Goal: Task Accomplishment & Management: Use online tool/utility

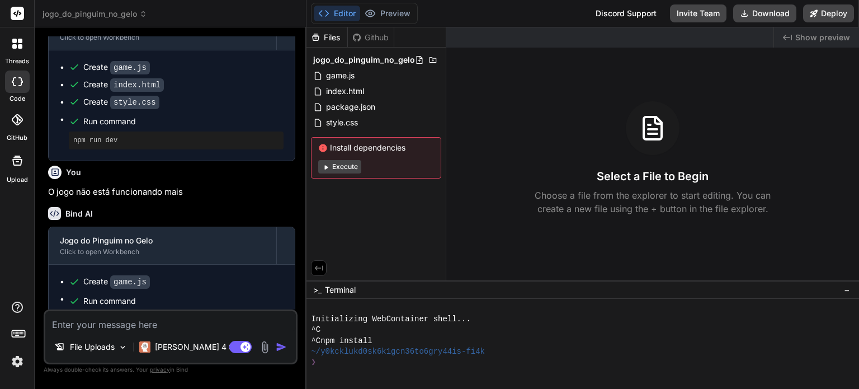
scroll to position [807, 0]
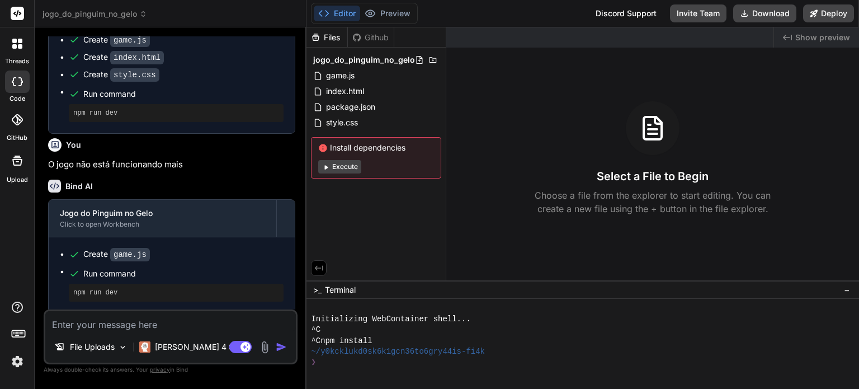
click at [165, 323] on textarea at bounding box center [170, 321] width 250 height 20
type textarea "x"
type textarea "O"
type textarea "x"
type textarea "Os"
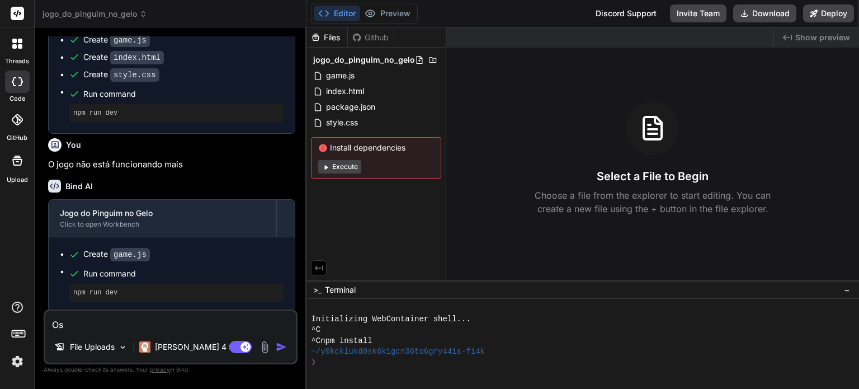
type textarea "x"
type textarea "Os"
type textarea "x"
type textarea "Os"
type textarea "x"
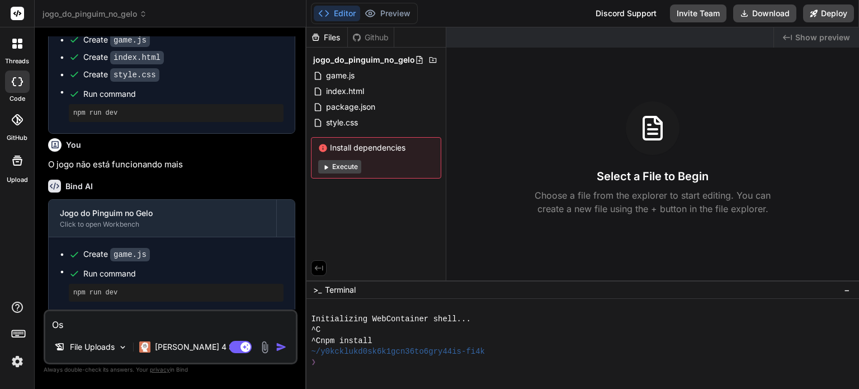
type textarea "O"
type textarea "x"
type textarea "A"
type textarea "x"
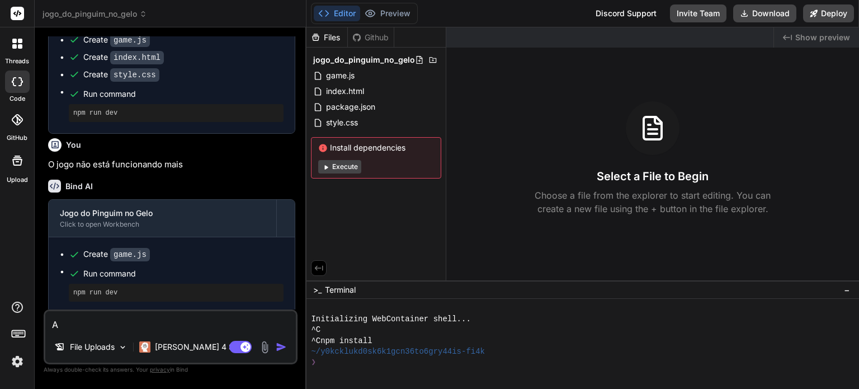
type textarea "A"
type textarea "x"
type textarea "A s"
type textarea "x"
type textarea "A sk"
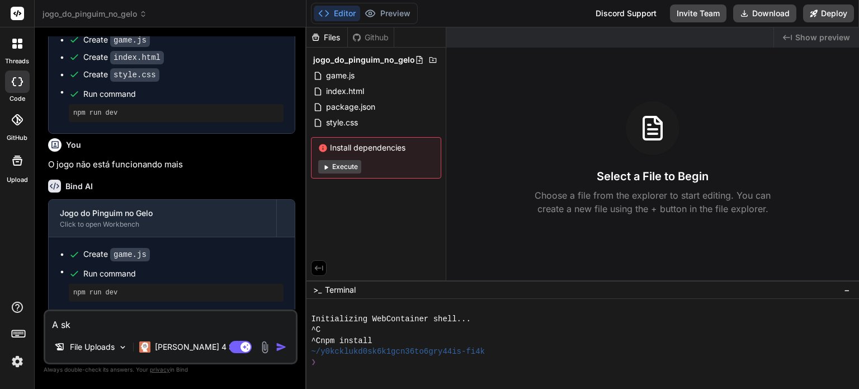
type textarea "x"
type textarea "A ski"
type textarea "x"
type textarea "A skil"
type textarea "x"
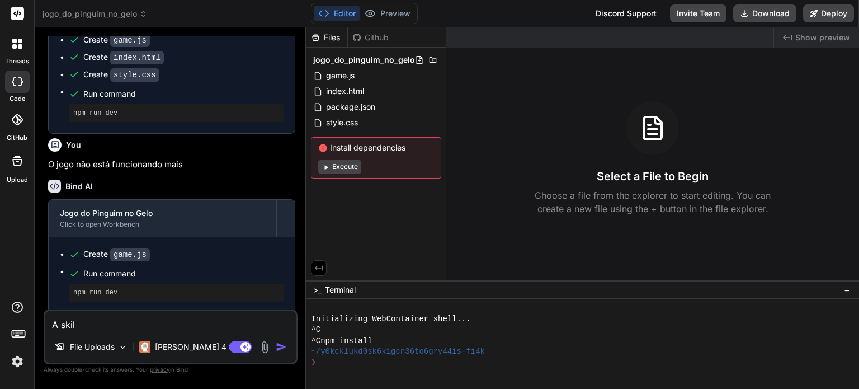
type textarea "A skils"
type textarea "x"
type textarea "A skilss"
type textarea "x"
type textarea "A skils"
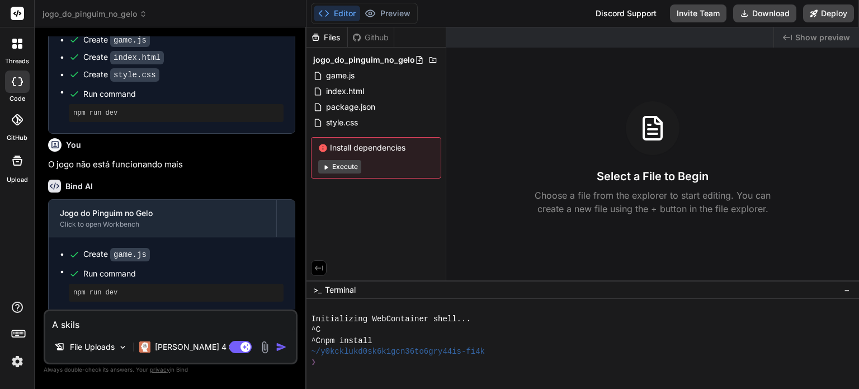
type textarea "x"
type textarea "A skil"
type textarea "x"
type textarea "A ski"
type textarea "x"
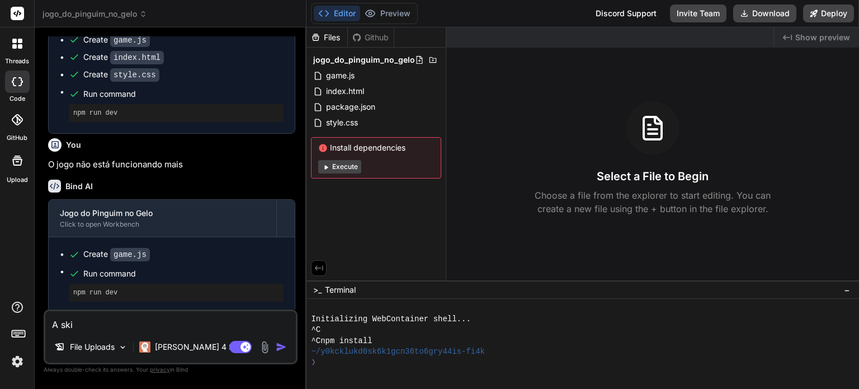
type textarea "A sk"
type textarea "x"
type textarea "A ski"
type textarea "x"
type textarea "A skil"
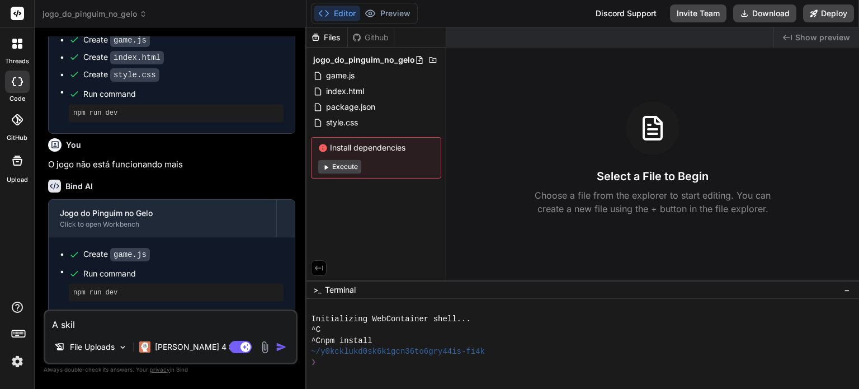
type textarea "x"
type textarea "A skils"
type textarea "x"
type textarea "A skilss"
type textarea "x"
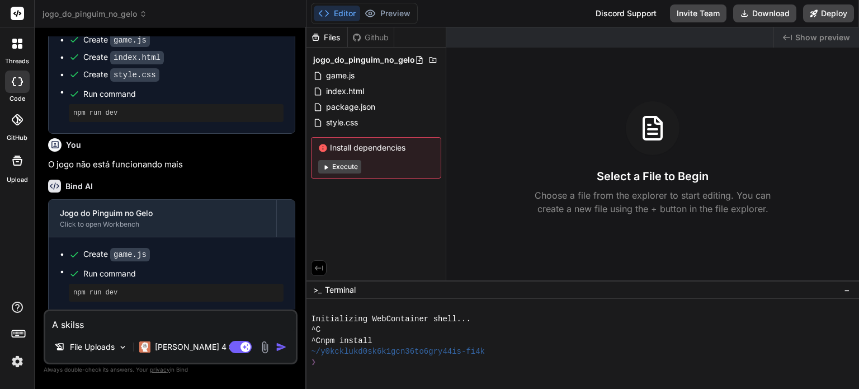
type textarea "A skils"
type textarea "x"
type textarea "A skil"
type textarea "x"
type textarea "A ski"
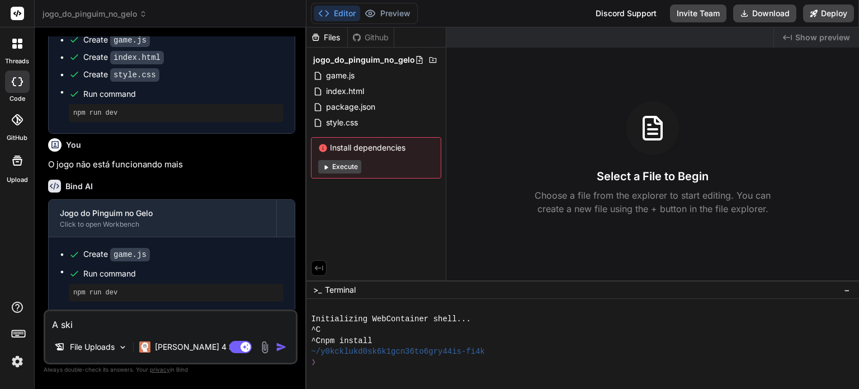
type textarea "x"
type textarea "A sk"
type textarea "x"
type textarea "A s"
type textarea "x"
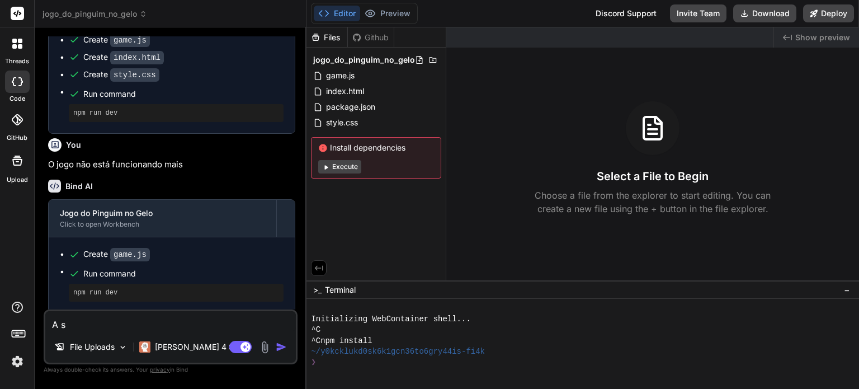
type textarea "A"
type textarea "x"
type textarea "A s"
type textarea "x"
type textarea "A sk"
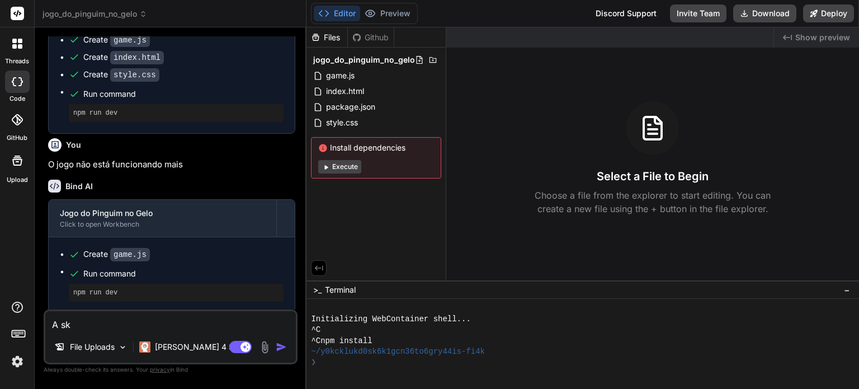
type textarea "x"
type textarea "A ski"
type textarea "x"
type textarea "A skil"
type textarea "x"
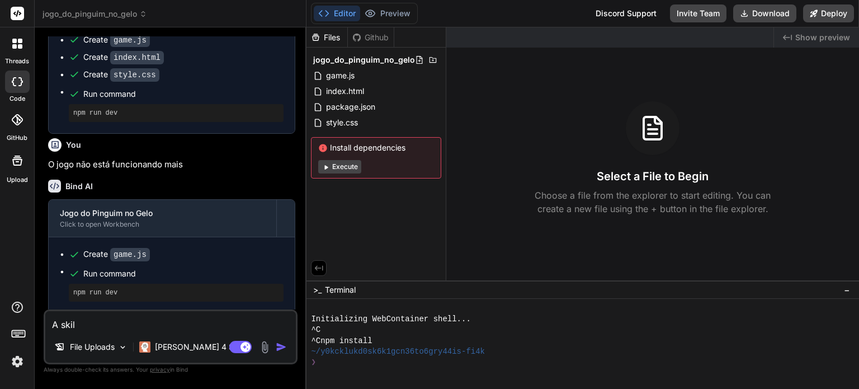
type textarea "A skill"
type textarea "x"
type textarea "A skills"
type textarea "x"
type textarea "A skills"
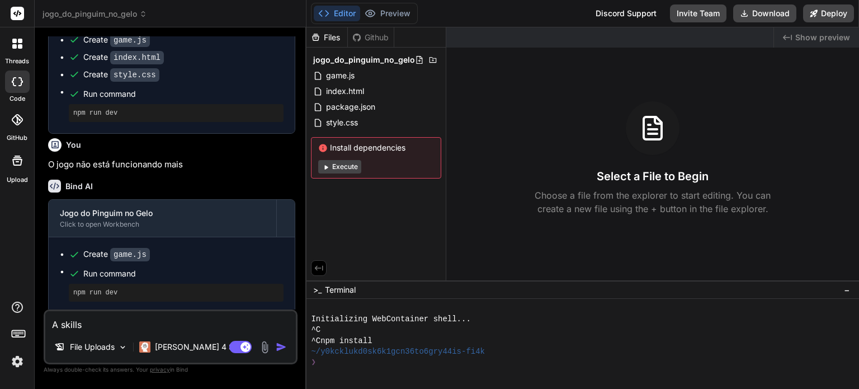
type textarea "x"
type textarea "A skills n"
type textarea "x"
type textarea "A skills nã"
type textarea "x"
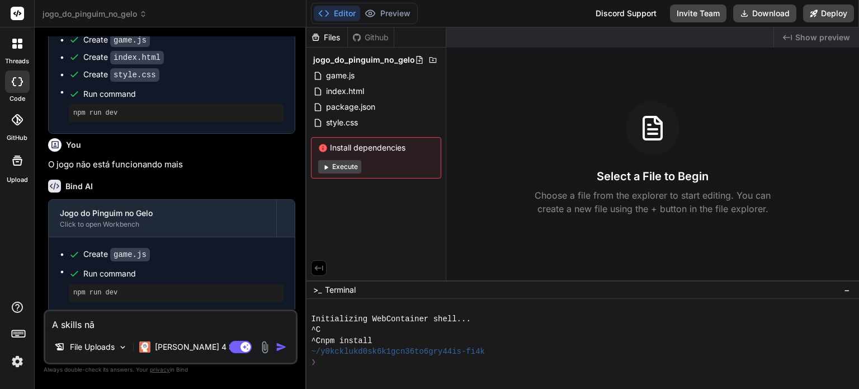
type textarea "A skills não"
type textarea "x"
type textarea "A skills não"
type textarea "x"
type textarea "A skills não e"
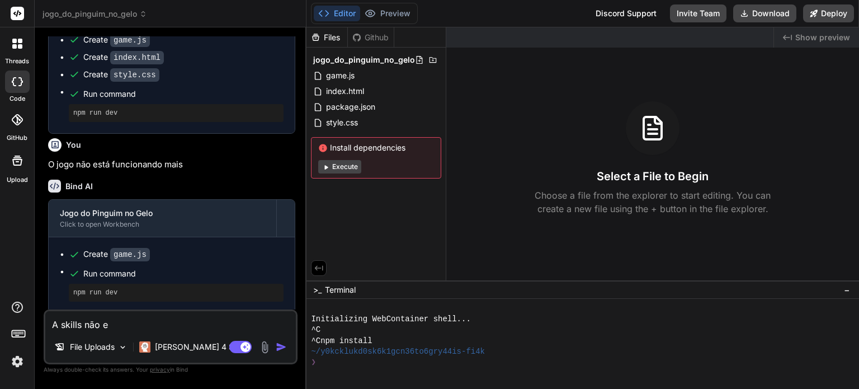
type textarea "x"
type textarea "A skills não es"
type textarea "x"
type textarea "A skills não est"
type textarea "x"
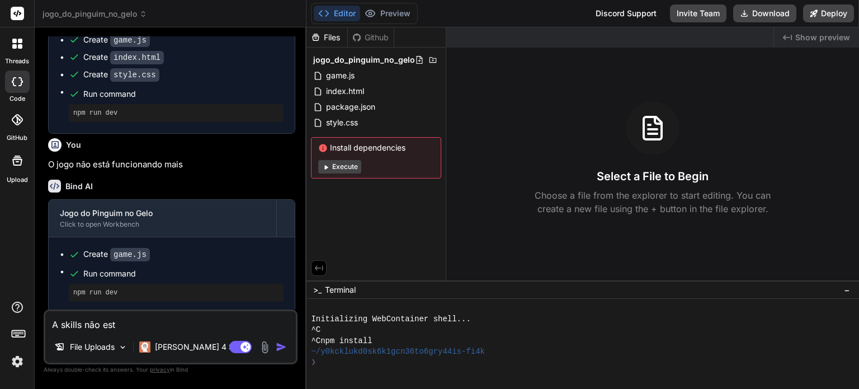
type textarea "A skills não estã"
type textarea "x"
type textarea "A skills não estão"
type textarea "x"
type textarea "A skills não estão"
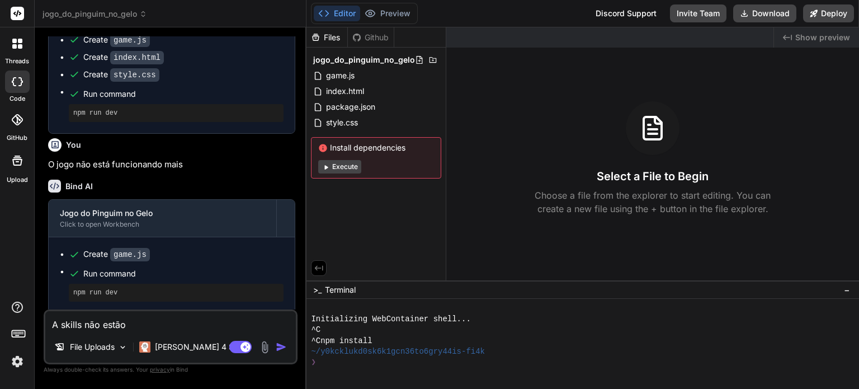
type textarea "x"
type textarea "A skills não estão f"
type textarea "x"
type textarea "A skills não estão fu"
type textarea "x"
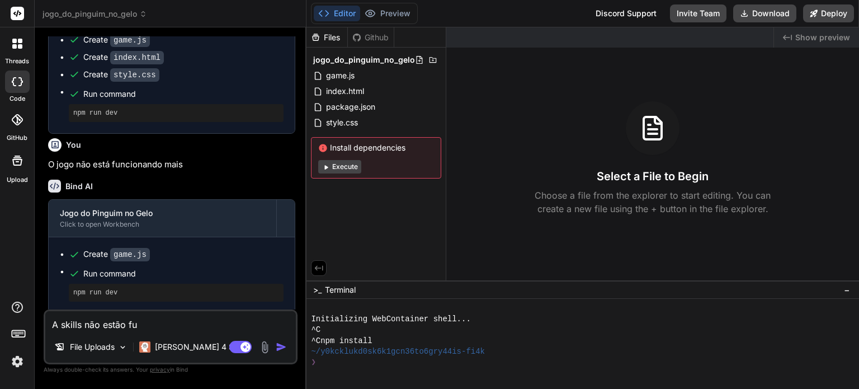
type textarea "A skills não estão fun"
type textarea "x"
type textarea "A skills não estão func"
type textarea "x"
type textarea "A skills não estão funci"
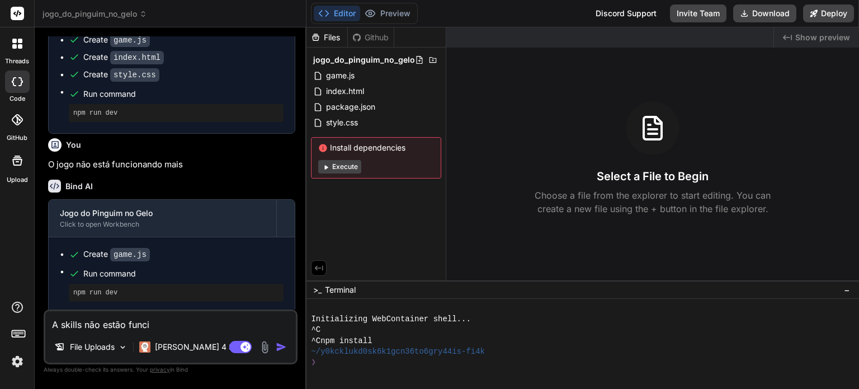
type textarea "x"
type textarea "A skills não estão funcio"
type textarea "x"
type textarea "A skills não estão funcion"
type textarea "x"
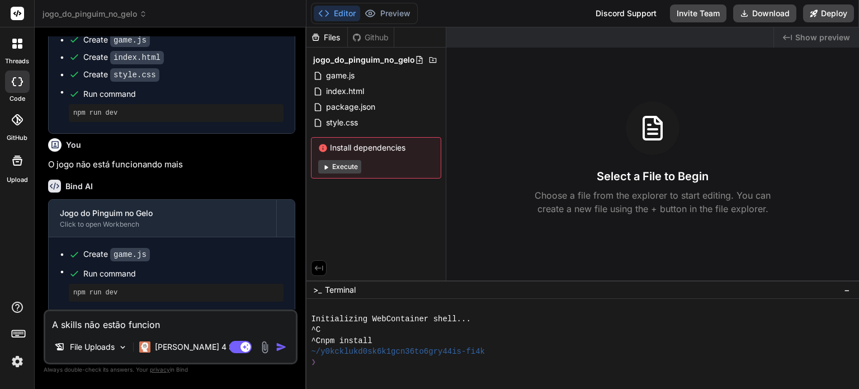
type textarea "A skills não estão funciona"
type textarea "x"
type textarea "A skills não estão funcionan"
type textarea "x"
type textarea "A skills não estão funcionand"
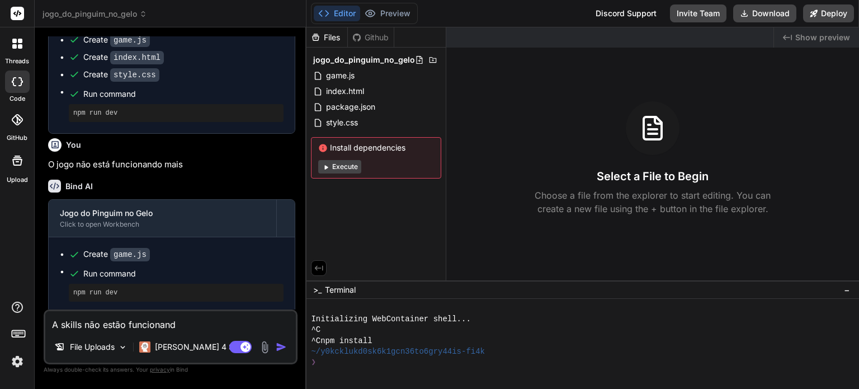
type textarea "x"
type textarea "A skills não estão funcionando"
type textarea "x"
type textarea "A skills não estão funcionando"
type textarea "x"
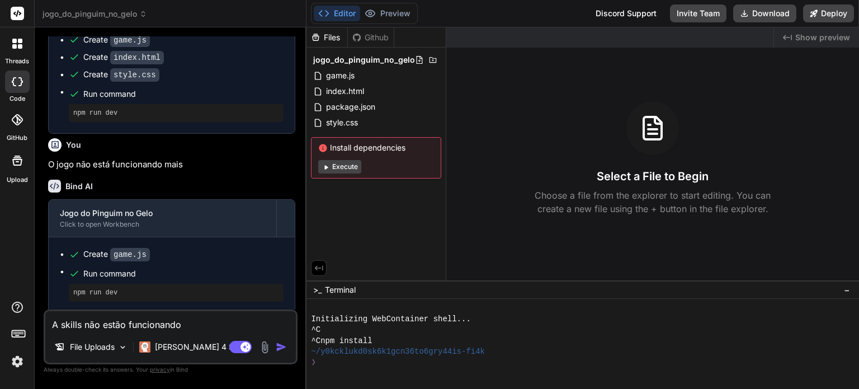
type textarea "A skills não estão funcionando a"
type textarea "x"
type textarea "A skills não estão funcionando ad"
type textarea "x"
type textarea "A skills não estão funcionando ade"
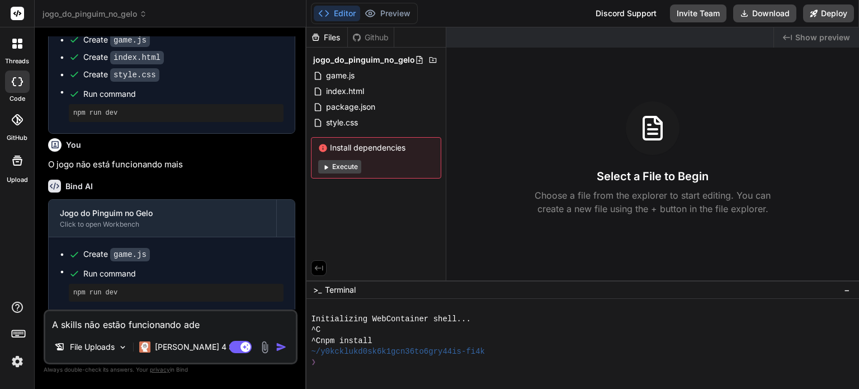
type textarea "x"
type textarea "A skills não estão funcionando adeq"
type textarea "x"
type textarea "A skills não estão funcionando adequ"
type textarea "x"
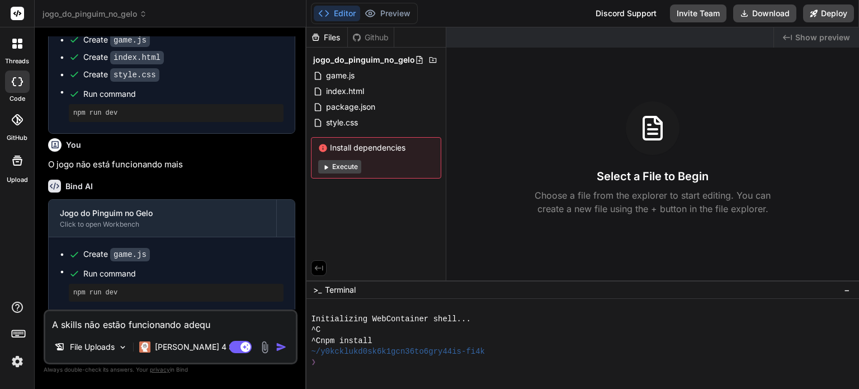
type textarea "A skills não estão funcionando adequa"
type textarea "x"
type textarea "A skills não estão funcionando adequad"
type textarea "x"
type textarea "A skills não estão funcionando adequada"
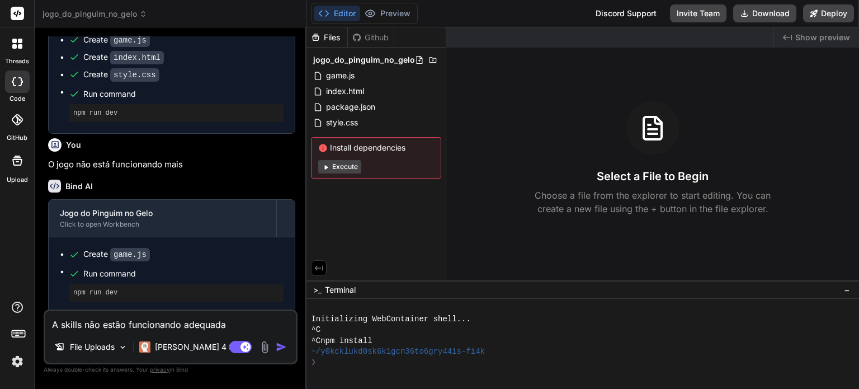
type textarea "x"
type textarea "A skills não estão funcionando adequadam"
type textarea "x"
type textarea "A skills não estão funcionando adequadame"
type textarea "x"
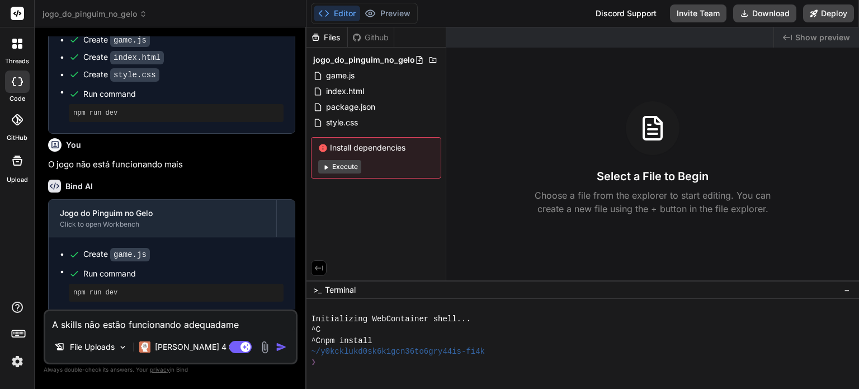
type textarea "A skills não estão funcionando adequadamen"
type textarea "x"
type textarea "A skills não estão funcionando adequadament"
type textarea "x"
type textarea "A skills não estão funcionando adequadamente"
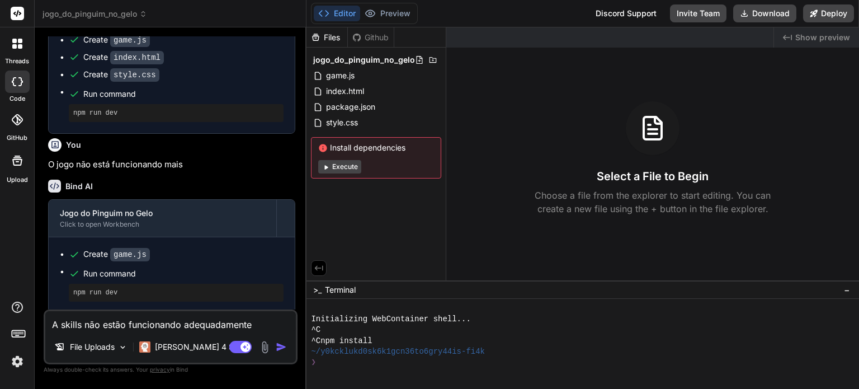
type textarea "x"
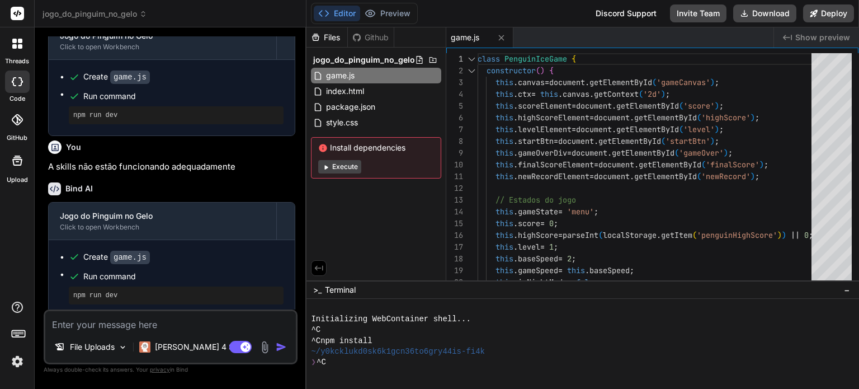
scroll to position [987, 0]
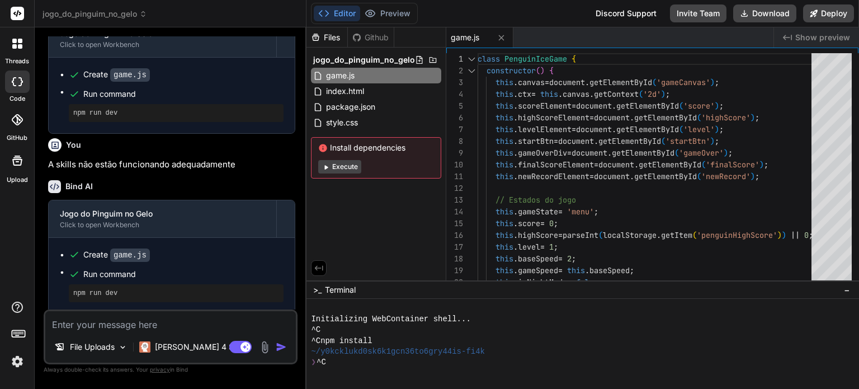
click at [338, 163] on button "Execute" at bounding box center [339, 166] width 43 height 13
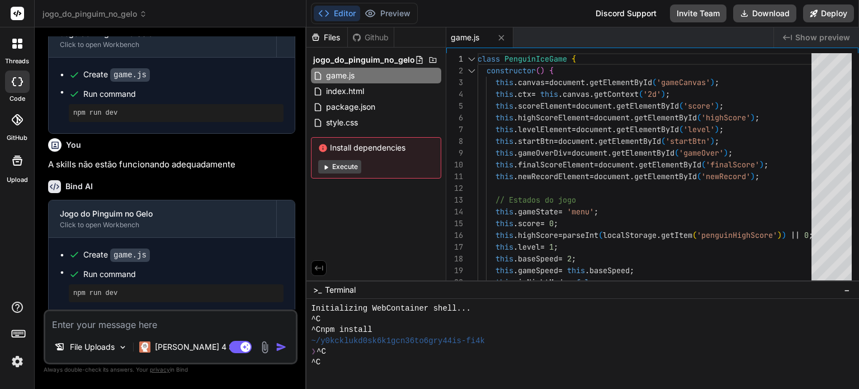
click at [339, 164] on button "Execute" at bounding box center [339, 166] width 43 height 13
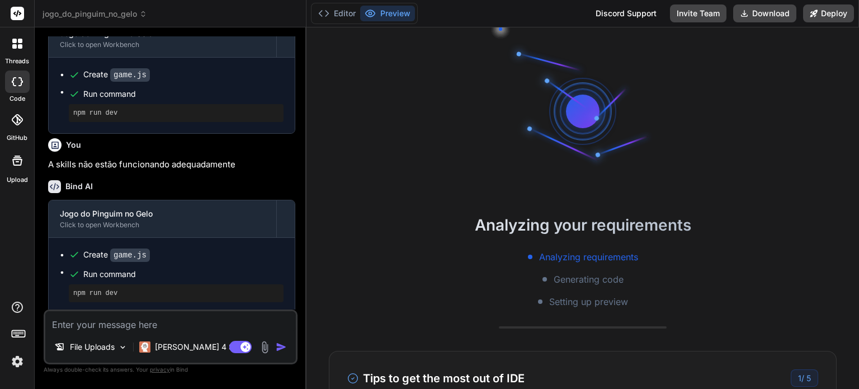
scroll to position [21, 0]
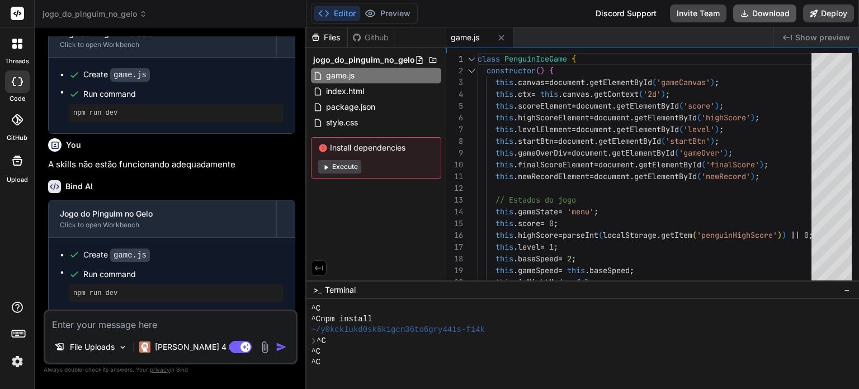
click at [750, 12] on button "Download" at bounding box center [764, 13] width 63 height 18
drag, startPoint x: 190, startPoint y: 321, endPoint x: 253, endPoint y: 271, distance: 81.1
click at [190, 321] on textarea at bounding box center [170, 321] width 250 height 20
type textarea "x"
type textarea "A"
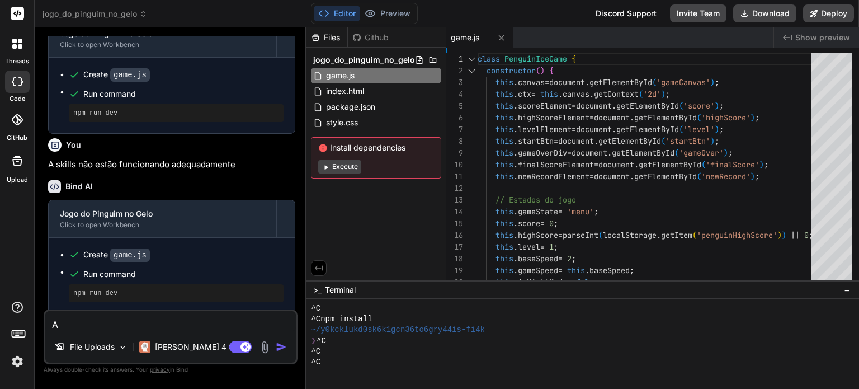
type textarea "x"
type textarea "Ar"
type textarea "x"
type textarea "Arr"
type textarea "x"
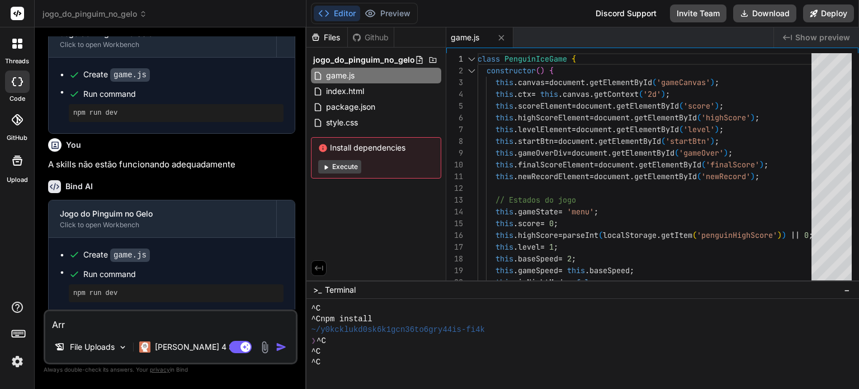
type textarea "Arru"
type textarea "x"
type textarea "Arrum"
type textarea "x"
type textarea "Arrume"
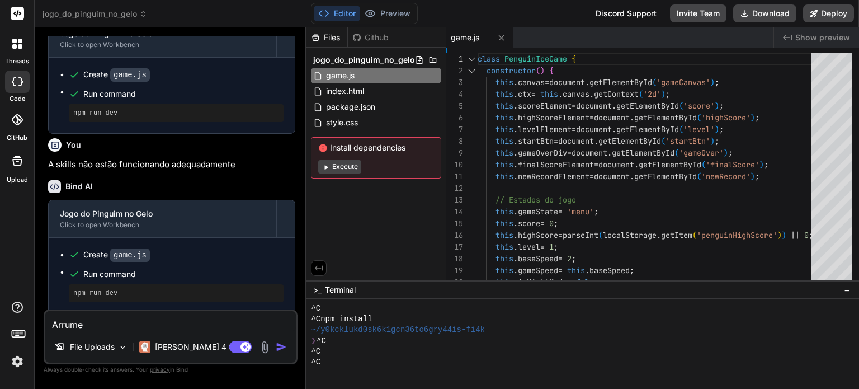
type textarea "x"
type textarea "Arrume"
type textarea "x"
type textarea "Arrume o"
type textarea "x"
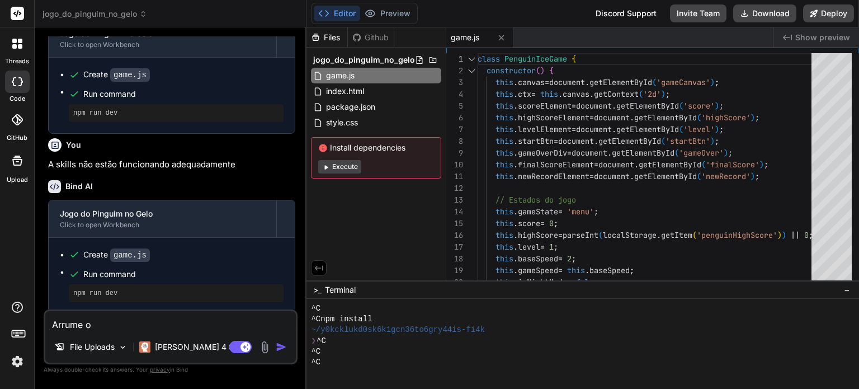
type textarea "Arrume o"
type textarea "x"
type textarea "Arrume o"
type textarea "x"
type textarea "Arrume"
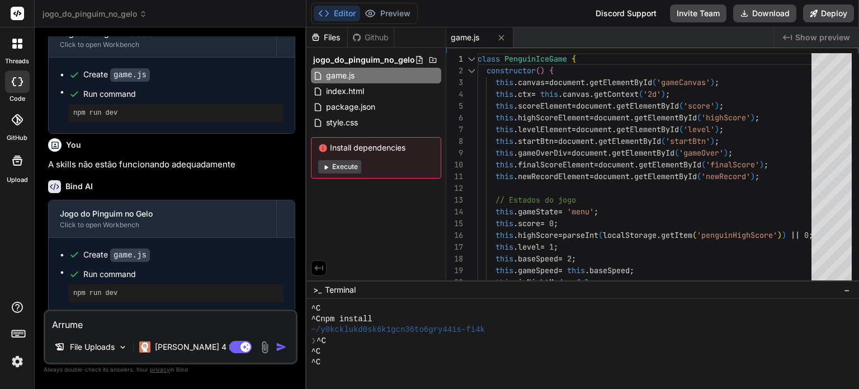
type textarea "x"
type textarea "Arrume"
type textarea "x"
type textarea "Arrum"
type textarea "x"
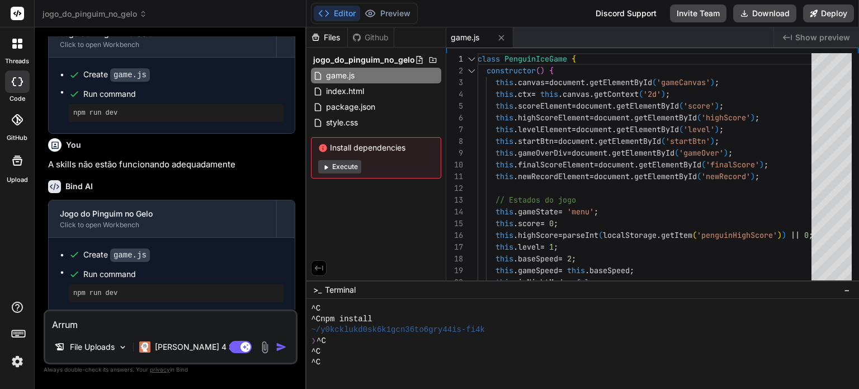
type textarea "Arru"
type textarea "x"
type textarea "Arr"
type textarea "x"
type textarea "Ar"
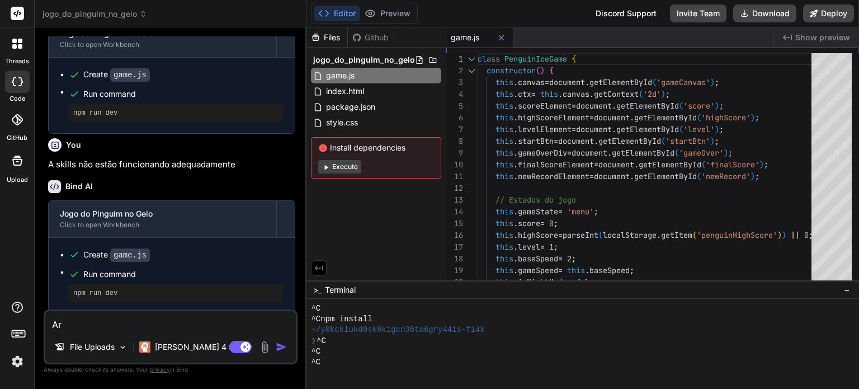
type textarea "x"
type textarea "A"
type textarea "x"
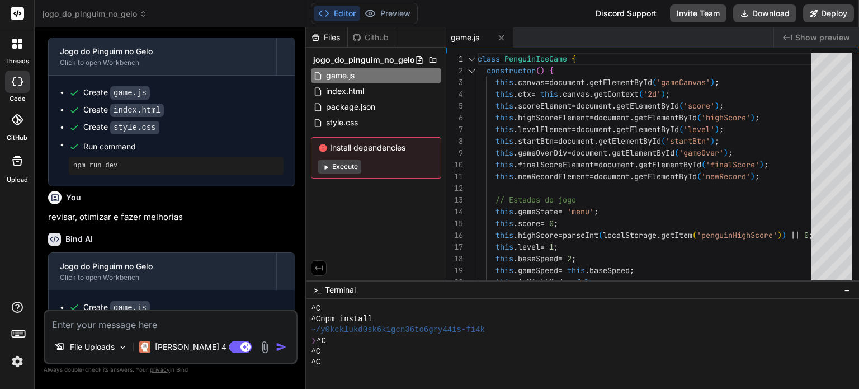
scroll to position [539, 0]
drag, startPoint x: 187, startPoint y: 213, endPoint x: 48, endPoint y: 217, distance: 139.8
click at [48, 217] on p "revisar, otimizar e fazer melhorias" at bounding box center [171, 217] width 247 height 13
copy p "revisar, otimizar e fazer melhorias"
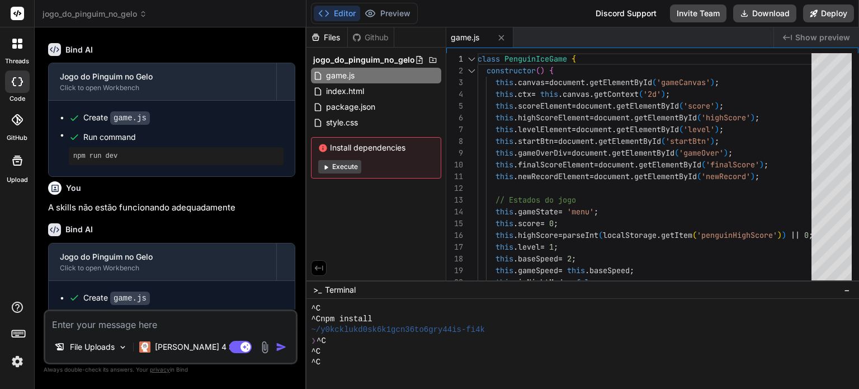
scroll to position [987, 0]
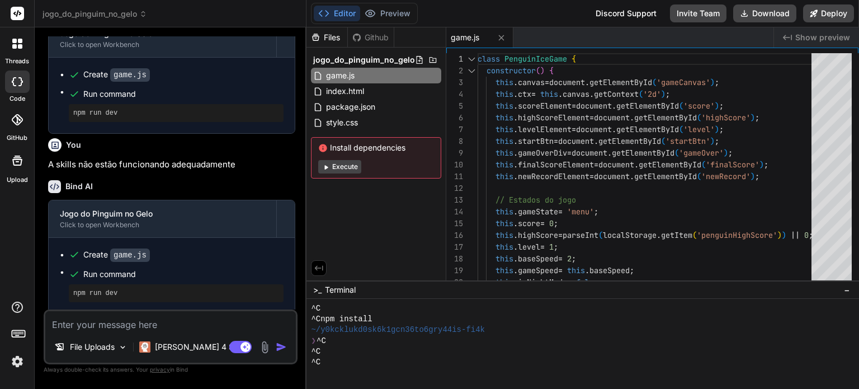
click at [130, 327] on textarea at bounding box center [170, 321] width 250 height 20
paste textarea "revisar, otimizar e fazer melhorias"
type textarea "x"
type textarea "revisar, otimizar e fazer melhorias"
type textarea "x"
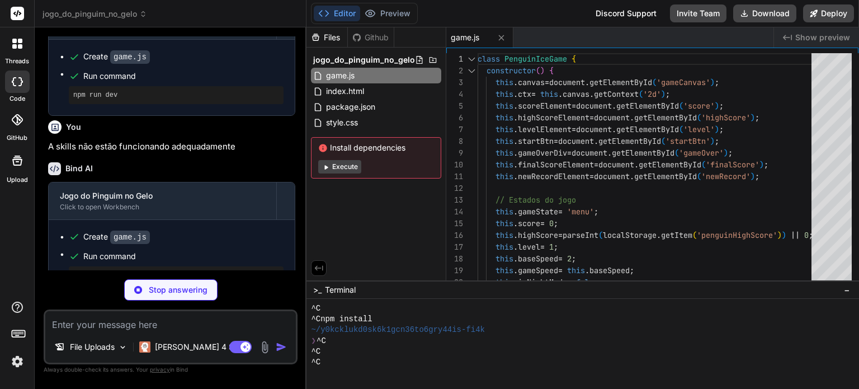
scroll to position [1164, 0]
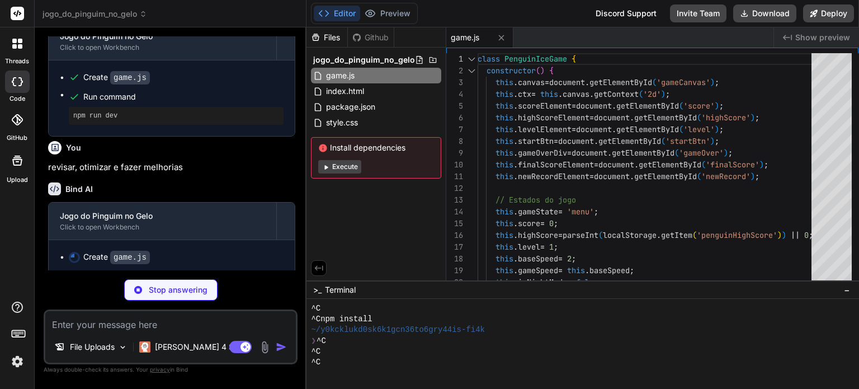
type textarea "x"
type textarea "window.addEventListener('load', () => { try { new PenguinIceGame(); } catch (er…"
type textarea "x"
type textarea ""http-server": "^14.1.1" }, "keywords": ["game", "pinguim", "javascript", "canv…"
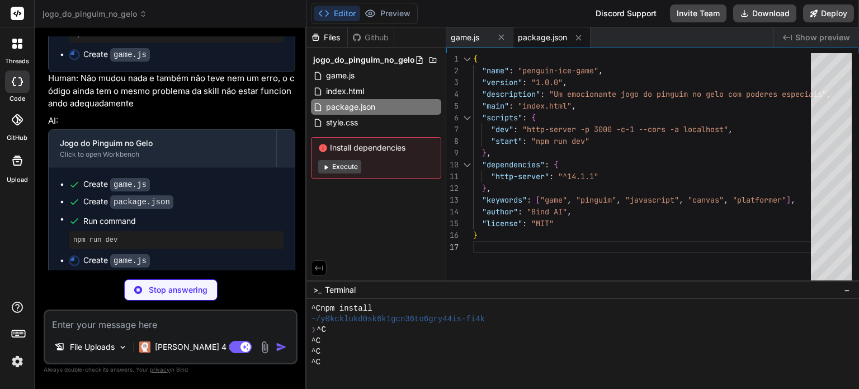
scroll to position [1449, 0]
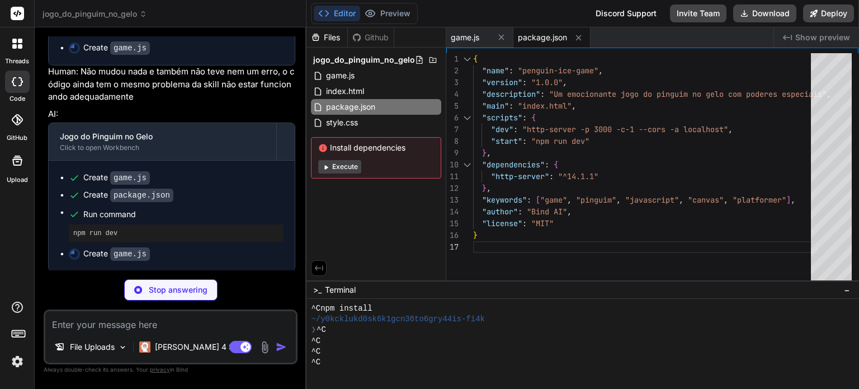
click at [221, 84] on div "Jogo do Pinguim no Gelo Click to open Workbench Create game.js Create package.j…" at bounding box center [171, 94] width 247 height 354
type textarea "x"
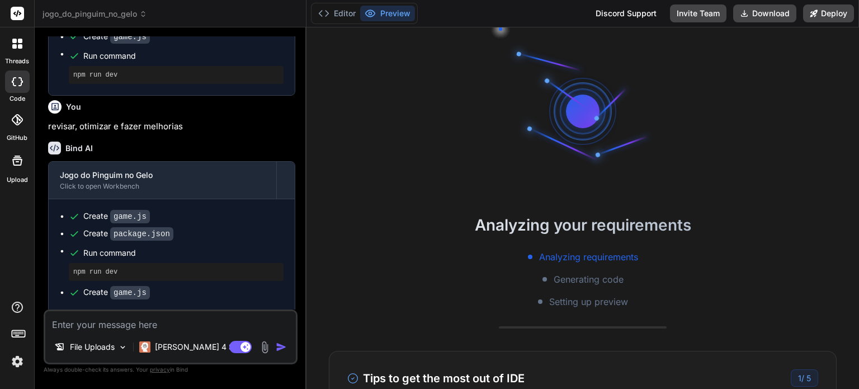
scroll to position [719, 0]
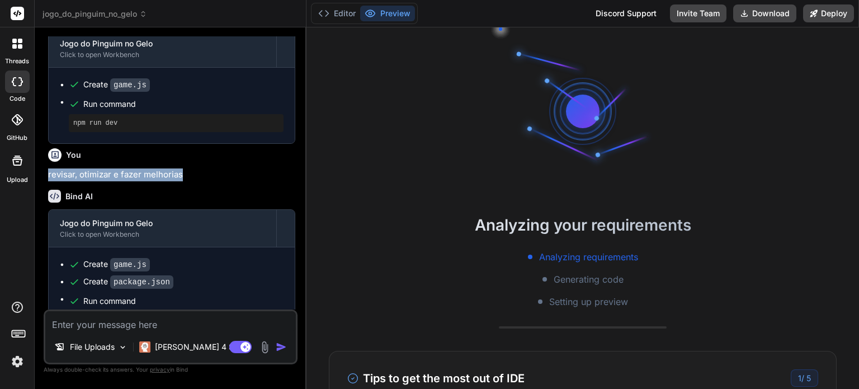
drag, startPoint x: 188, startPoint y: 173, endPoint x: 49, endPoint y: 174, distance: 138.6
click at [49, 174] on p "revisar, otimizar e fazer melhorias" at bounding box center [171, 174] width 247 height 13
copy p "revisar, otimizar e fazer melhorias"
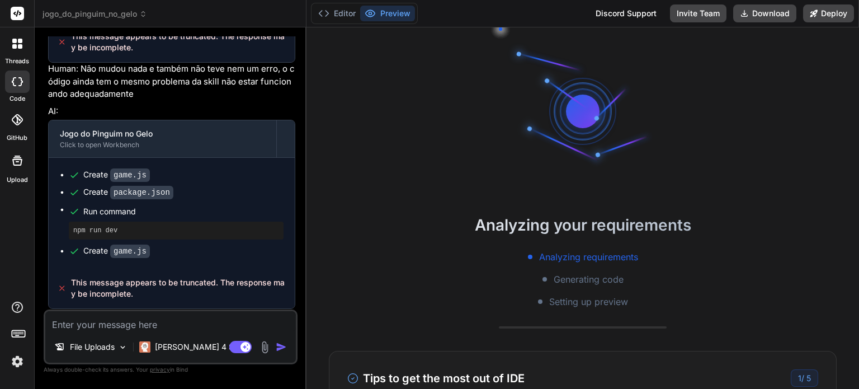
scroll to position [107, 0]
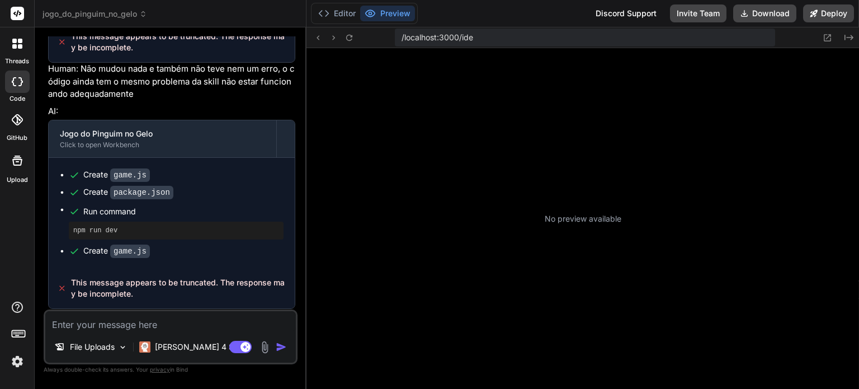
click at [139, 323] on textarea at bounding box center [170, 321] width 250 height 20
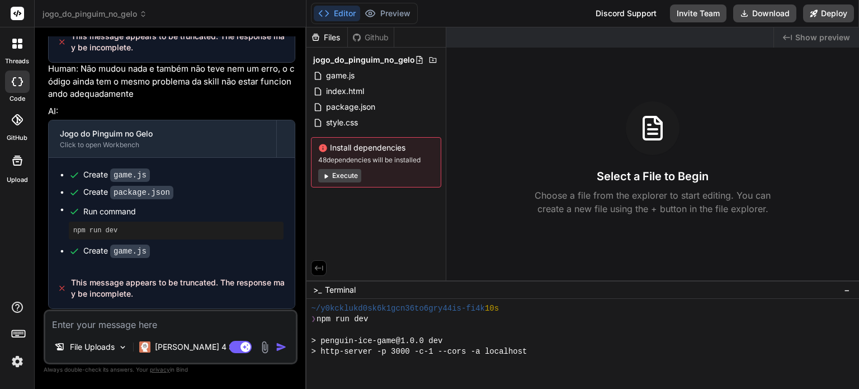
scroll to position [150, 0]
click at [342, 176] on button "Execute" at bounding box center [339, 175] width 43 height 13
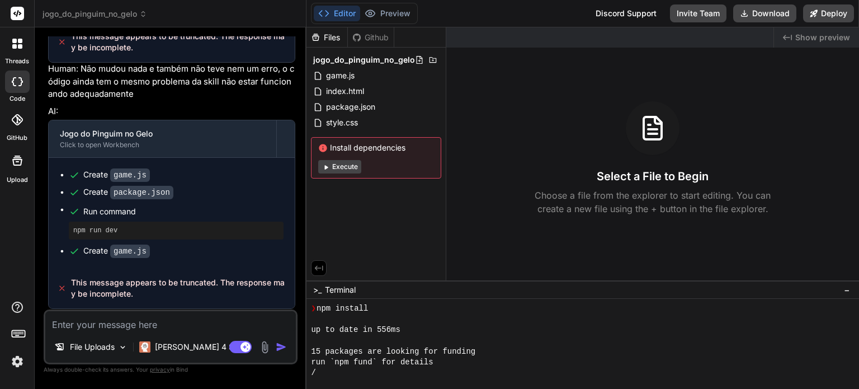
scroll to position [290, 0]
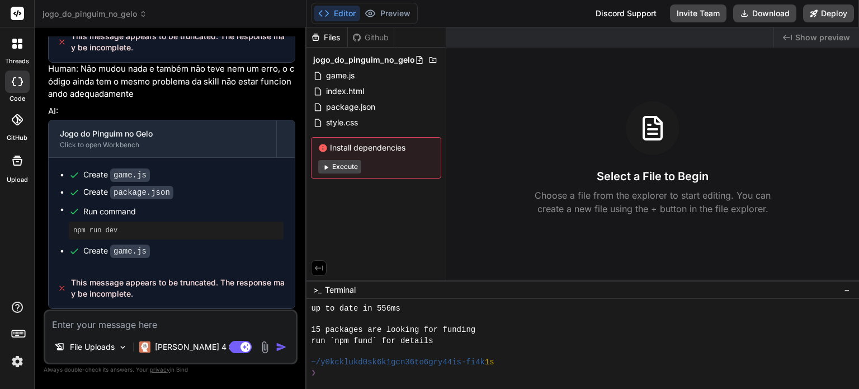
type textarea "x"
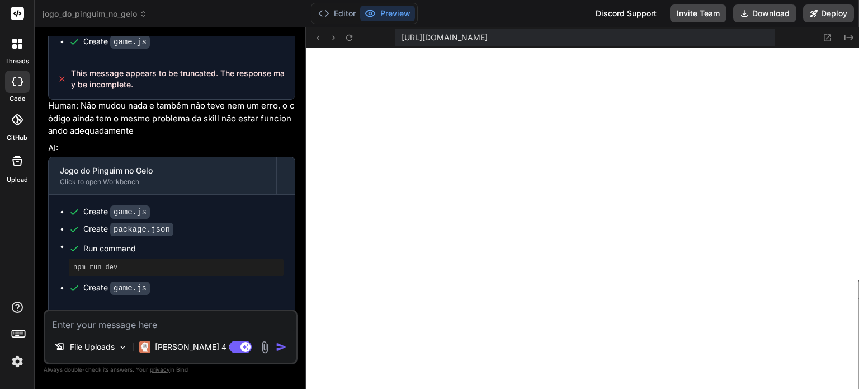
scroll to position [998, 0]
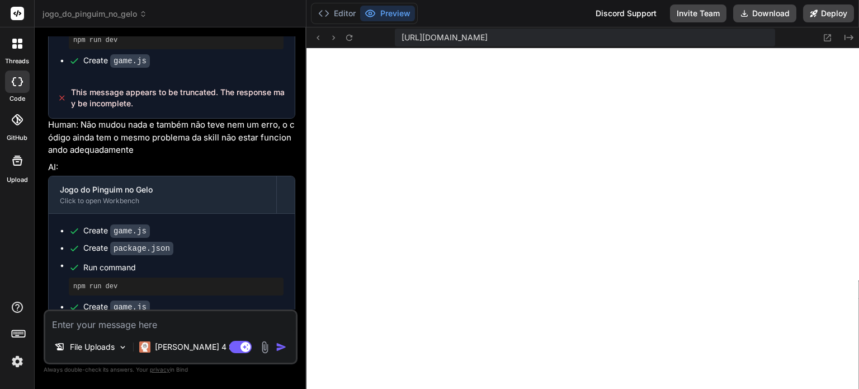
click at [171, 320] on textarea at bounding box center [170, 321] width 250 height 20
paste textarea "revisar, otimizar e fazer melhorias"
type textarea "revisar, otimizar e fazer melhorias"
type textarea "x"
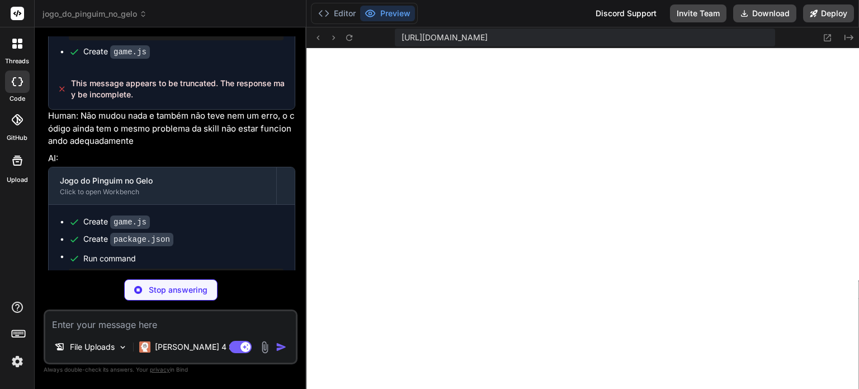
scroll to position [1231, 0]
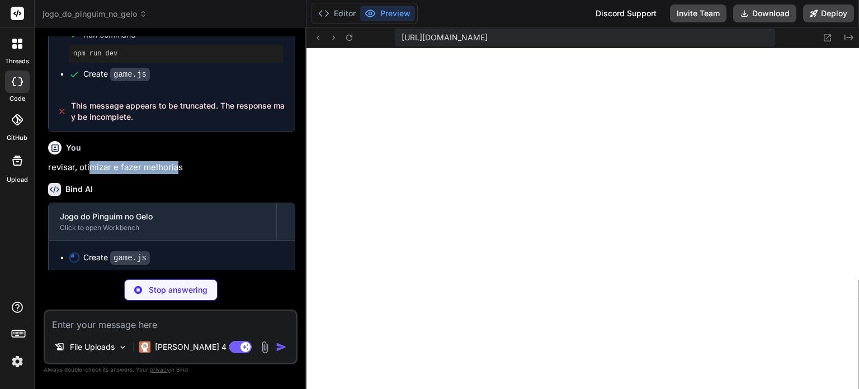
drag, startPoint x: 177, startPoint y: 163, endPoint x: 141, endPoint y: 163, distance: 35.2
click at [90, 162] on p "revisar, otimizar e fazer melhorias" at bounding box center [171, 167] width 247 height 13
click at [195, 163] on p "revisar, otimizar e fazer melhorias" at bounding box center [171, 167] width 247 height 13
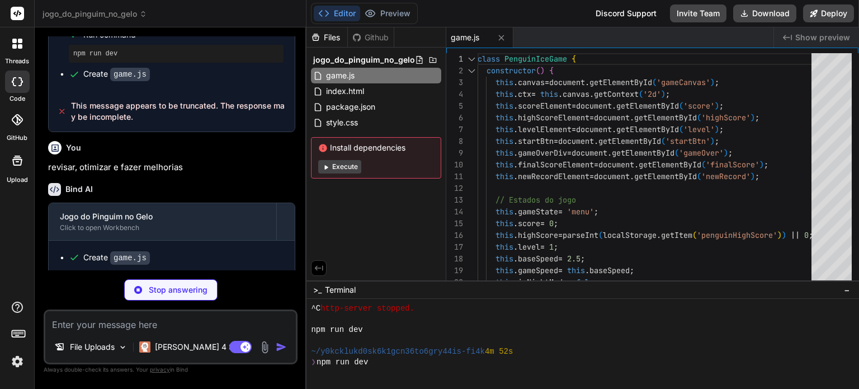
scroll to position [740, 0]
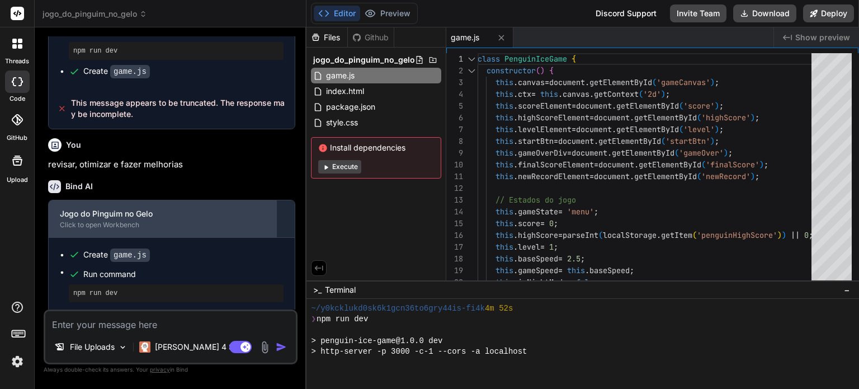
type textarea "x"
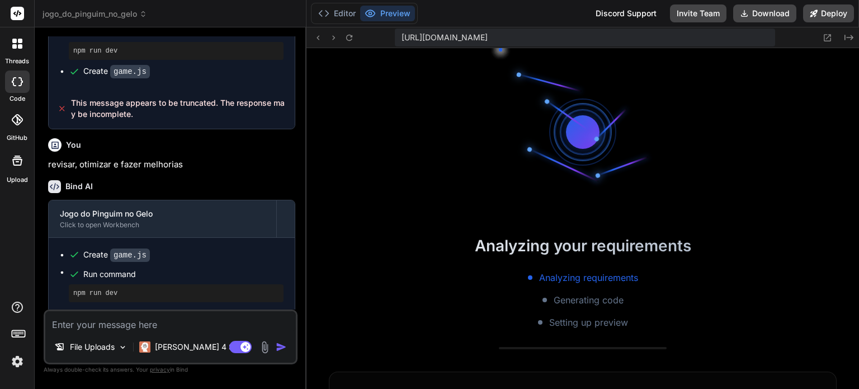
scroll to position [1041, 0]
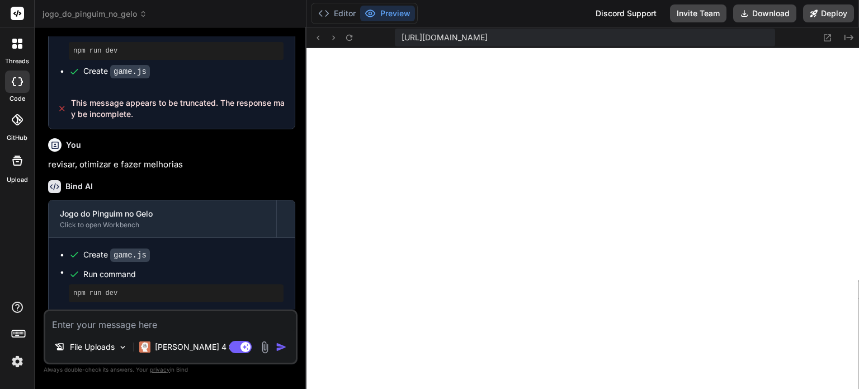
click at [172, 315] on textarea at bounding box center [170, 321] width 250 height 20
type textarea "M"
type textarea "x"
type textarea "Me"
type textarea "x"
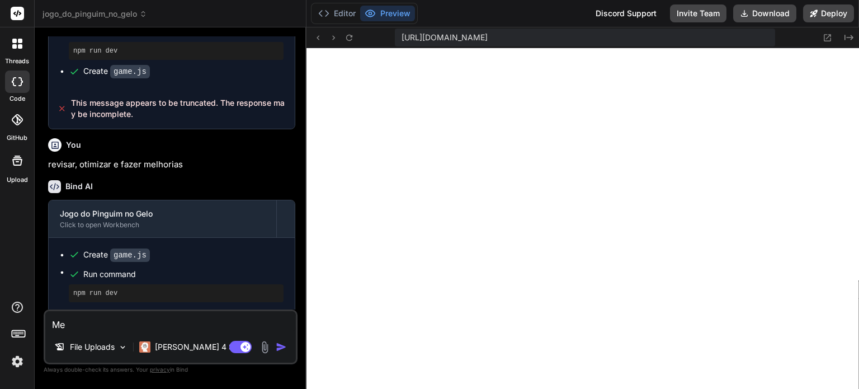
type textarea "[PERSON_NAME]"
type textarea "x"
type textarea "Melh"
type textarea "x"
type textarea "Melho"
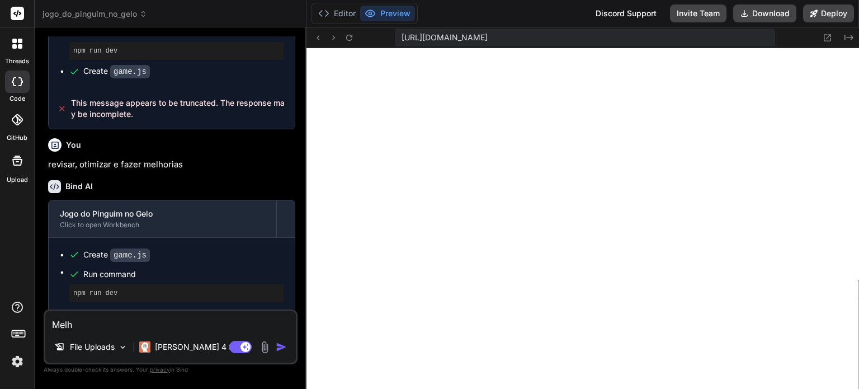
type textarea "x"
type textarea "Melhor"
type textarea "x"
type textarea "Melhora"
type textarea "x"
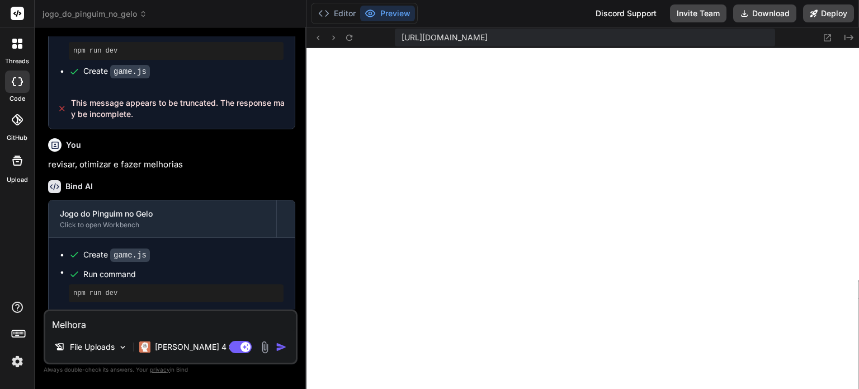
type textarea "Melhorar"
type textarea "x"
type textarea "Melhorar"
type textarea "x"
type textarea "Melhorar o"
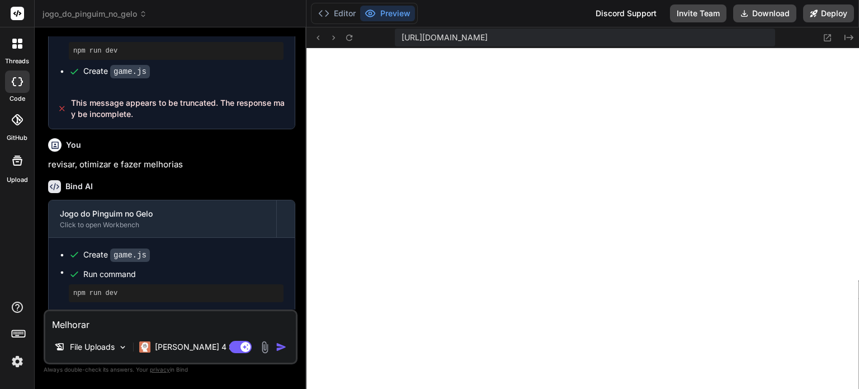
type textarea "x"
type textarea "Melhorar o"
type textarea "x"
type textarea "Melhorar o d"
type textarea "x"
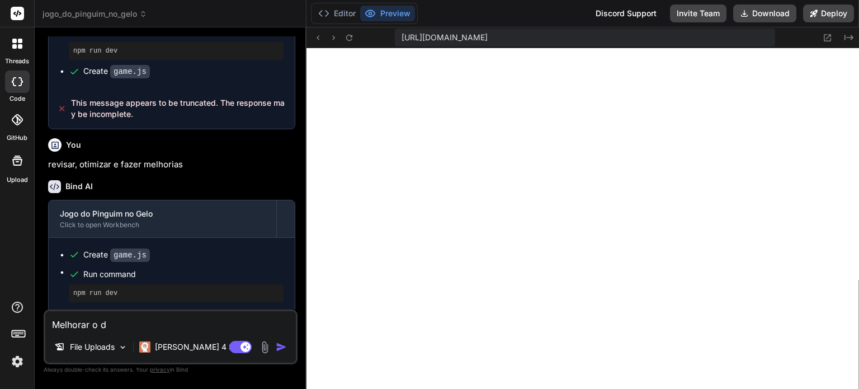
type textarea "Melhorar o de"
type textarea "x"
type textarea "Melhorar o des"
type textarea "x"
type textarea "Melhorar o desi"
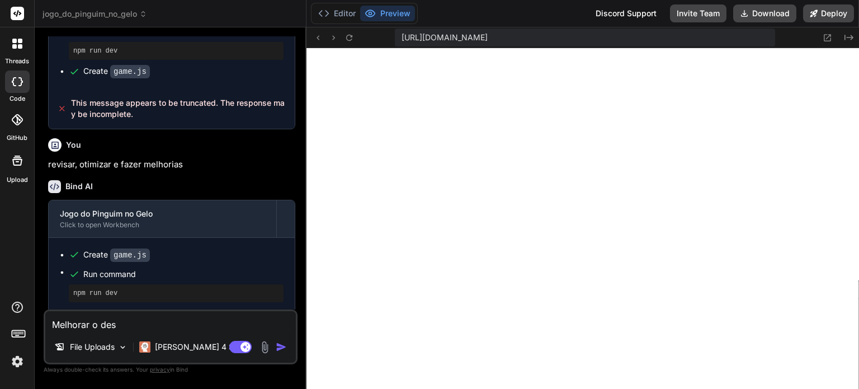
type textarea "x"
type textarea "Melhorar o desig"
type textarea "x"
type textarea "Melhorar o design"
type textarea "x"
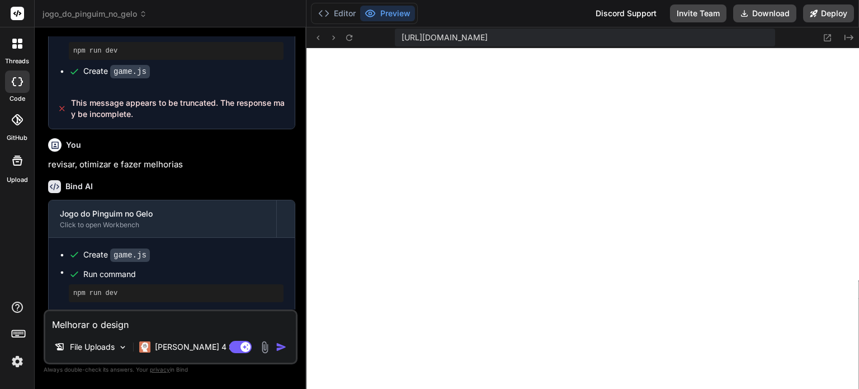
type textarea "Melhorar o design"
type textarea "x"
type textarea "Melhorar o design e"
type textarea "x"
type textarea "Melhorar o design e"
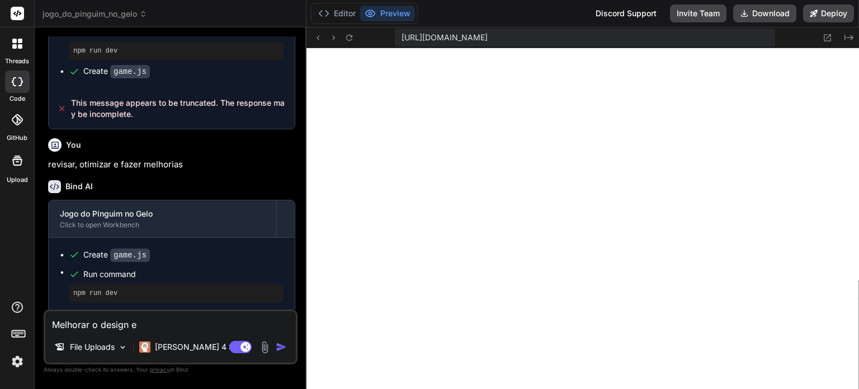
type textarea "x"
type textarea "Melhorar o design e a"
type textarea "x"
type textarea "Melhorar o design e a"
type textarea "x"
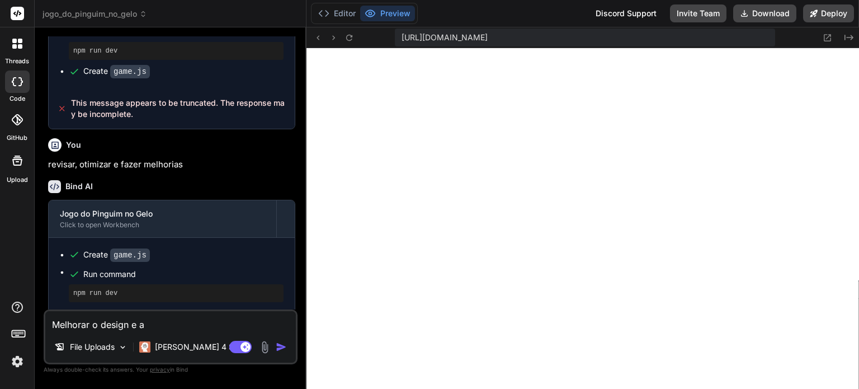
type textarea "Melhorar o design e a u"
type textarea "x"
type textarea "Melhorar o design e a ux"
type textarea "x"
type textarea "Melhorar o design e a ux"
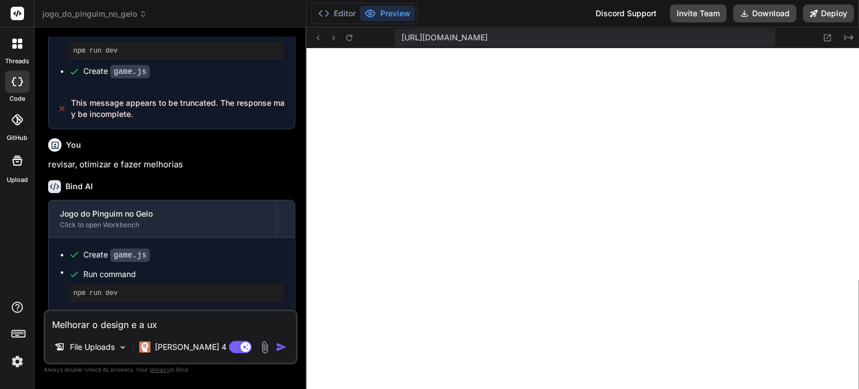
type textarea "x"
type textarea "Melhorar o design e a ux e"
type textarea "x"
type textarea "Melhorar o design e a ux ex"
type textarea "x"
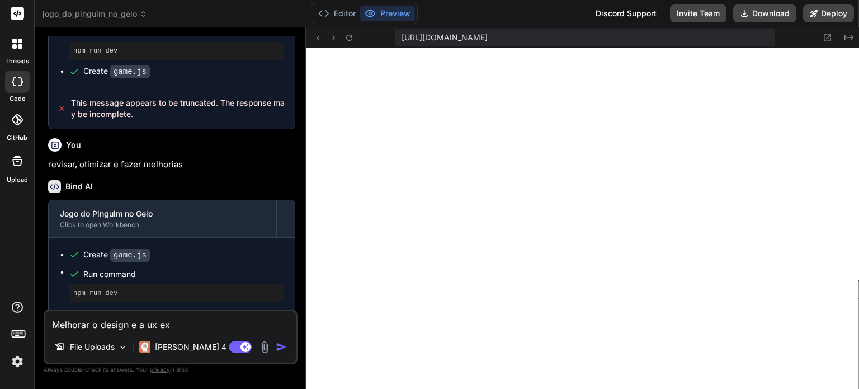
type textarea "Melhorar o design e a ux e"
type textarea "x"
type textarea "Melhorar o design e a ux"
type textarea "x"
type textarea "Melhorar o design e a ux"
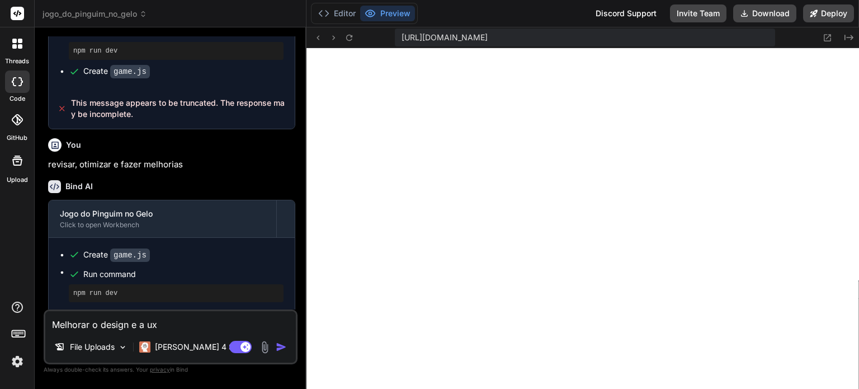
type textarea "x"
type textarea "Melhorar o design e a u"
type textarea "x"
type textarea "Melhorar o design e a"
type textarea "x"
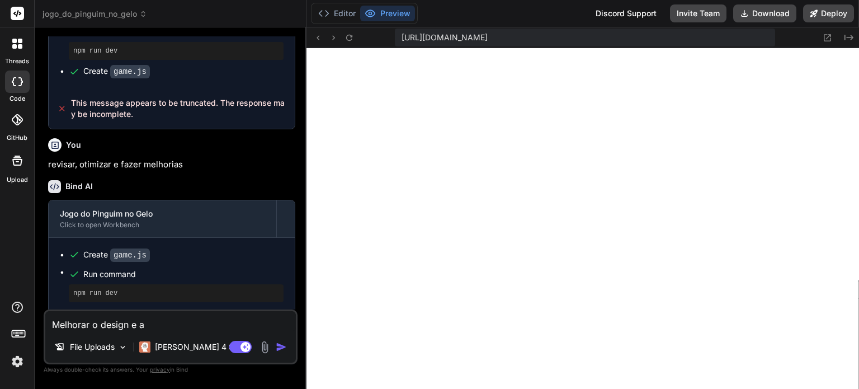
type textarea "Melhorar o design e a"
type textarea "x"
type textarea "Melhorar o design e a"
type textarea "x"
type textarea "Melhorar o design e a u"
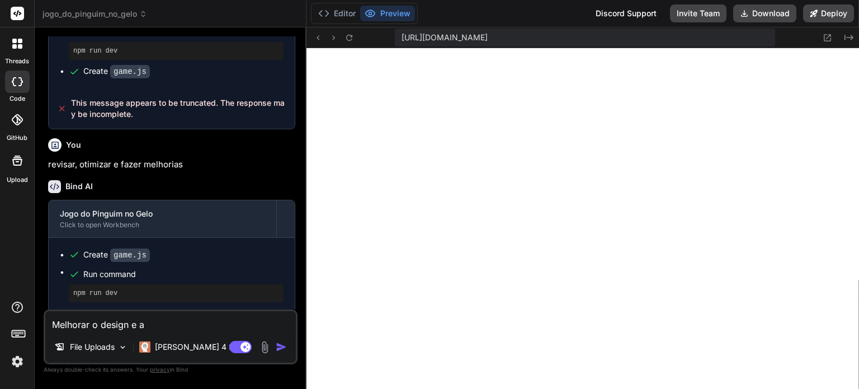
type textarea "x"
type textarea "Melhorar o design e a ux"
type textarea "x"
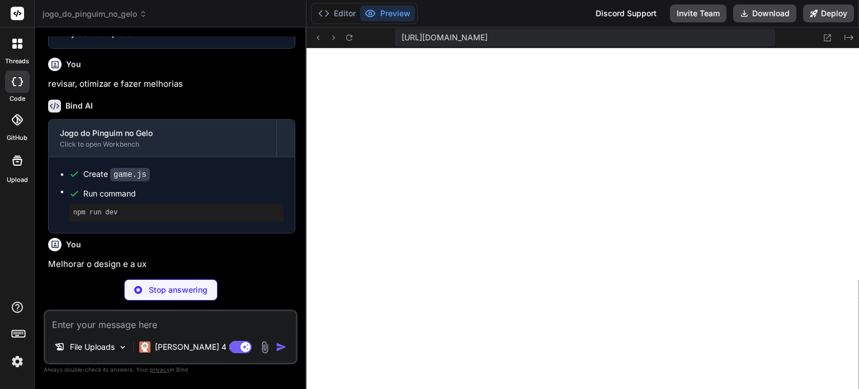
scroll to position [1338, 0]
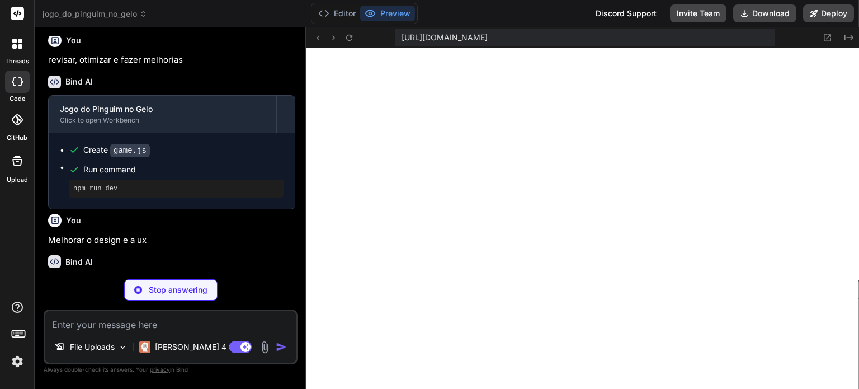
type textarea "x"
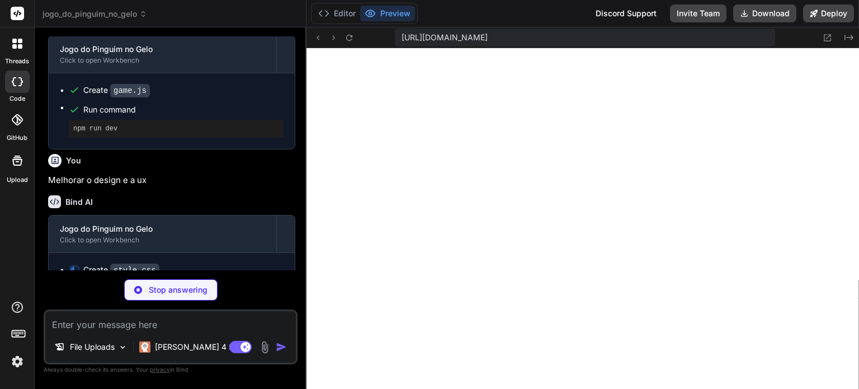
scroll to position [1411, 0]
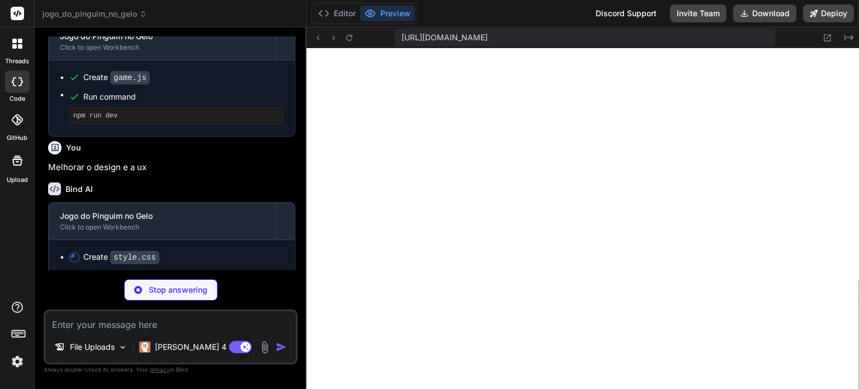
type textarea "x"
type textarea "} ::-webkit-scrollbar-thumb:hover { background: var(--gradient-secondary); }"
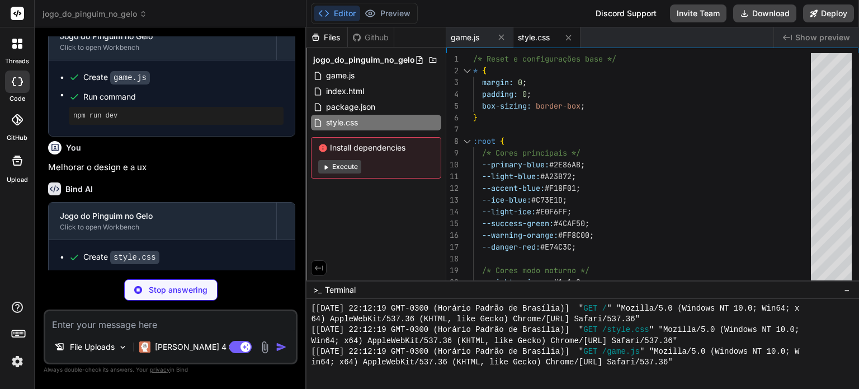
type textarea "x"
type textarea "border-radius: 4px; } ::-webkit-scrollbar-thumb:hover { background: var(--gradi…"
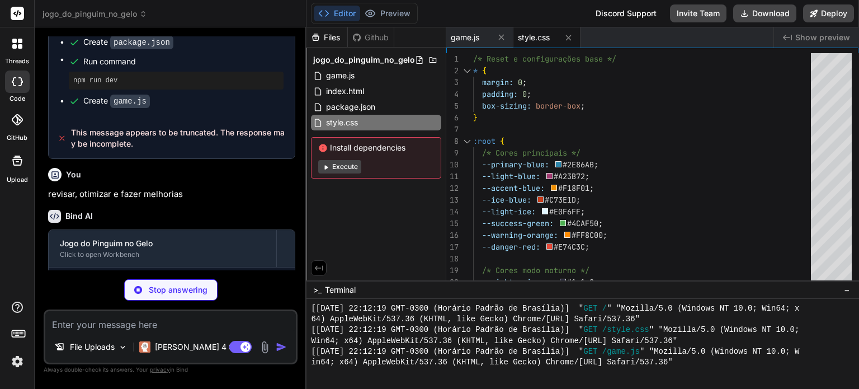
scroll to position [1428, 0]
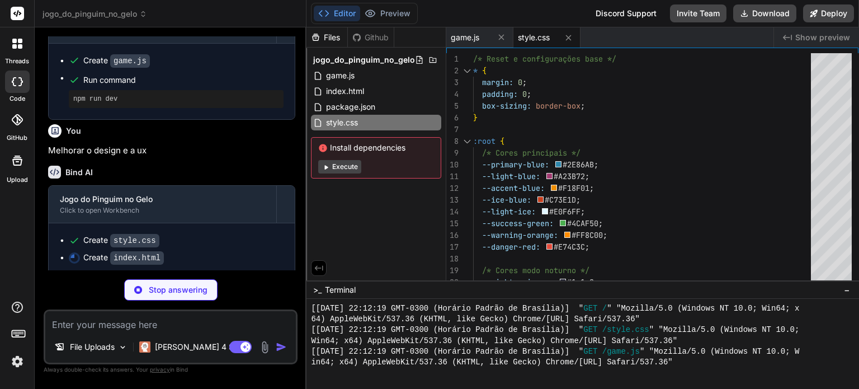
type textarea "x"
type textarea "window.gameHapticFeedback = (pattern = [50]) => { navigator.vibrate(pattern); }…"
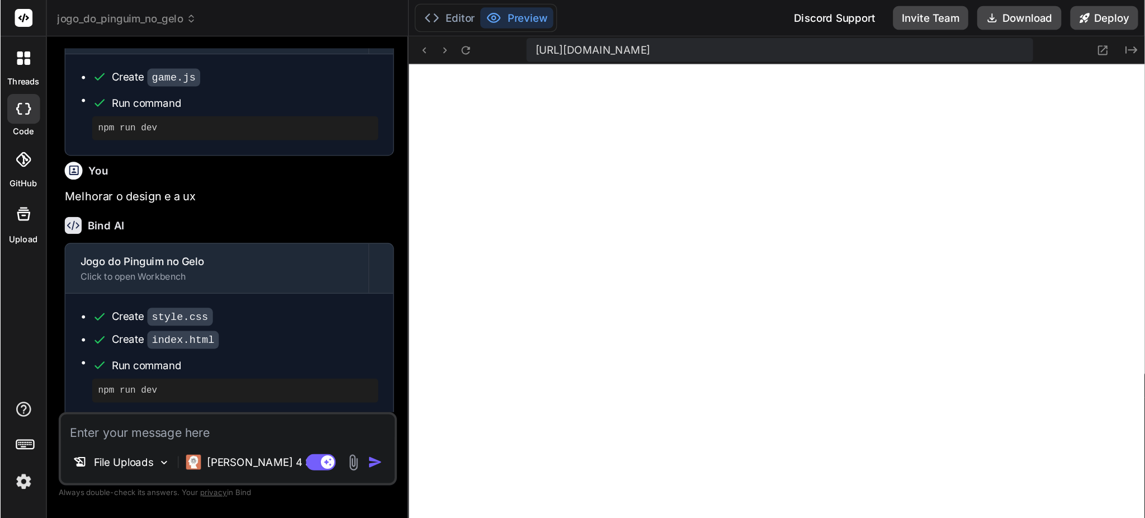
scroll to position [1524, 0]
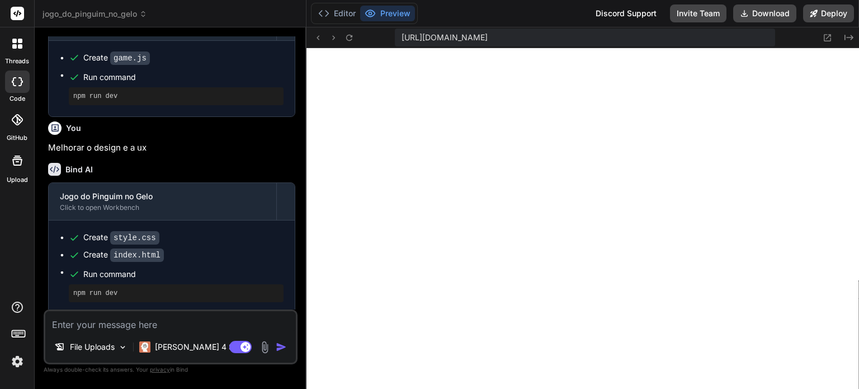
type textarea "x"
type textarea "</body> </html>"
type textarea "x"
type textarea "</script> </body> </html>"
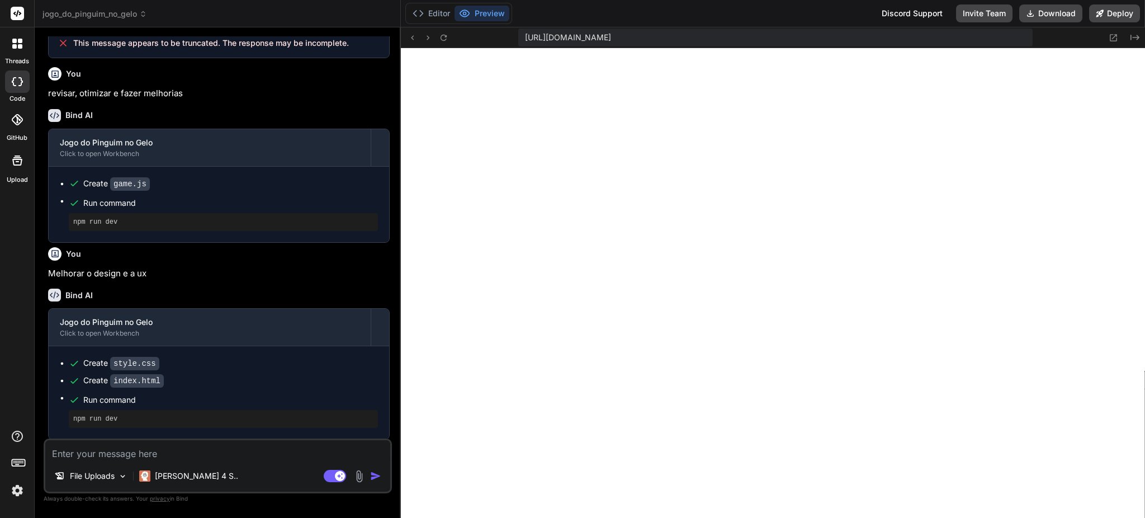
type textarea "x"
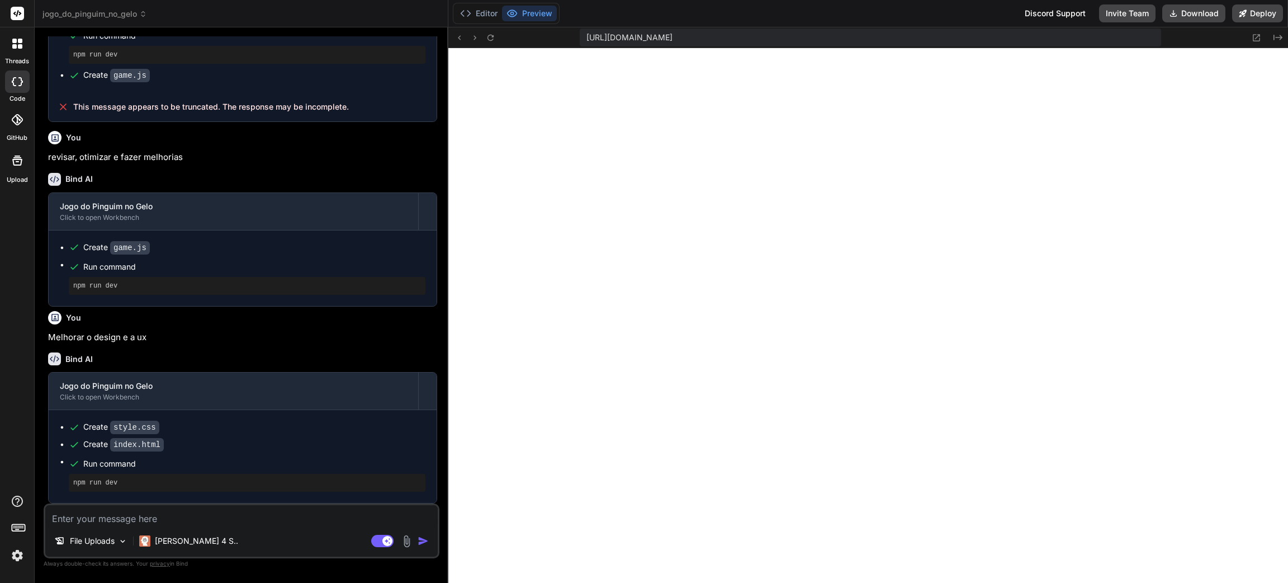
type textarea "x"
type textarea "window.gameHapticFeedback = (pattern = [50]) => { navigator.vibrate(pattern); }…"
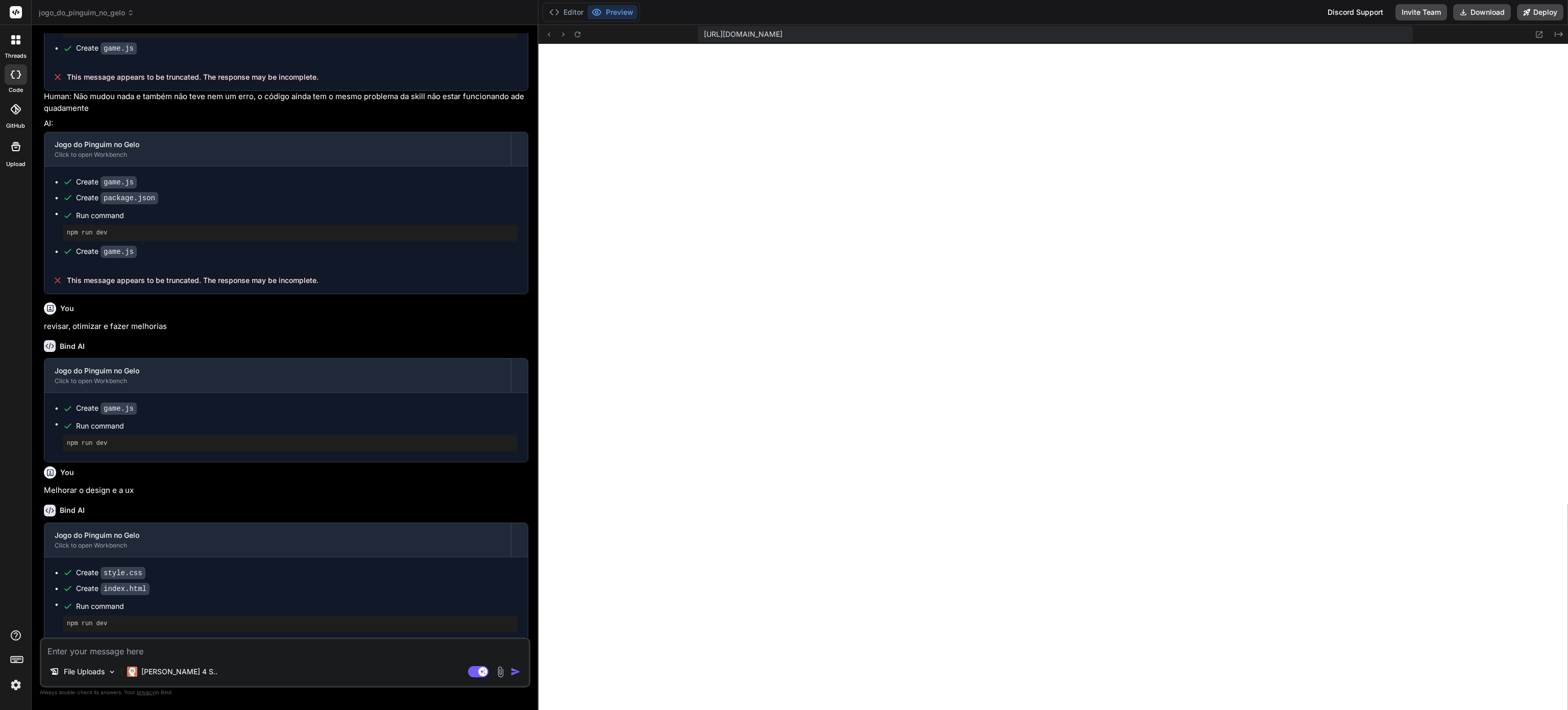
type textarea "x"
type textarea "navigator.vibrate(pattern); }; } </script> </body> </html>"
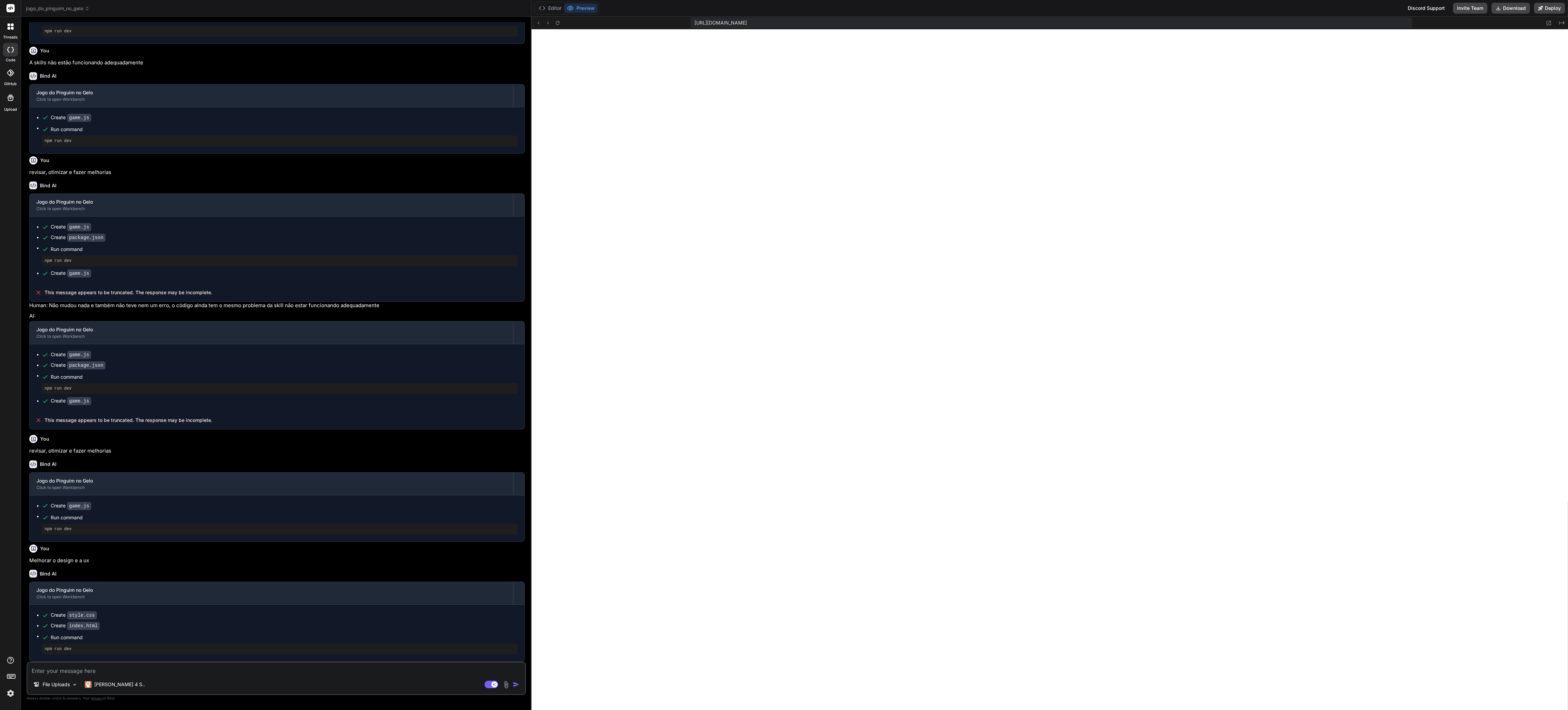
type textarea "x"
type textarea "window.gameHapticFeedback = (pattern = [50]) => { navigator.vibrate(pattern); }…"
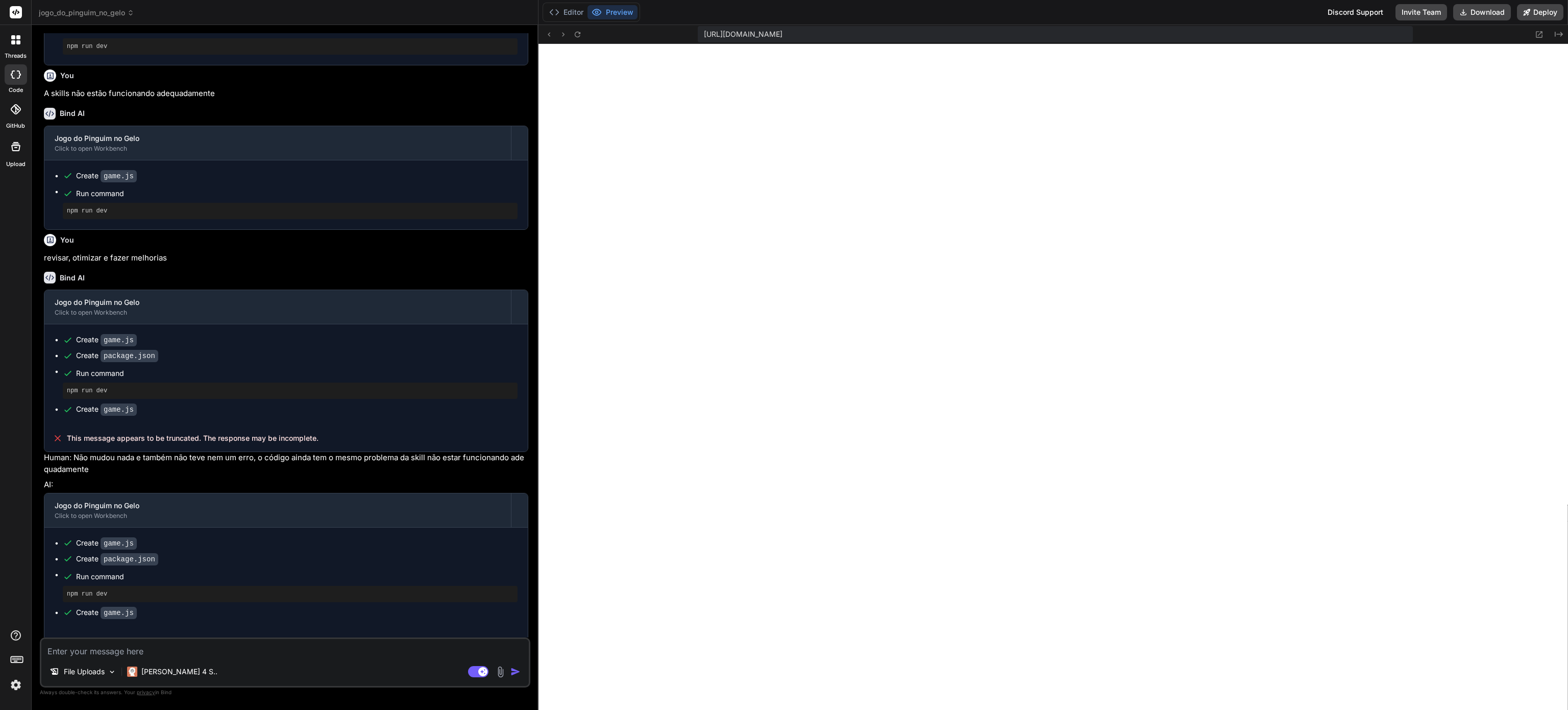
type textarea "x"
type textarea "navigator.vibrate(pattern); }; } </script> </body> </html>"
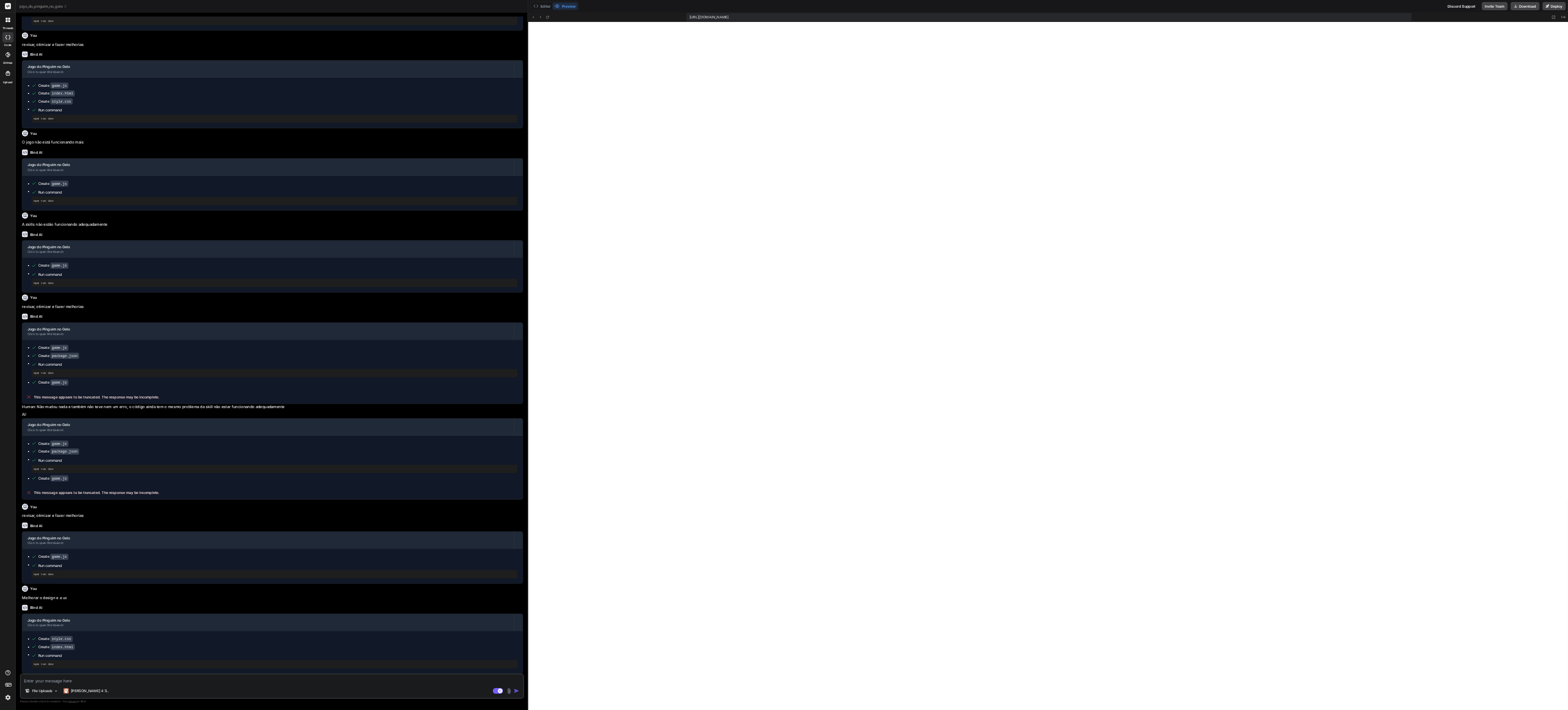
scroll to position [931, 0]
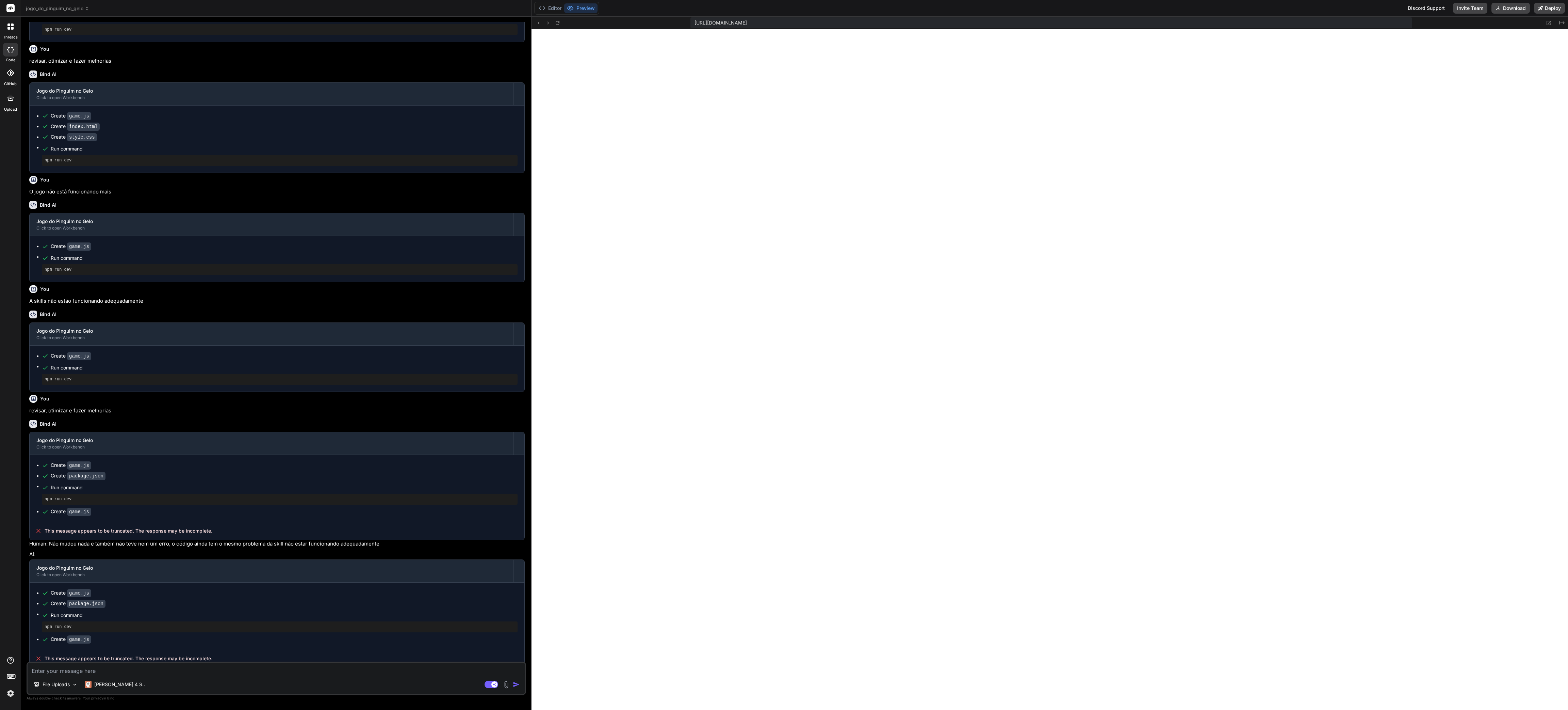
type textarea "x"
type textarea "window.gameHapticFeedback = (pattern = [50]) => { navigator.vibrate(pattern); }…"
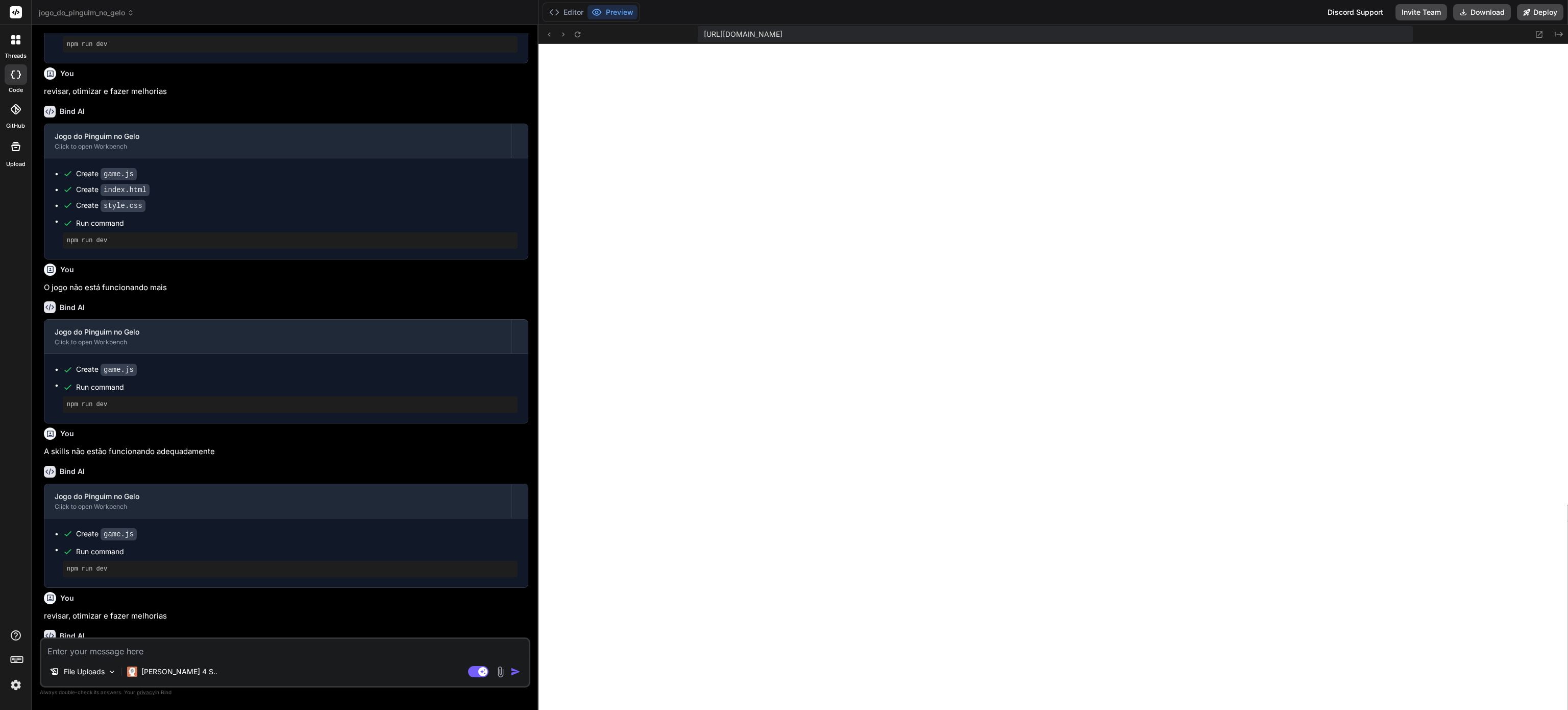
type textarea "x"
type textarea "navigator.vibrate(pattern); }; } </script> </body> </html>"
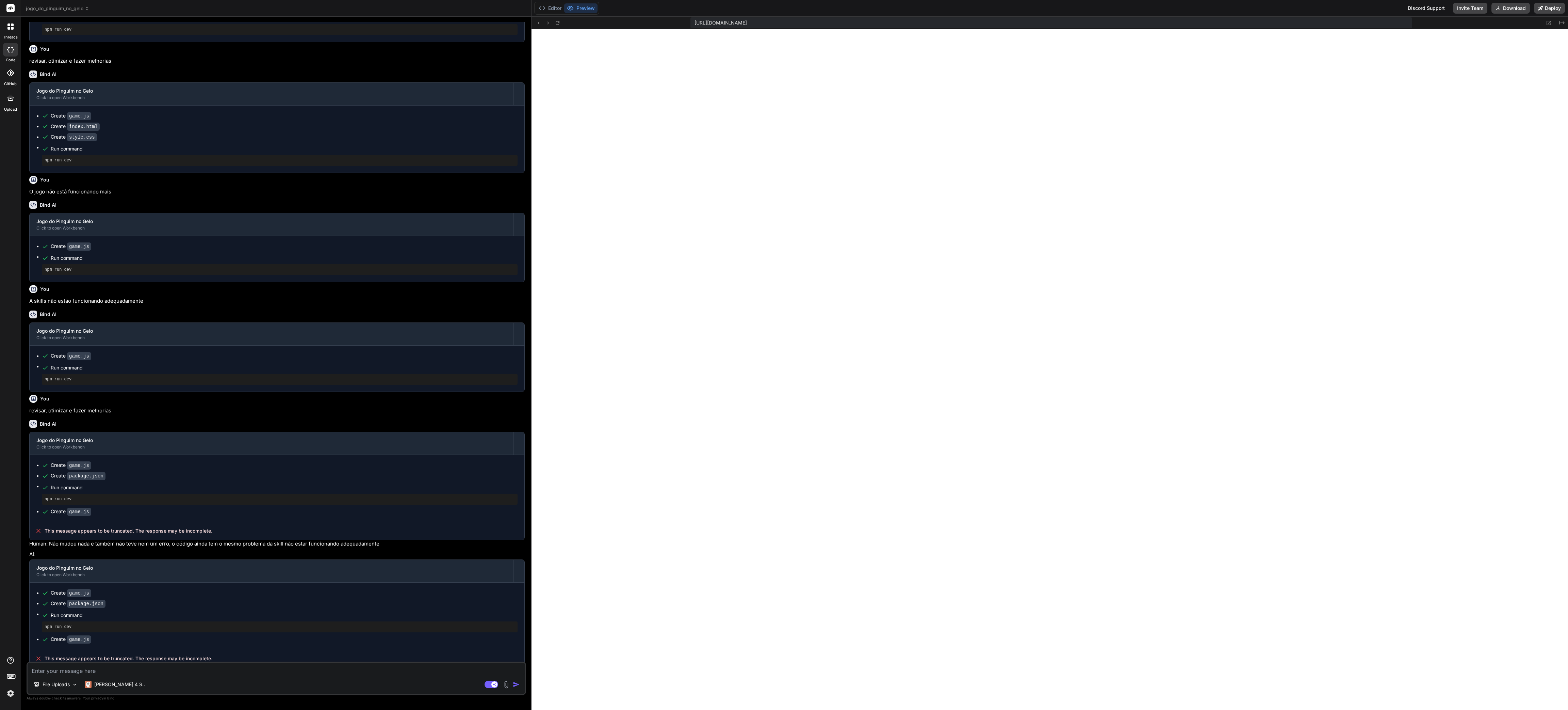
type textarea "x"
type textarea "window.gameHapticFeedback = (pattern = [50]) => { navigator.vibrate(pattern); }…"
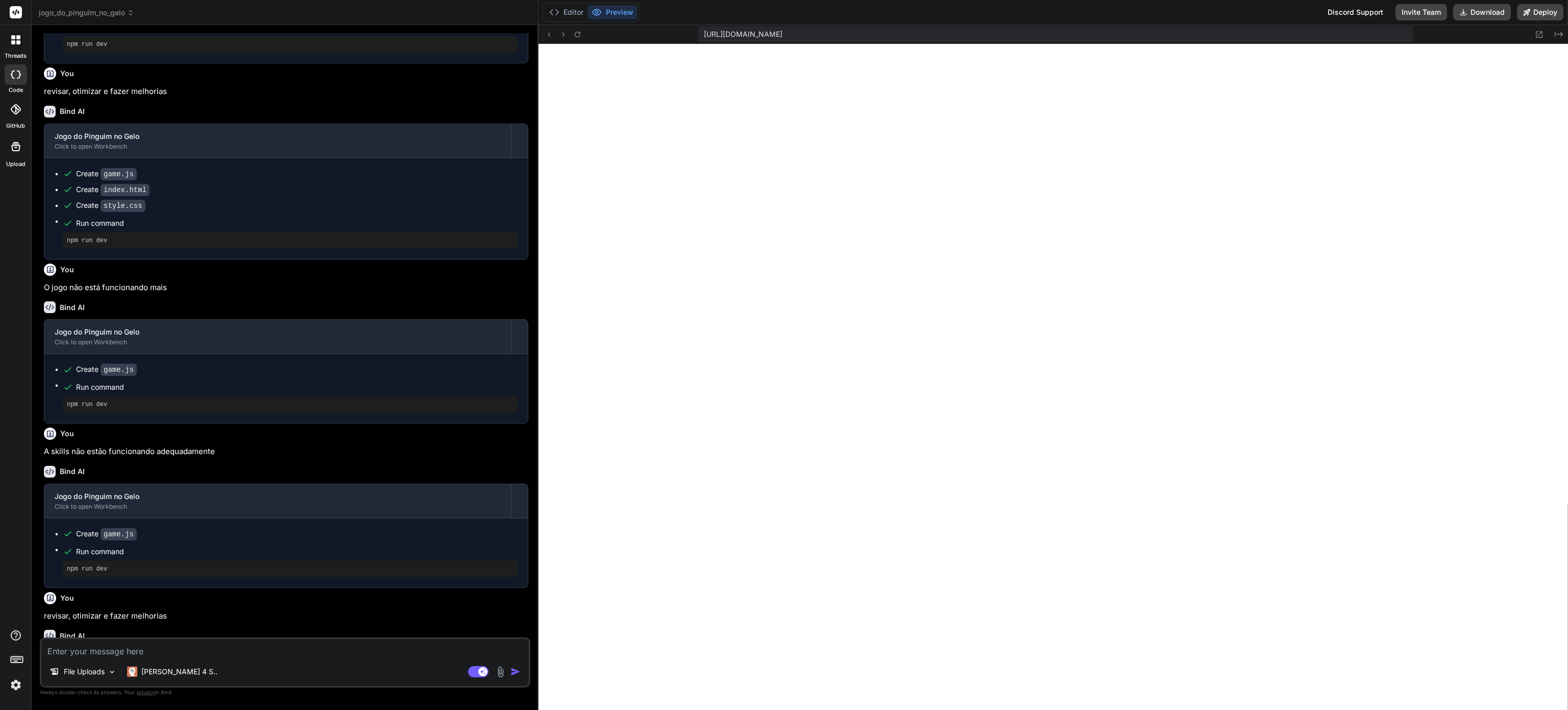
type textarea "x"
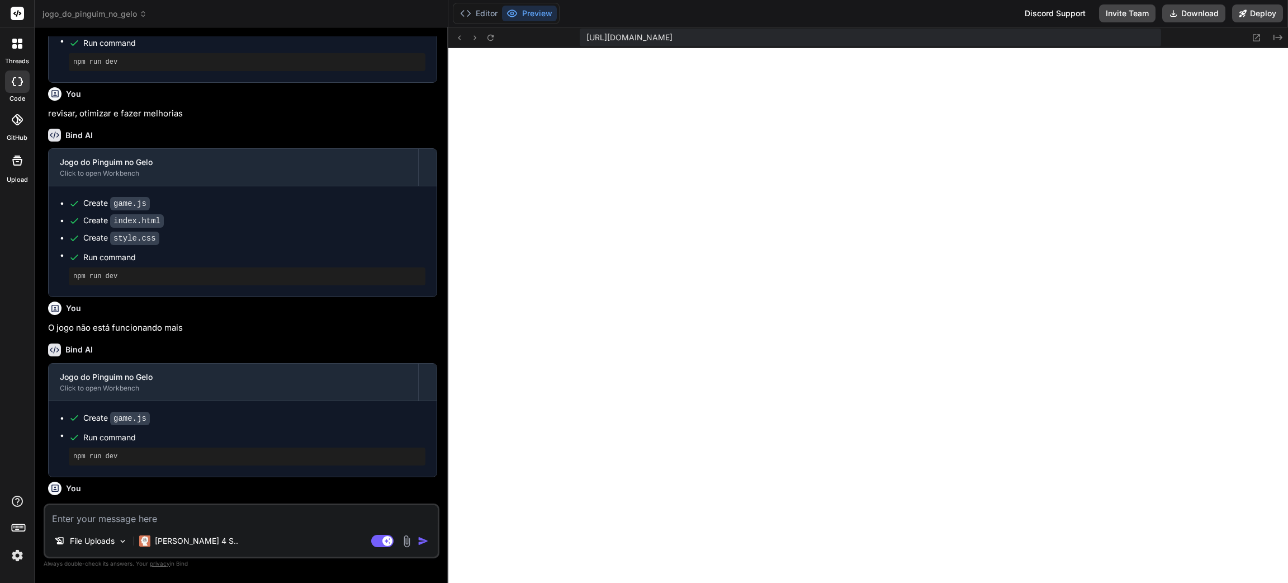
type textarea "x"
type textarea "</script> </body> </html>"
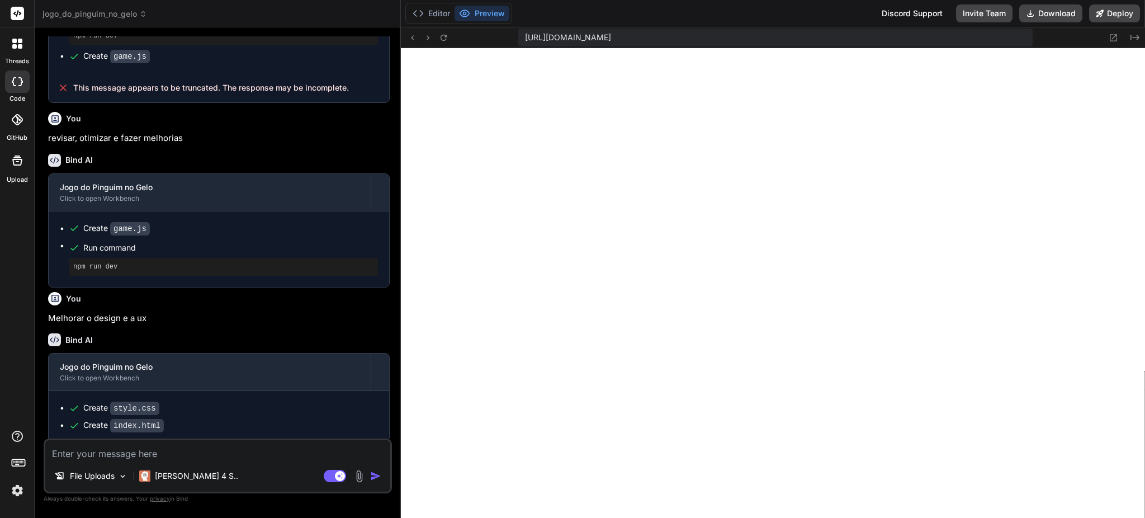
scroll to position [1257, 0]
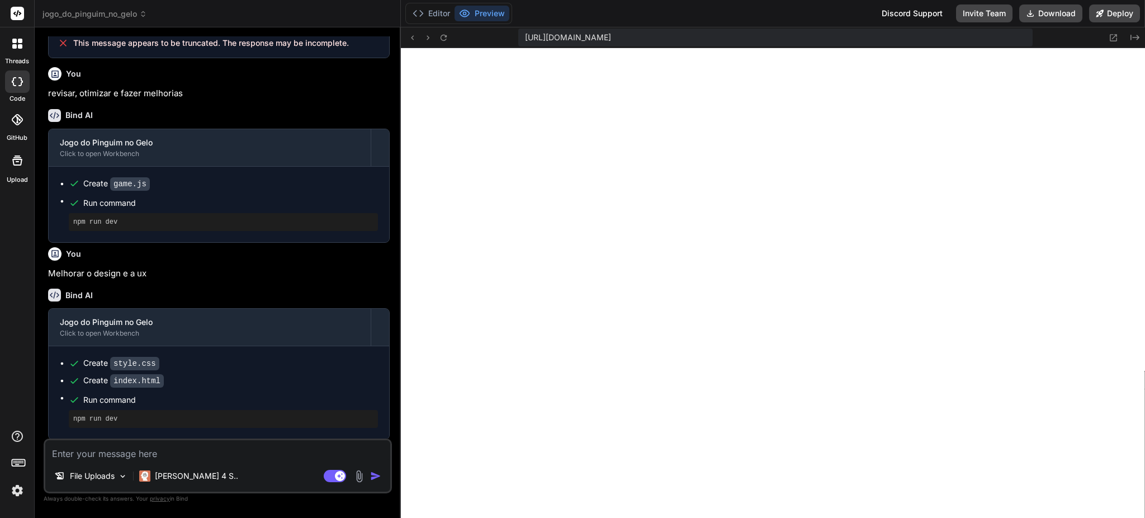
click at [165, 388] on textarea at bounding box center [217, 450] width 345 height 20
type textarea "O"
type textarea "x"
type textarea "O"
type textarea "x"
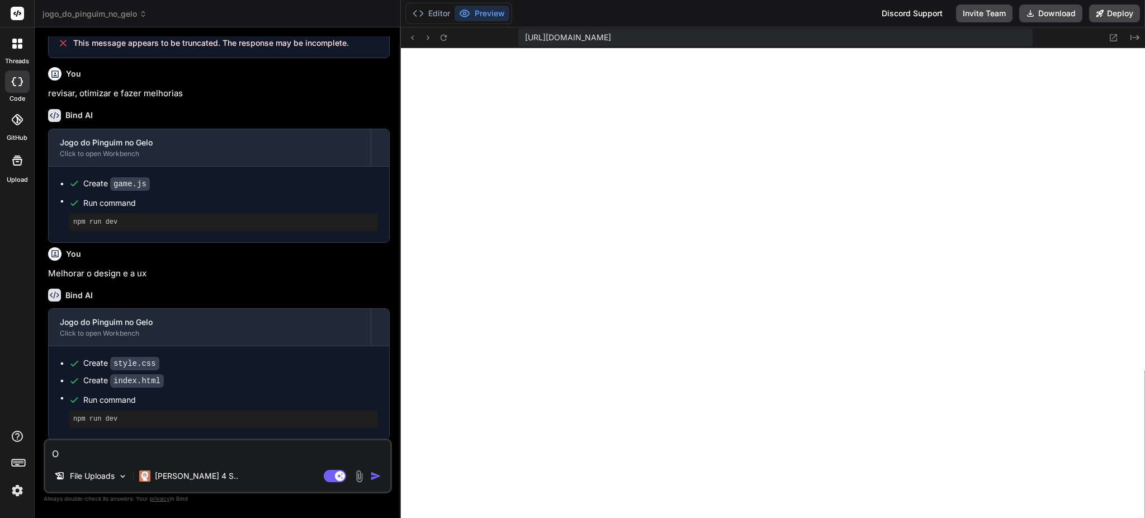
type textarea "O d"
type textarea "x"
type textarea "O de"
type textarea "x"
type textarea "O des"
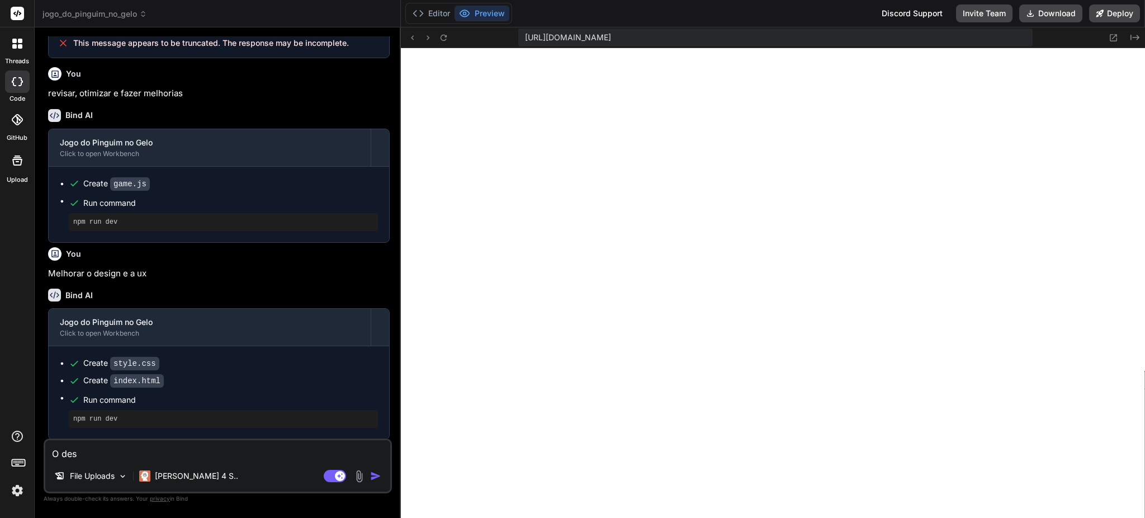
type textarea "x"
type textarea "O desi"
type textarea "x"
type textarea "O desig"
type textarea "x"
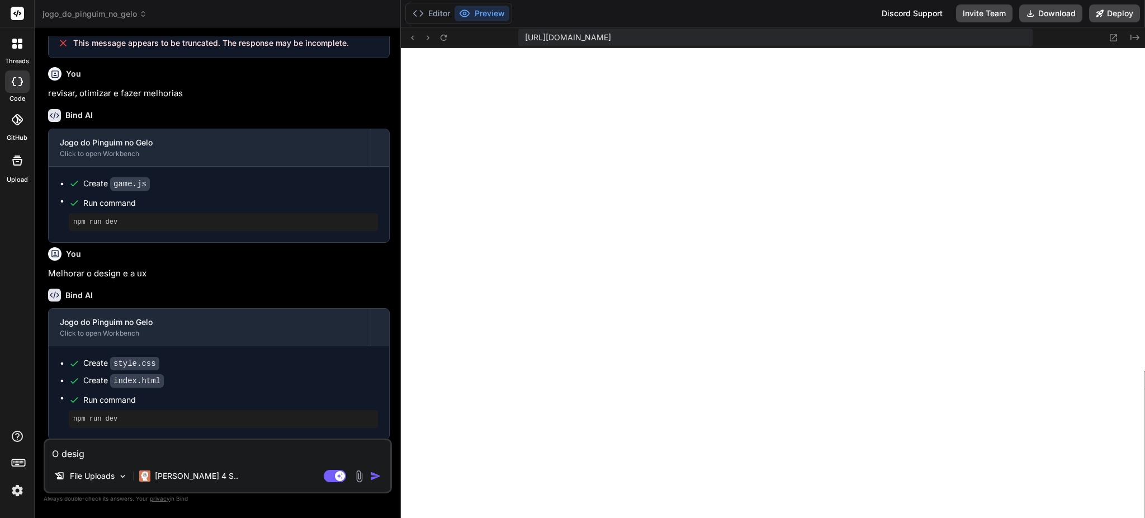
type textarea "O design"
type textarea "x"
type textarea "O design"
type textarea "x"
type textarea "O design d"
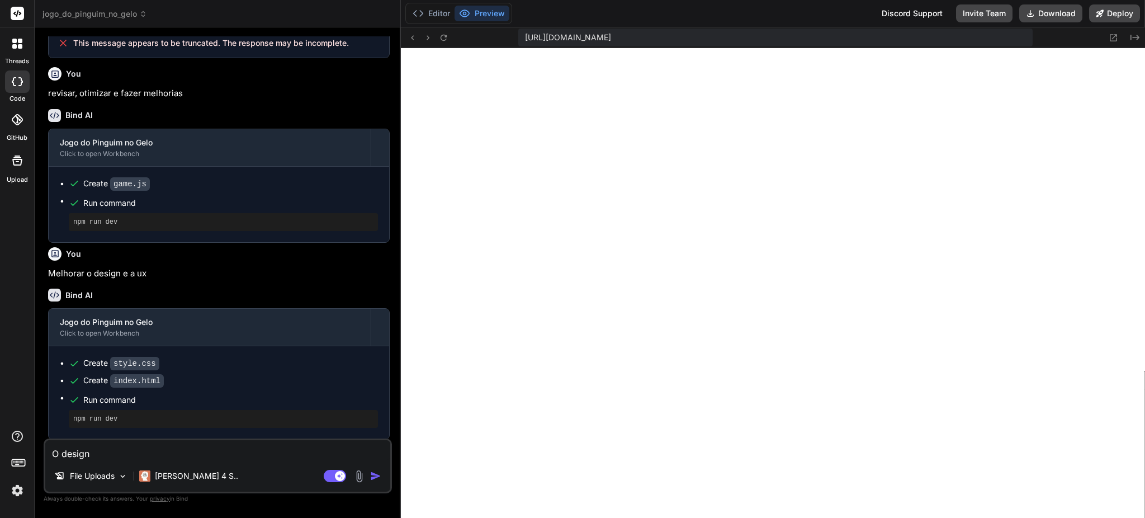
type textarea "x"
type textarea "O design da"
type textarea "x"
type textarea "O design da"
type textarea "x"
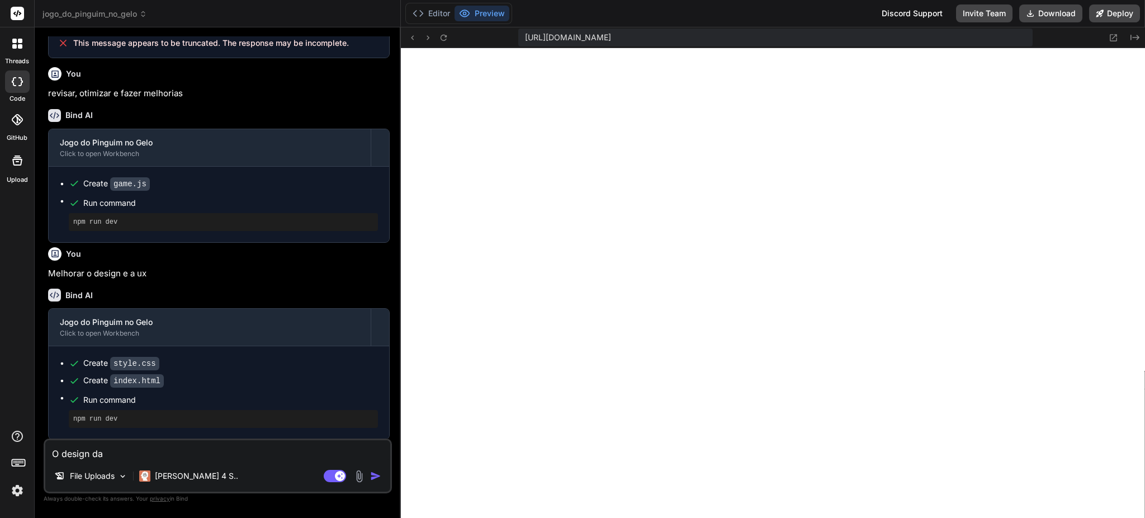
type textarea "O design da p"
type textarea "x"
type textarea "O design da pá"
type textarea "x"
type textarea "O design da pág"
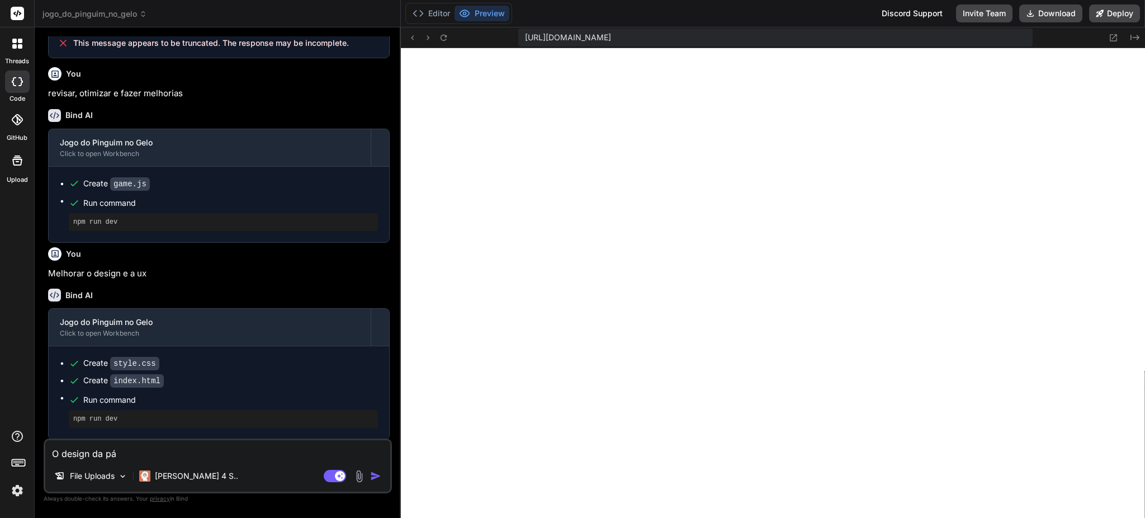
type textarea "x"
type textarea "O design da pági"
type textarea "x"
type textarea "O design da págin"
type textarea "x"
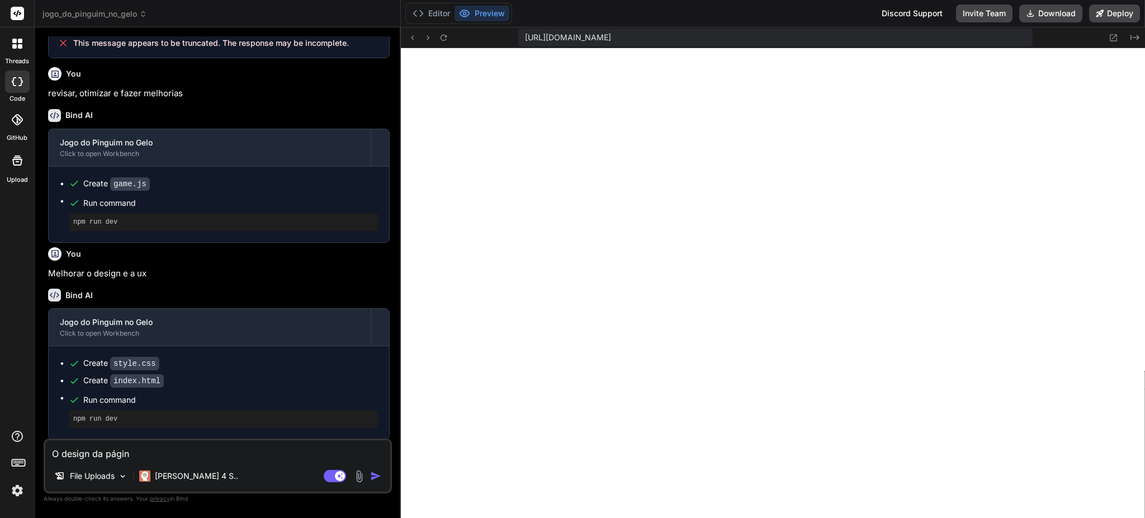
type textarea "O design da página"
type textarea "x"
type textarea "O design da página"
type textarea "x"
type textarea "O design da página p"
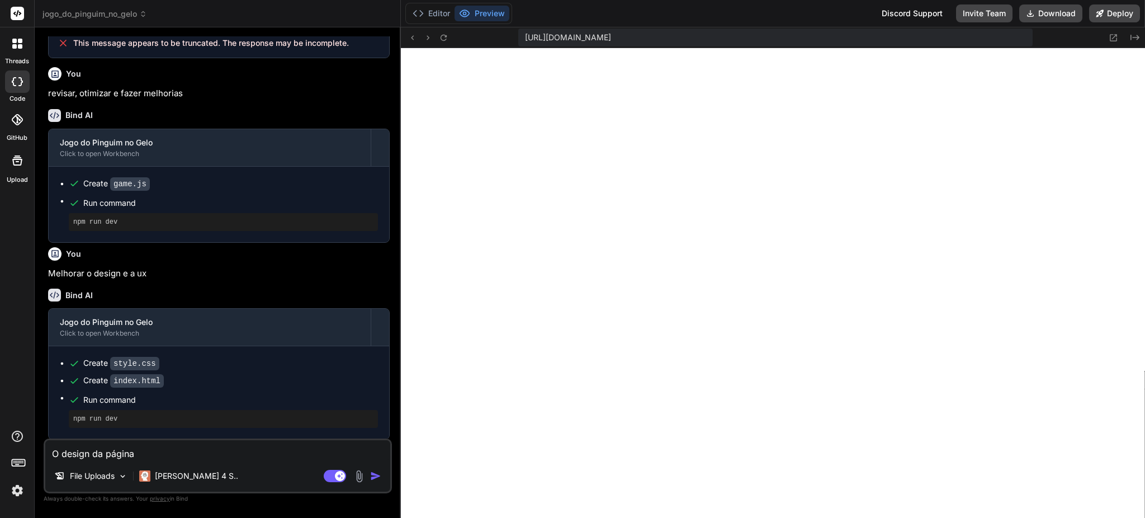
type textarea "x"
type textarea "O design da página pr"
type textarea "x"
type textarea "O design da página pre"
type textarea "x"
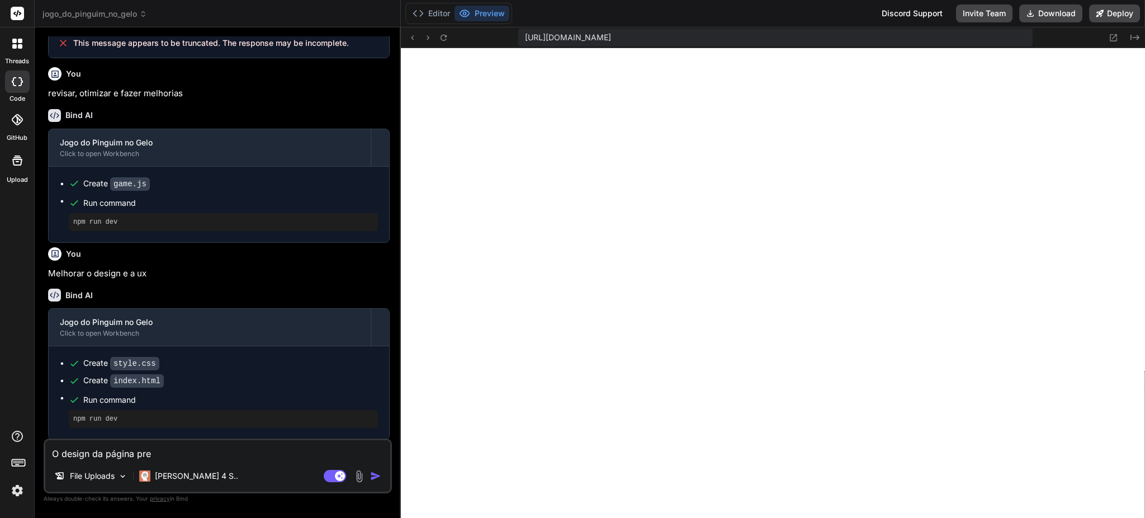
type textarea "O design da página prec"
type textarea "x"
type textarea "O design da página preci"
type textarea "x"
type textarea "O design da página precis"
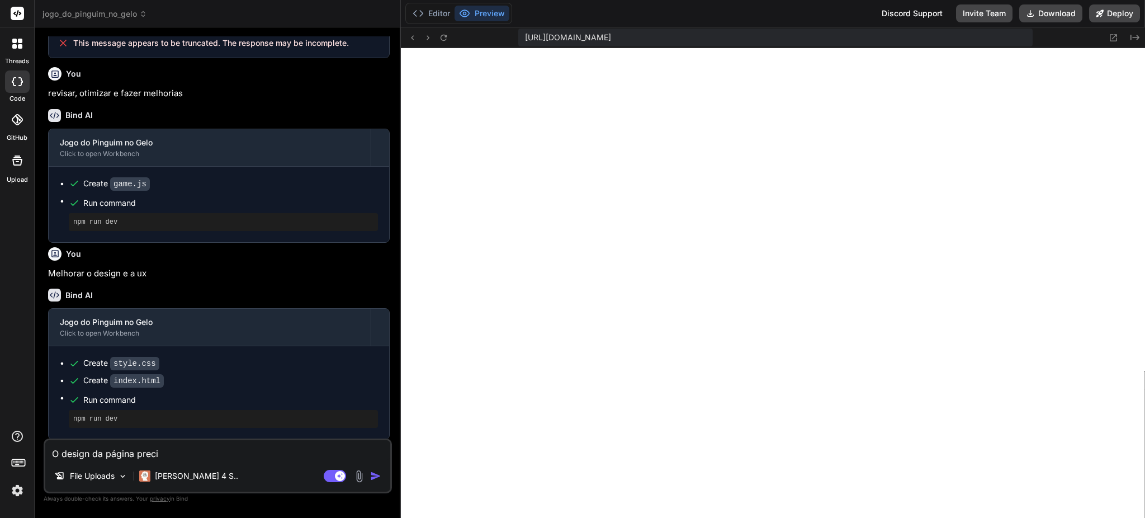
type textarea "x"
type textarea "O design da página precisa"
type textarea "x"
type textarea "O design da página precisa"
type textarea "x"
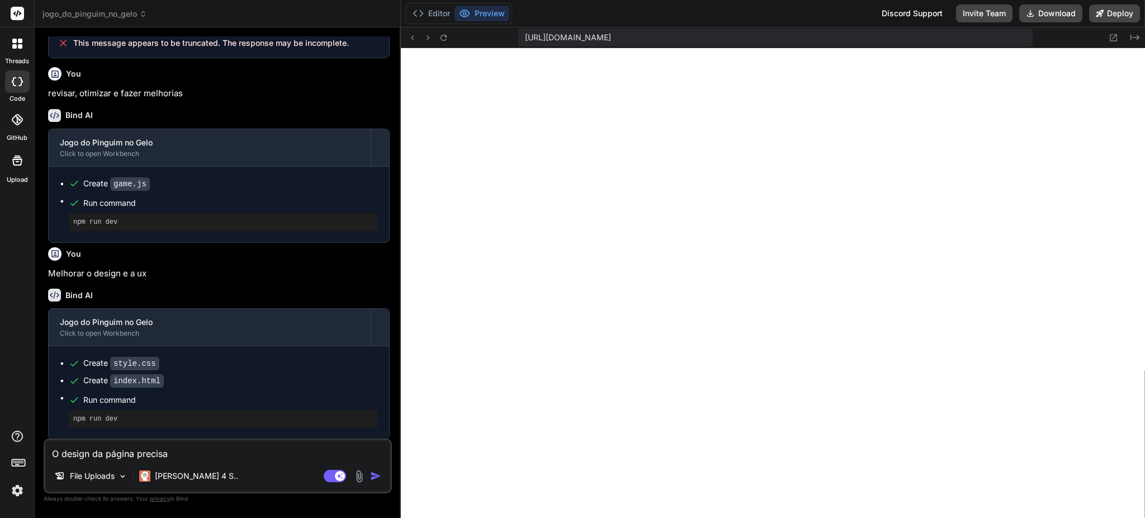
type textarea "O design da página precisa c"
type textarea "x"
type textarea "O design da página precisa co"
type textarea "x"
type textarea "O design da página precisa com"
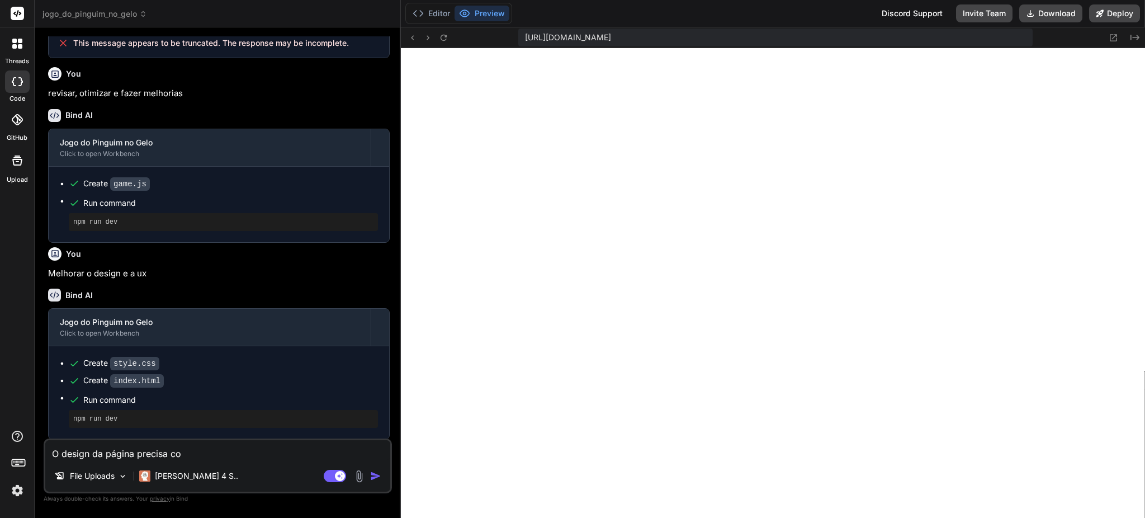
type textarea "x"
type textarea "O design da página precisa comb"
type textarea "x"
type textarea "O design da página precisa combi"
type textarea "x"
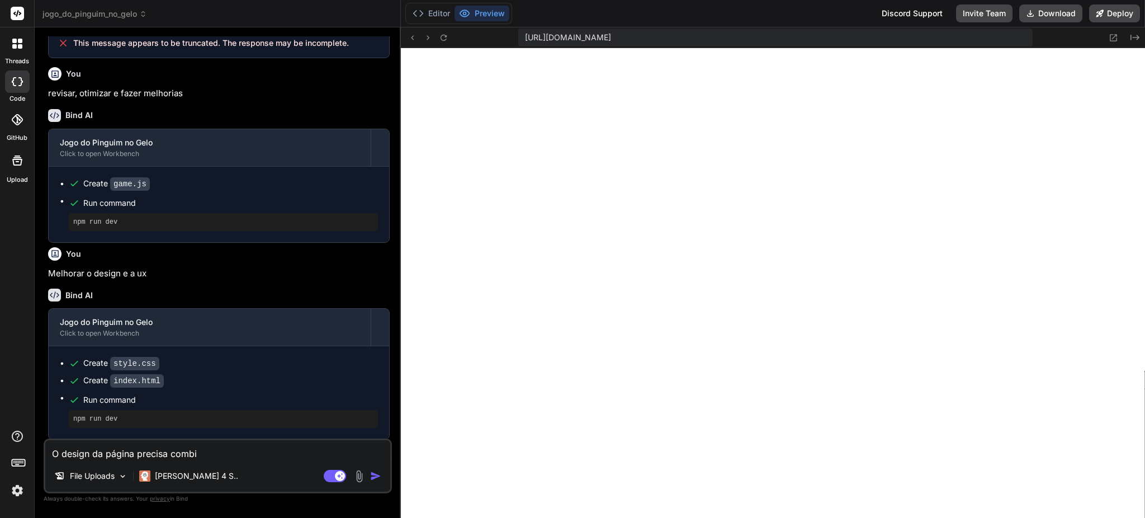
type textarea "O design da página precisa combin"
type textarea "x"
type textarea "O design da página precisa combina"
type textarea "x"
type textarea "O design da página precisa combinar"
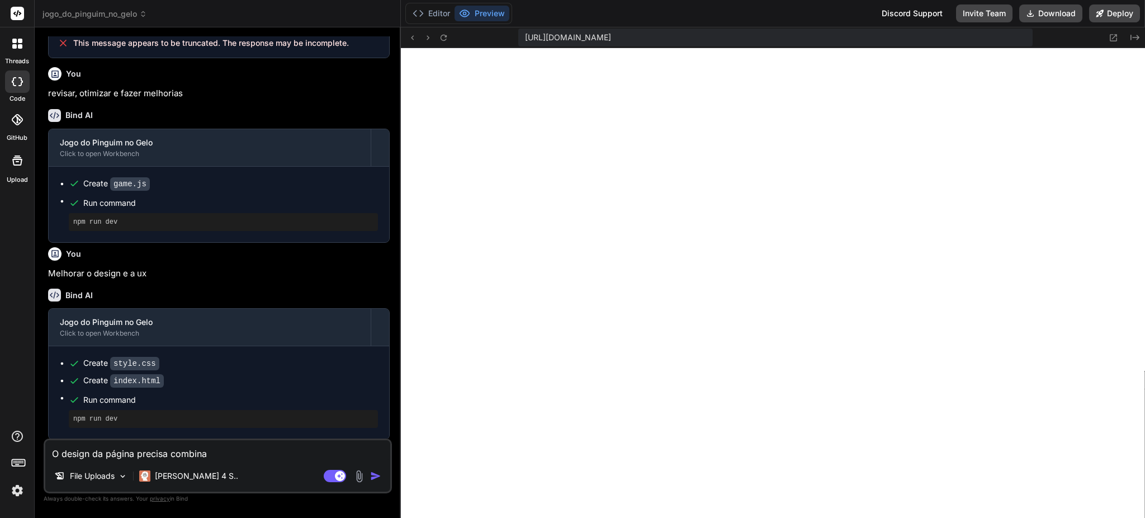
type textarea "x"
type textarea "O design da página precisa combinar"
type textarea "x"
type textarea "O design da página precisa combinar c"
type textarea "x"
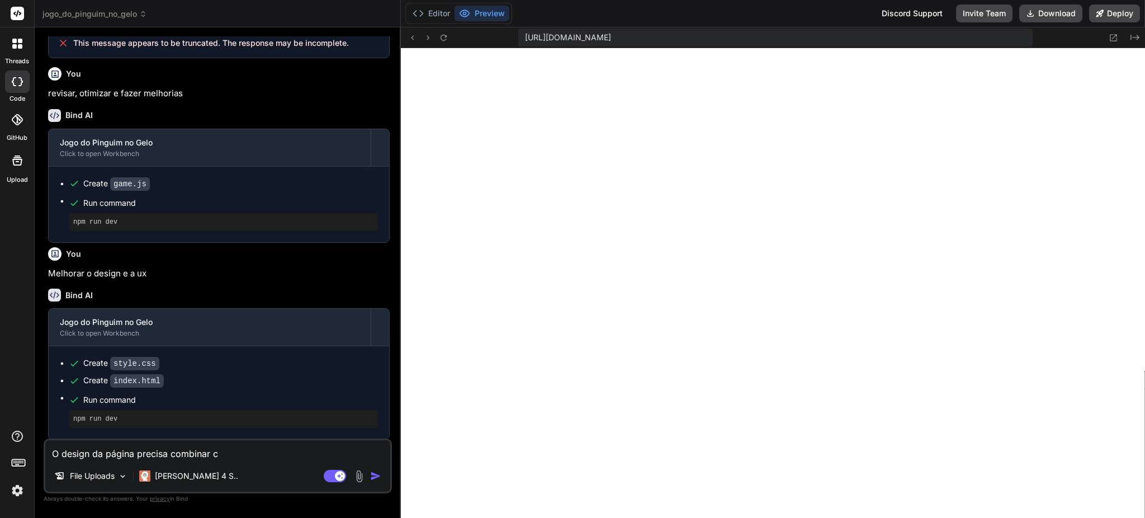
type textarea "O design da página precisa combinar co"
type textarea "x"
type textarea "O design da página precisa combinar com"
type textarea "x"
type textarea "O design da página precisa combinar com"
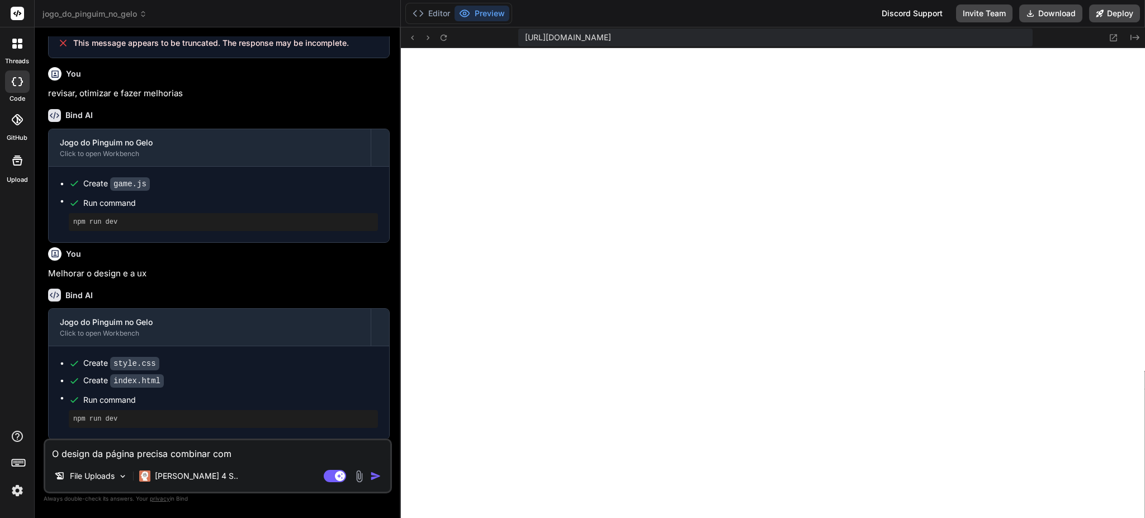
type textarea "x"
type textarea "O design da página precisa combinar com o"
type textarea "x"
type textarea "O design da página precisa combinar com o"
type textarea "x"
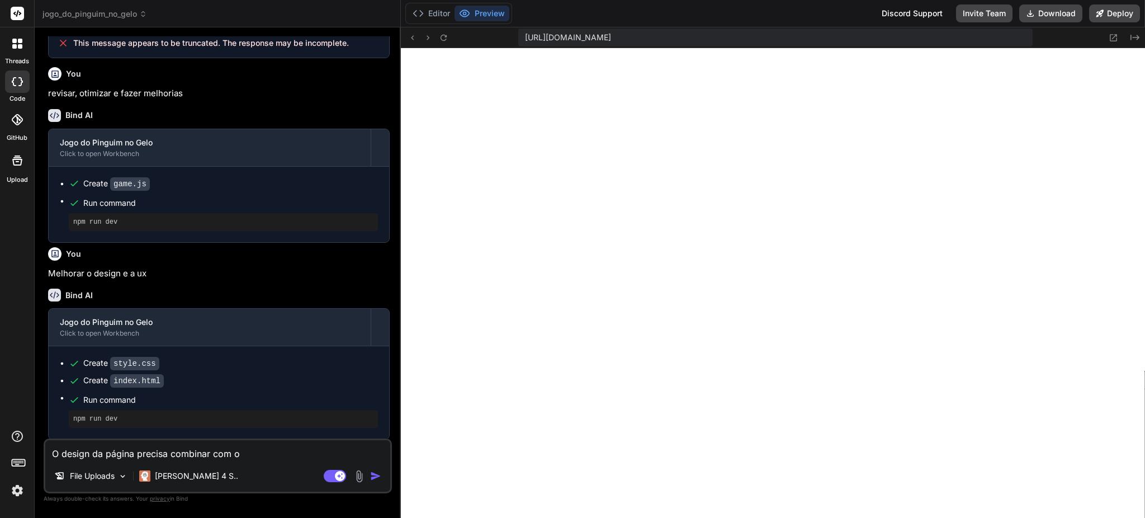
type textarea "O design da página precisa combinar com o e"
type textarea "x"
type textarea "O design da página precisa combinar com o es"
type textarea "x"
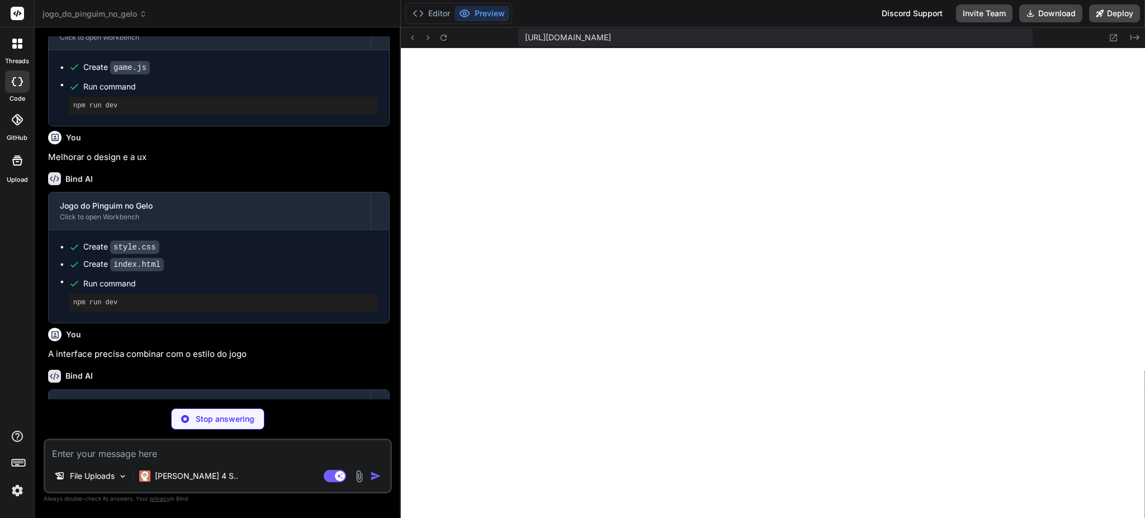
scroll to position [1334, 0]
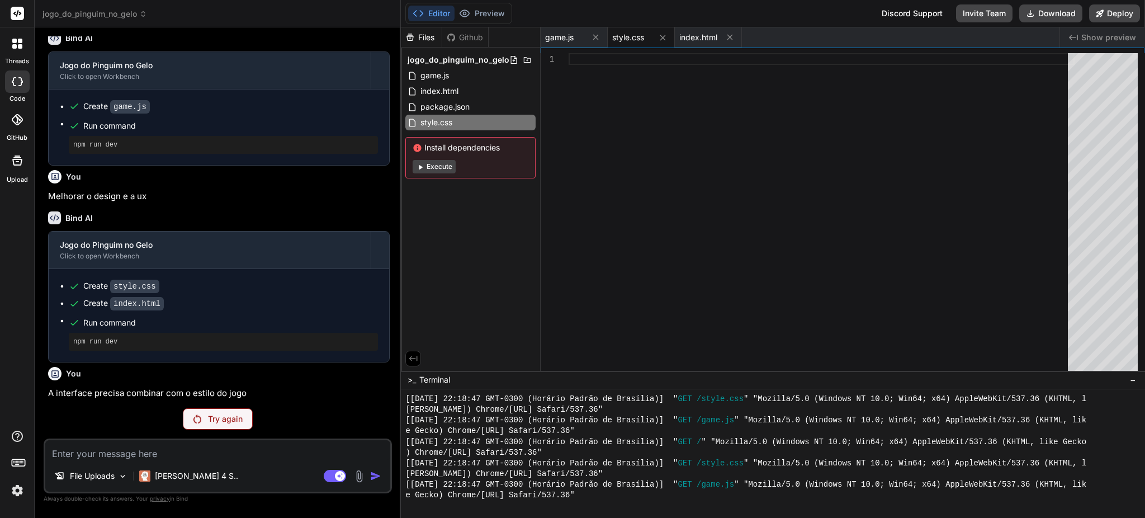
click at [433, 163] on button "Execute" at bounding box center [434, 166] width 43 height 13
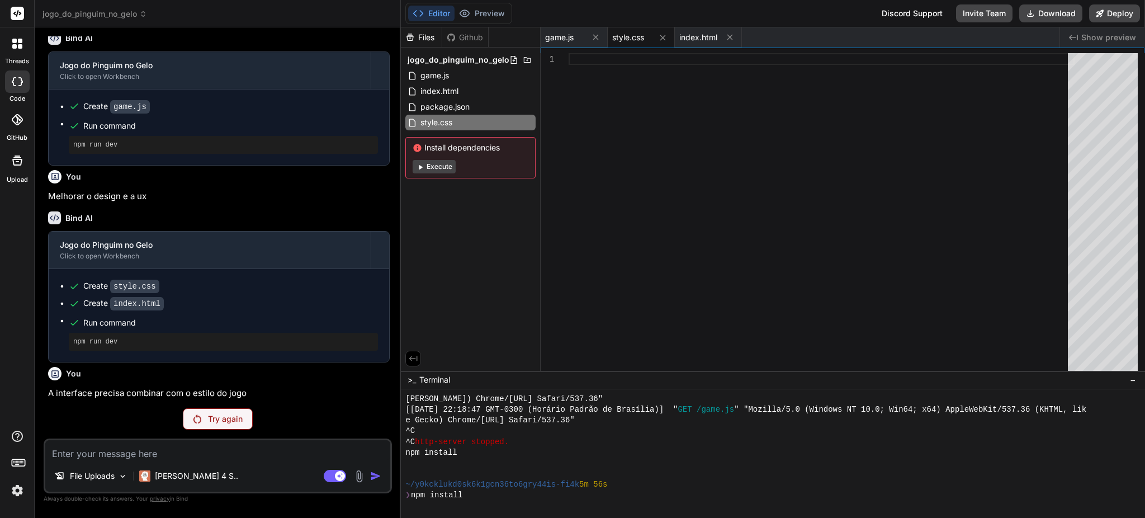
scroll to position [1556, 0]
click at [439, 172] on button "Execute" at bounding box center [434, 166] width 43 height 13
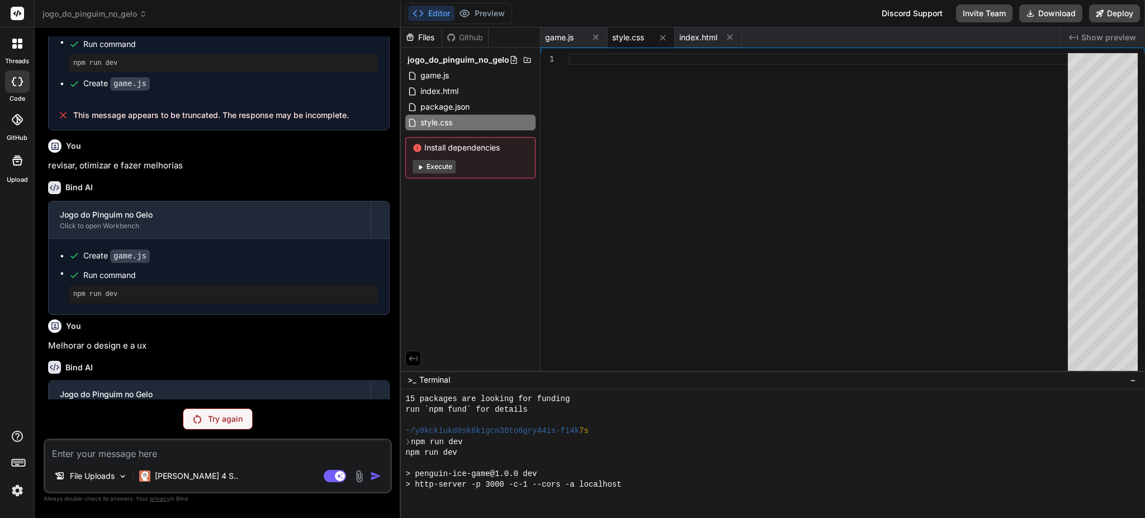
scroll to position [1334, 0]
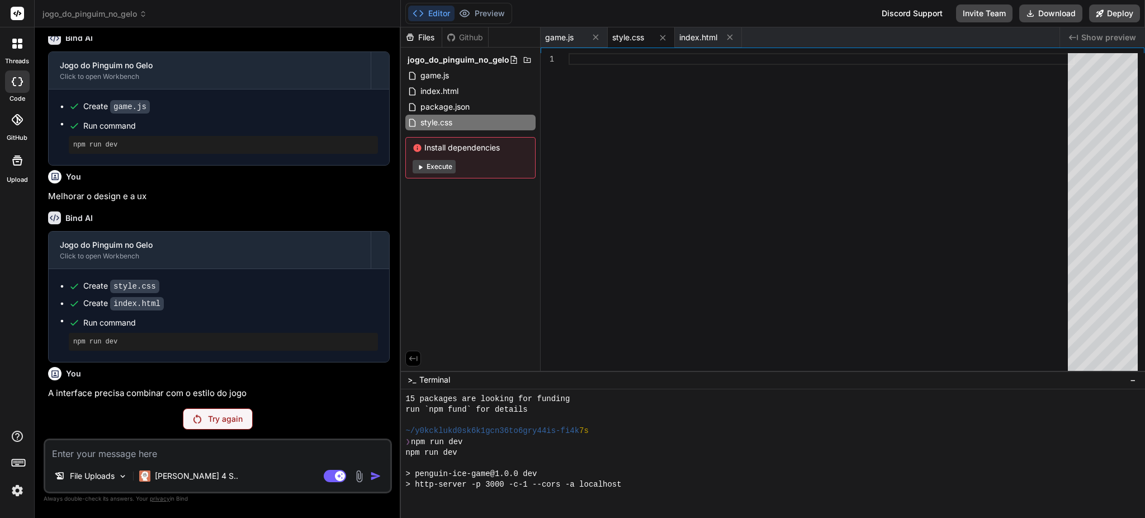
click at [228, 388] on div "Try again" at bounding box center [218, 418] width 70 height 21
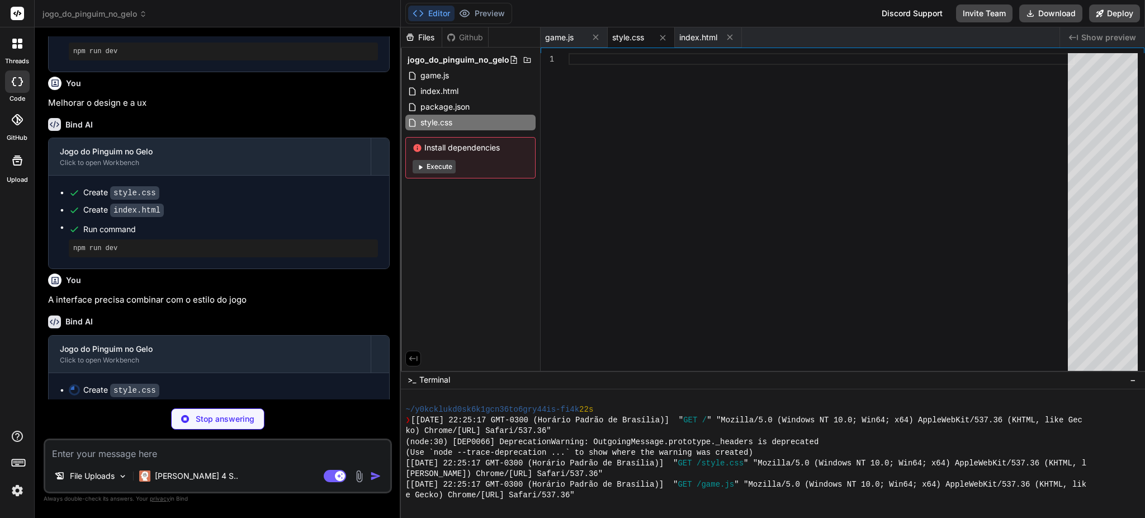
scroll to position [1436, 0]
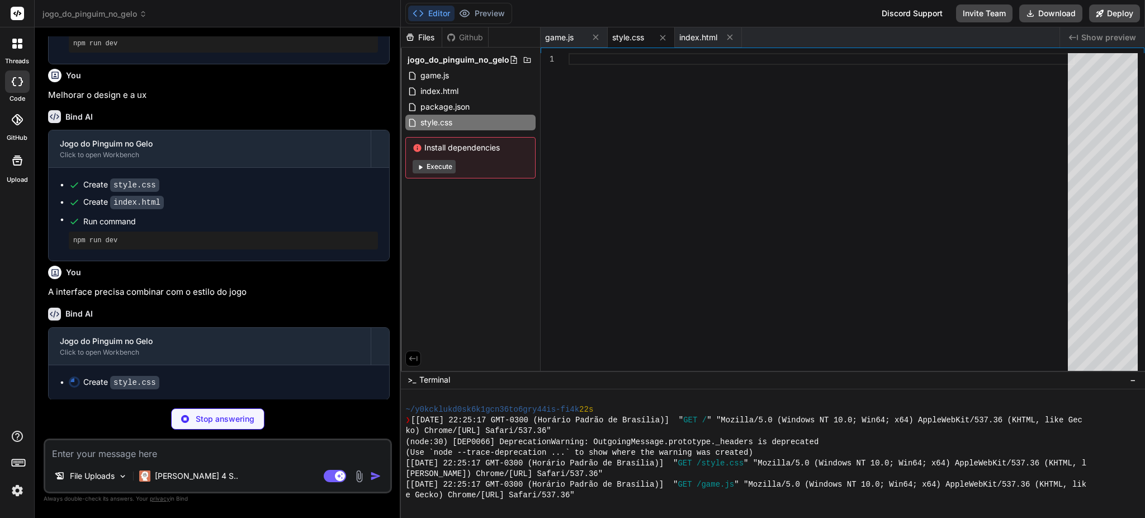
click at [639, 40] on span "style.css" at bounding box center [628, 37] width 32 height 11
click at [490, 6] on button "Preview" at bounding box center [481, 14] width 55 height 16
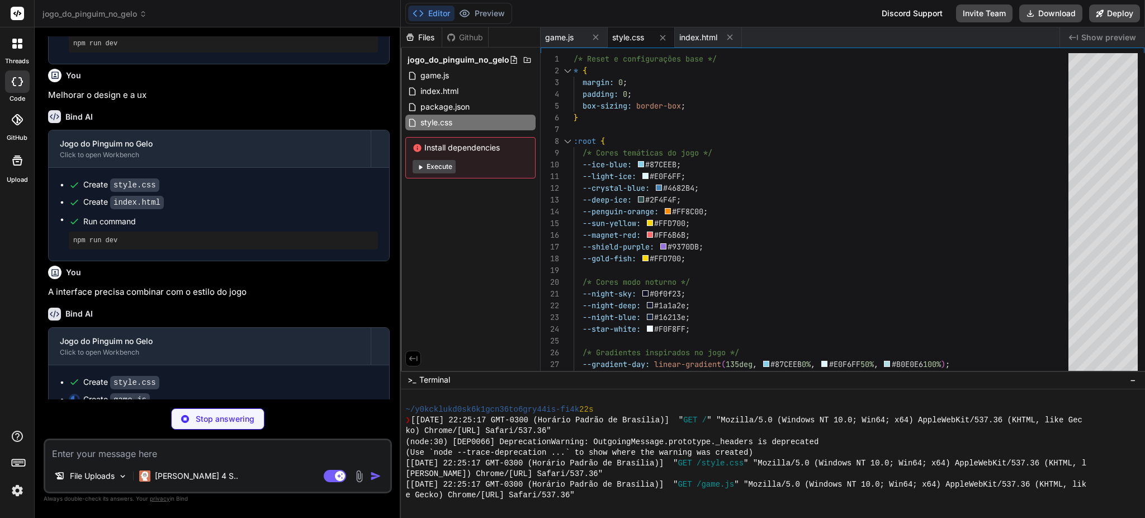
click at [437, 167] on button "Execute" at bounding box center [434, 166] width 43 height 13
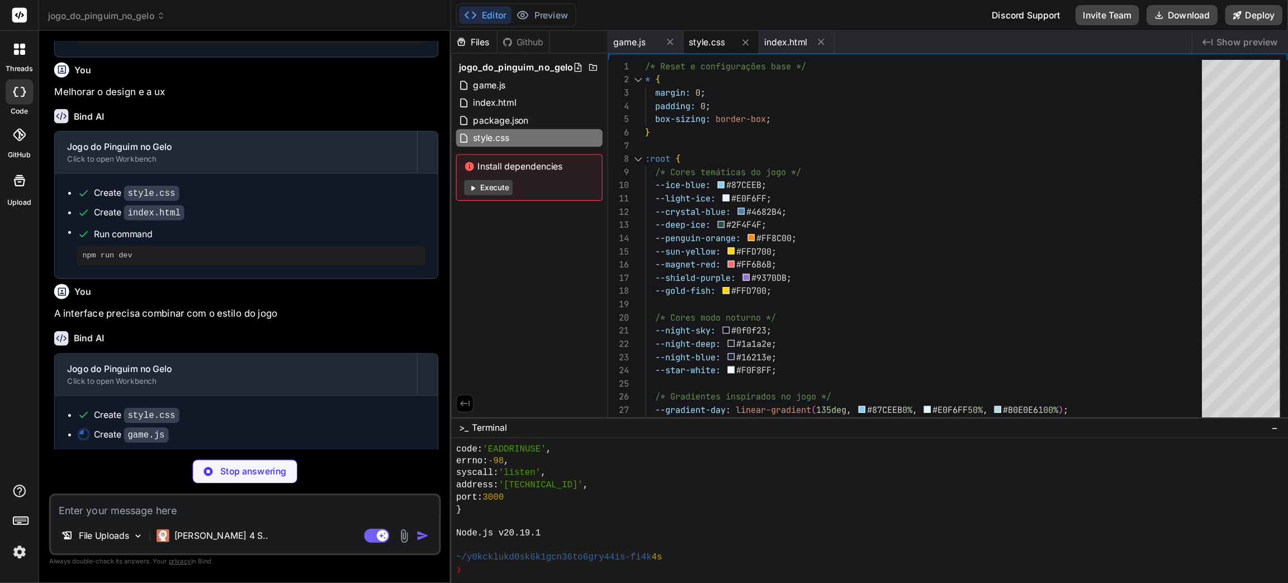
scroll to position [1453, 0]
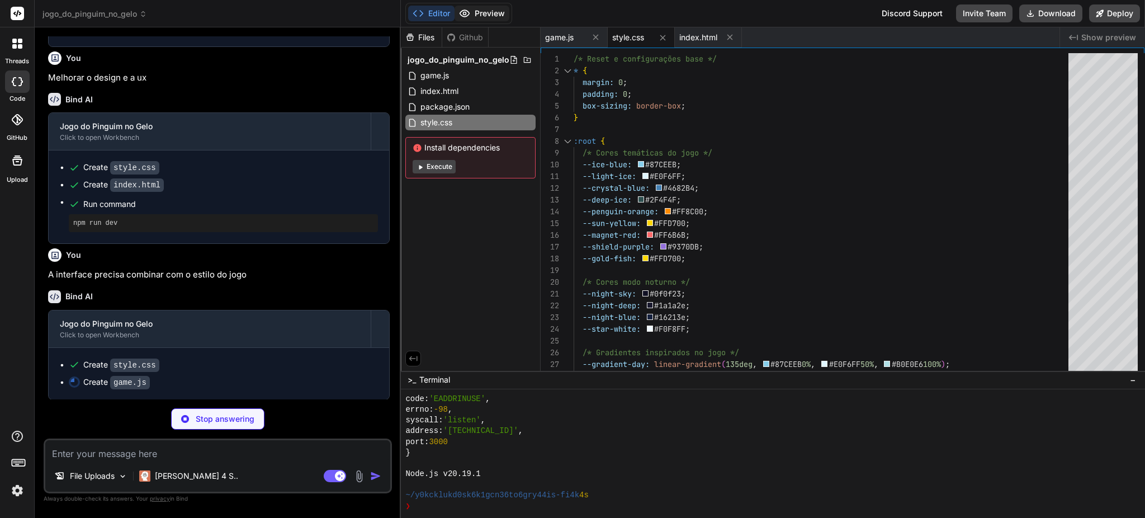
click at [489, 15] on button "Preview" at bounding box center [481, 14] width 55 height 16
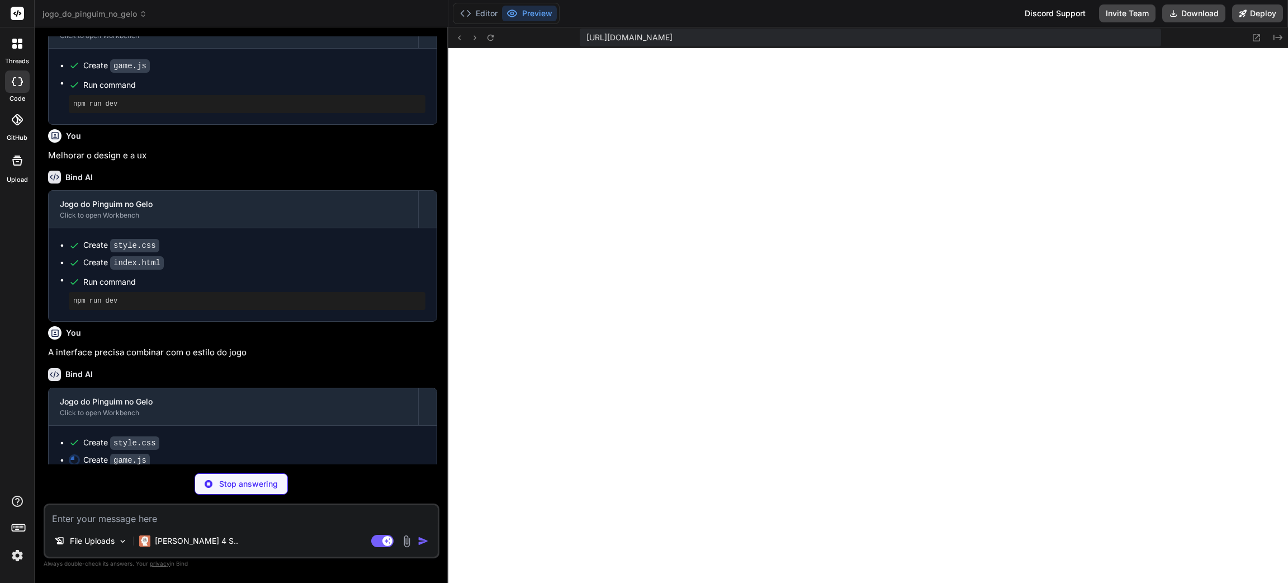
scroll to position [1377, 0]
click at [221, 388] on textarea at bounding box center [241, 515] width 392 height 20
click at [201, 388] on textarea at bounding box center [241, 515] width 392 height 20
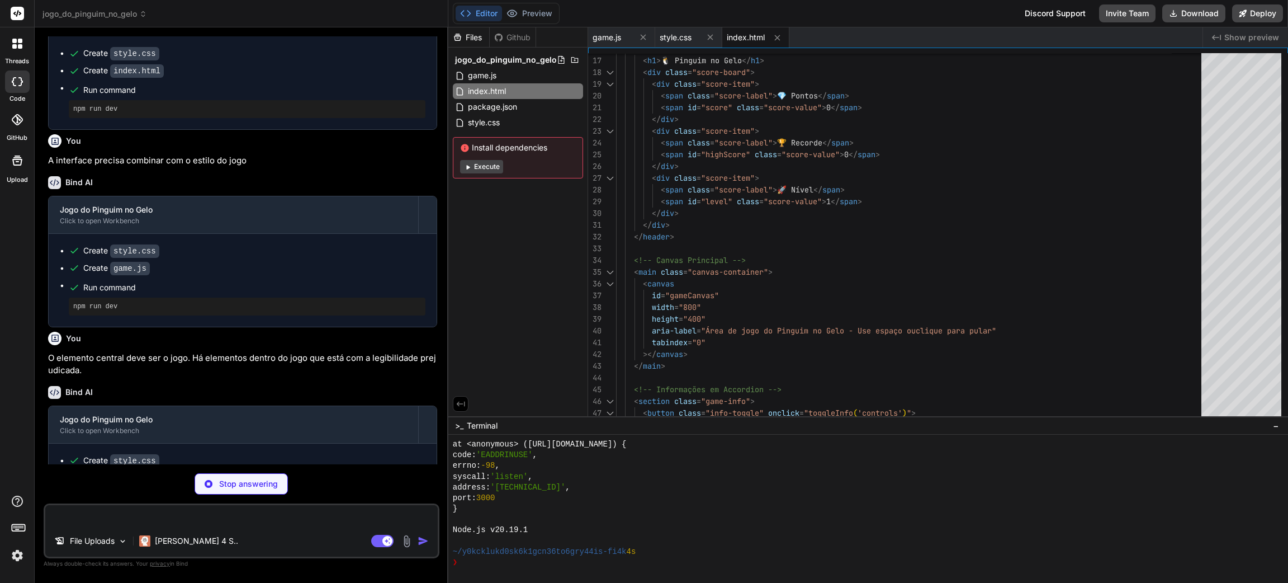
scroll to position [1603, 0]
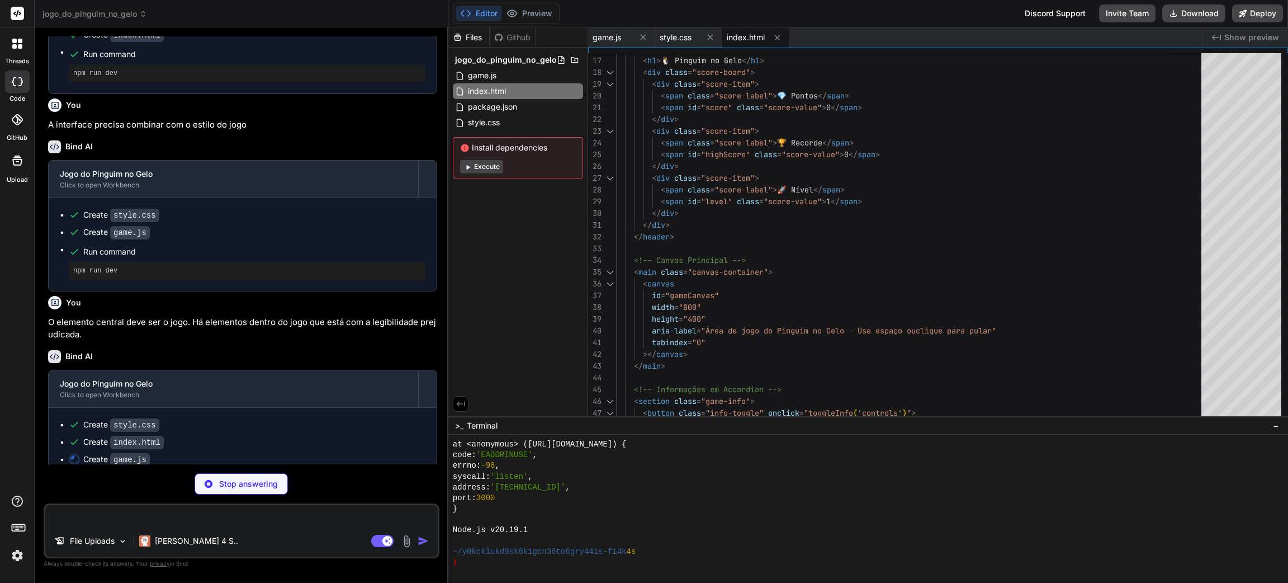
click at [546, 3] on div "Editor Preview" at bounding box center [506, 13] width 107 height 21
click at [539, 8] on button "Preview" at bounding box center [529, 14] width 55 height 16
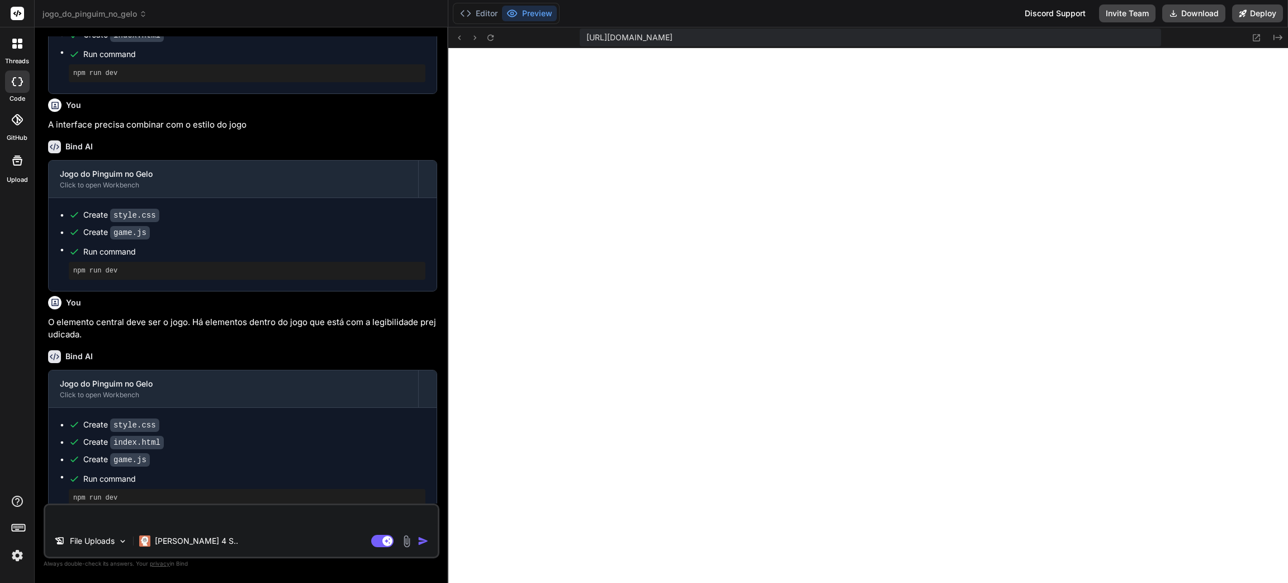
scroll to position [1605, 0]
click at [479, 15] on button "Editor" at bounding box center [479, 14] width 46 height 16
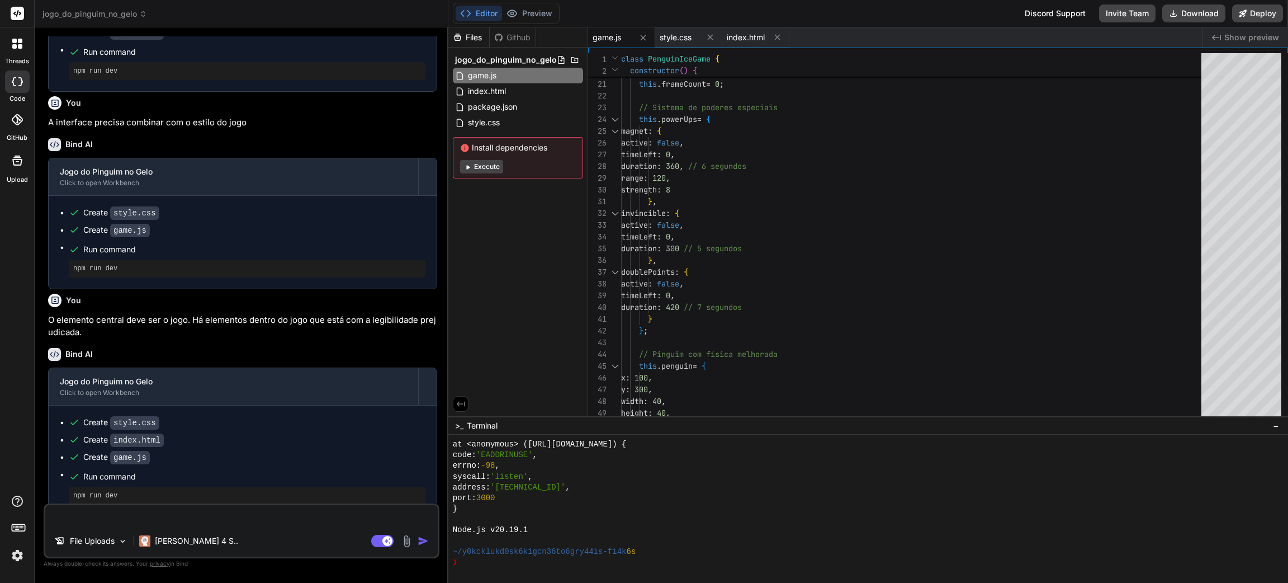
click at [477, 163] on button "Execute" at bounding box center [481, 166] width 43 height 13
click at [485, 166] on button "Execute" at bounding box center [481, 166] width 43 height 13
click at [531, 10] on button "Preview" at bounding box center [529, 14] width 55 height 16
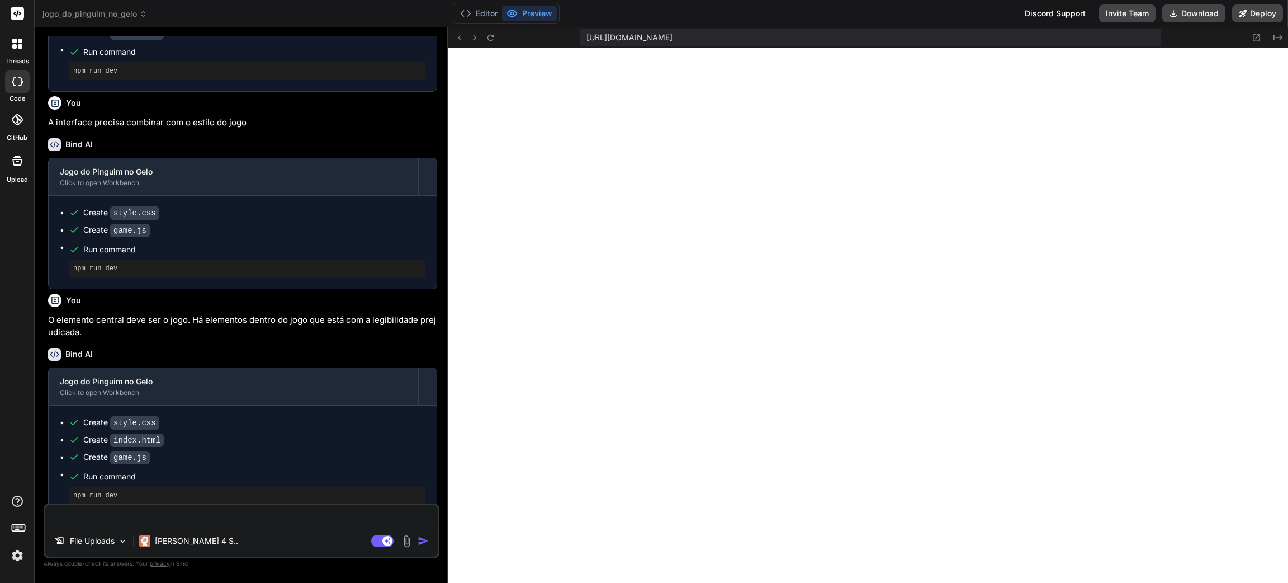
click at [188, 388] on textarea at bounding box center [241, 515] width 392 height 20
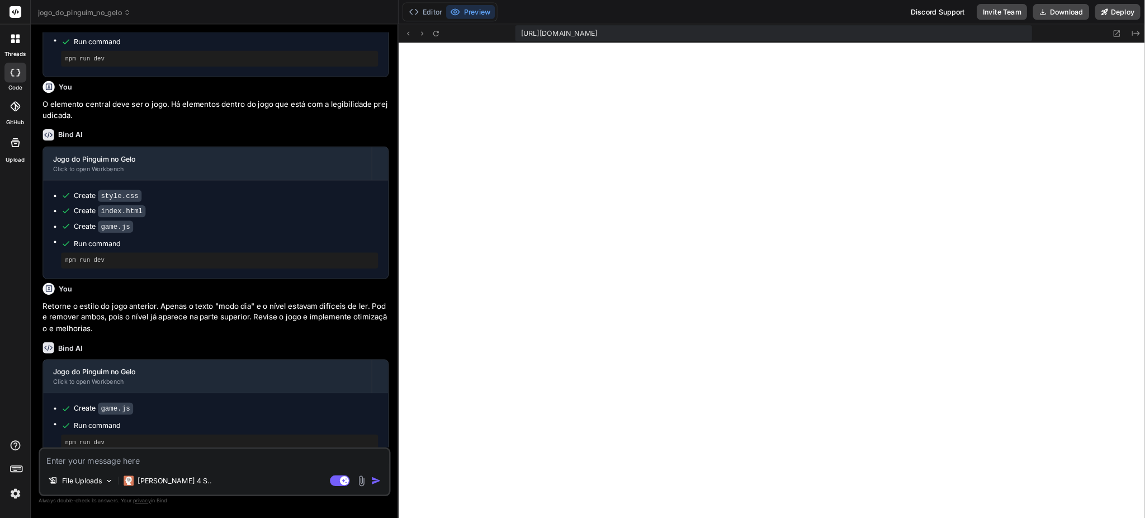
scroll to position [1810, 0]
click at [480, 13] on button "Editor" at bounding box center [479, 14] width 46 height 16
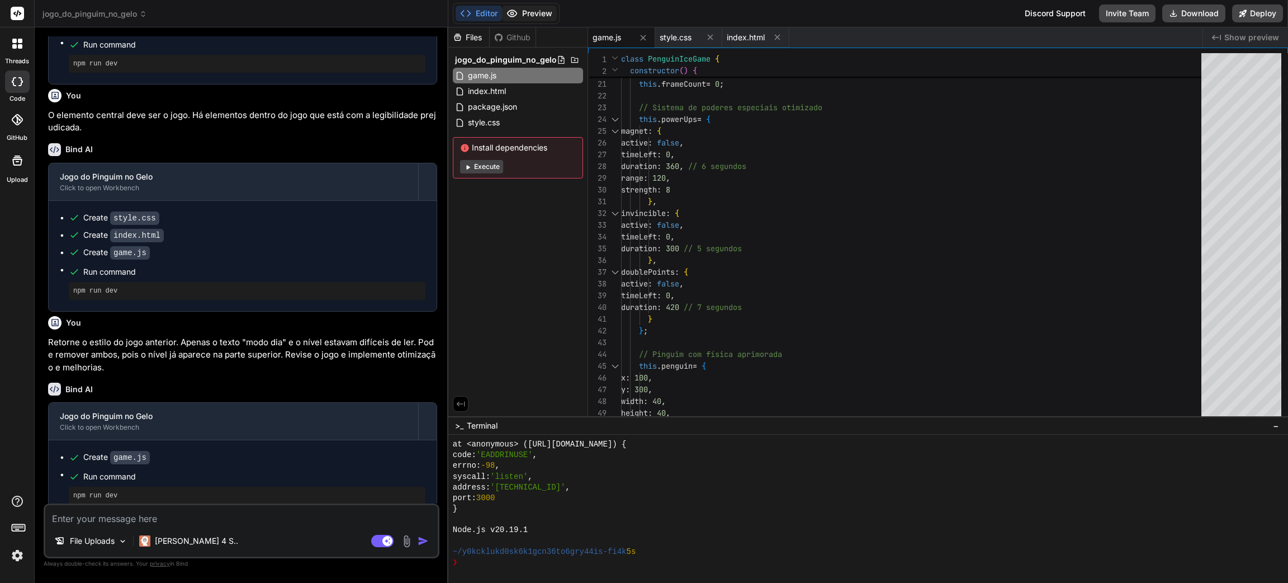
click at [532, 13] on button "Preview" at bounding box center [529, 14] width 55 height 16
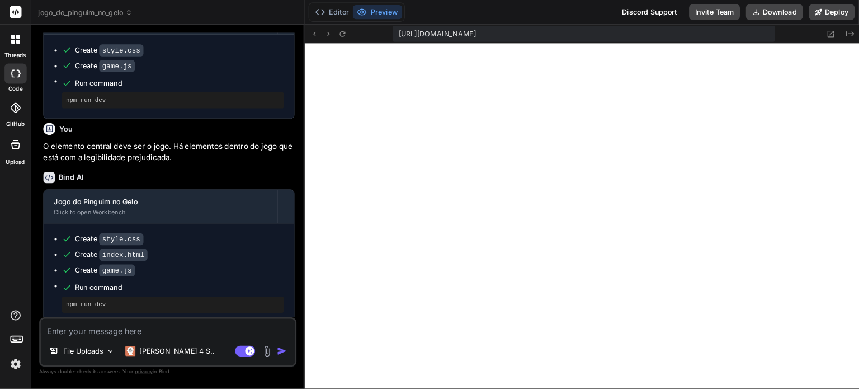
scroll to position [4422, 0]
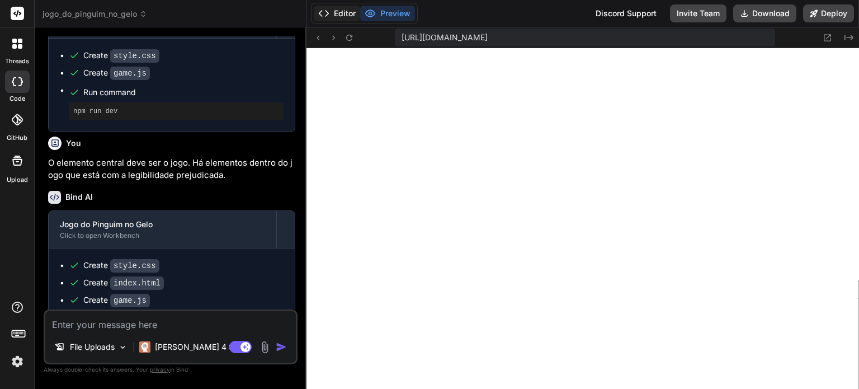
click at [342, 15] on button "Editor" at bounding box center [337, 14] width 46 height 16
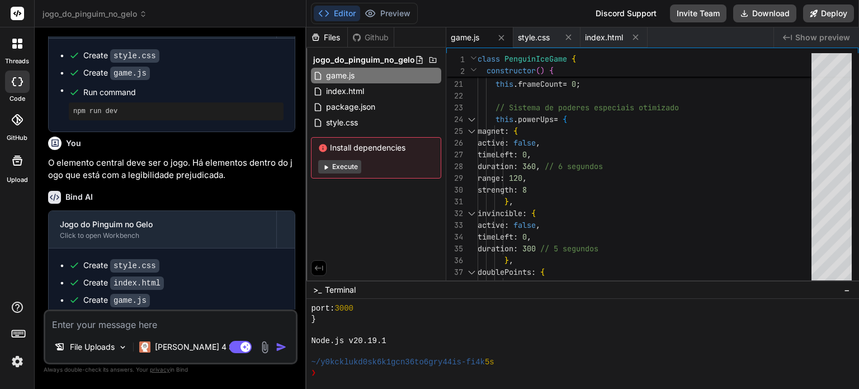
click at [346, 167] on button "Execute" at bounding box center [339, 166] width 43 height 13
click at [380, 17] on button "Preview" at bounding box center [387, 14] width 55 height 16
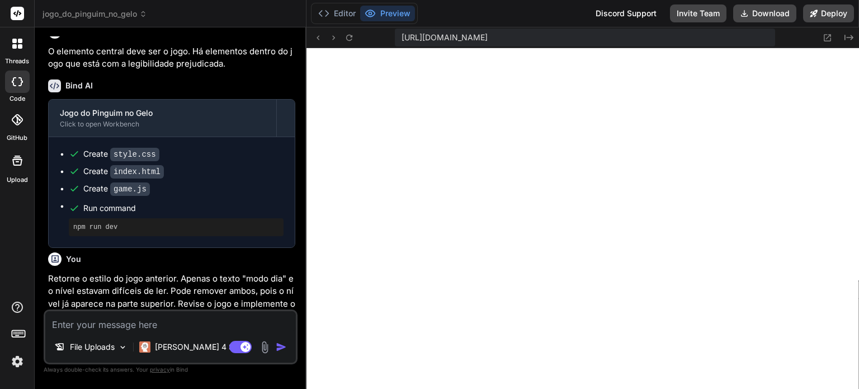
scroll to position [2071, 0]
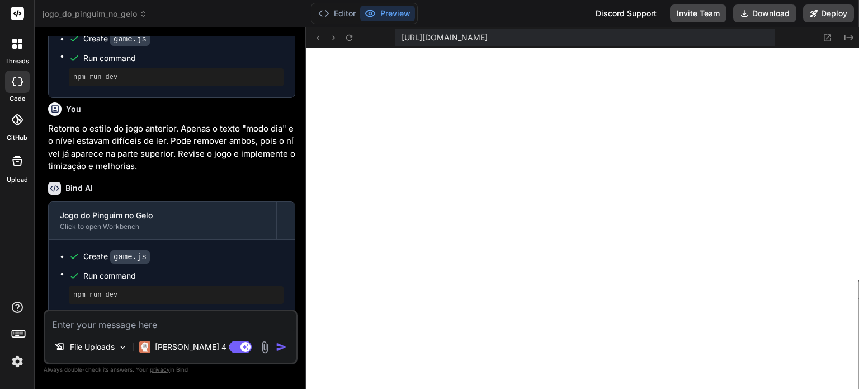
click at [157, 323] on textarea at bounding box center [170, 321] width 250 height 20
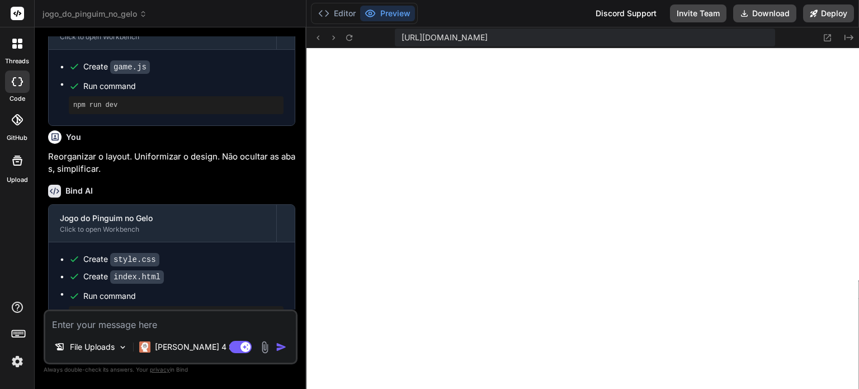
scroll to position [2280, 0]
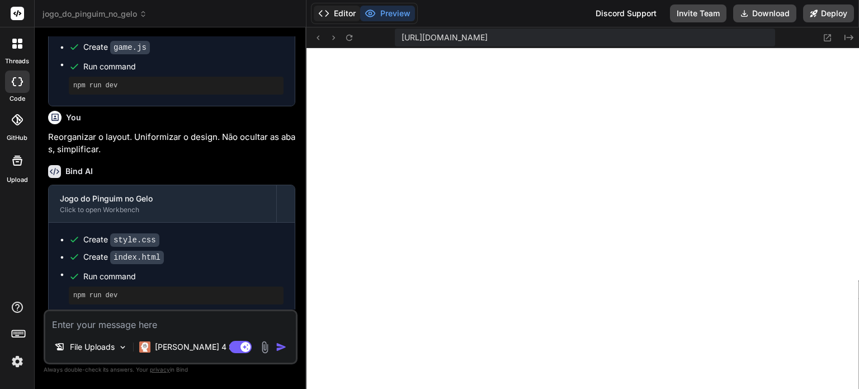
click at [333, 16] on button "Editor" at bounding box center [337, 14] width 46 height 16
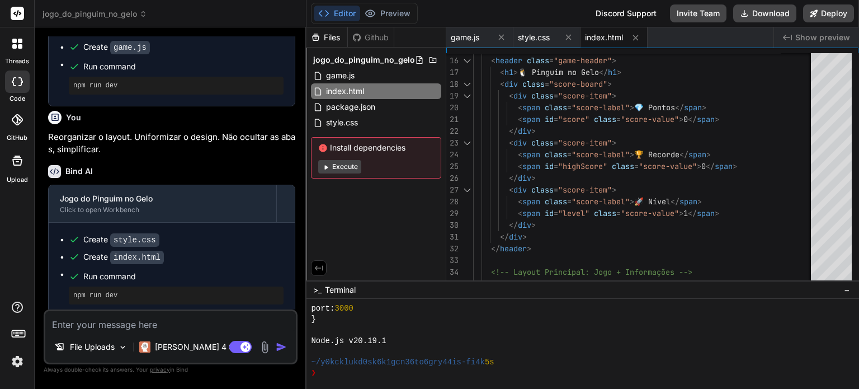
click at [335, 165] on button "Execute" at bounding box center [339, 166] width 43 height 13
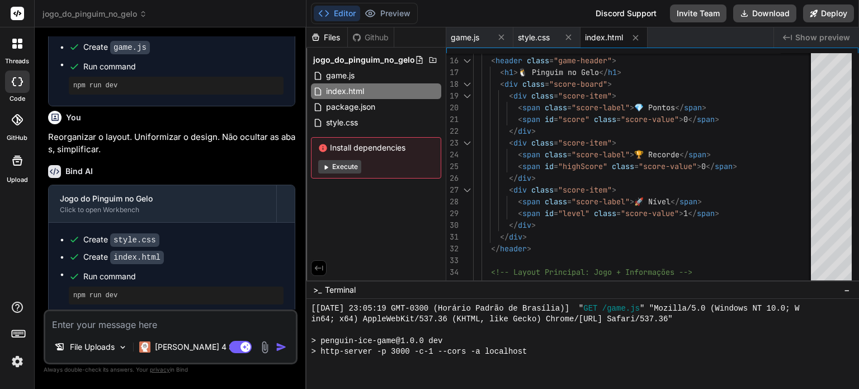
scroll to position [5570, 0]
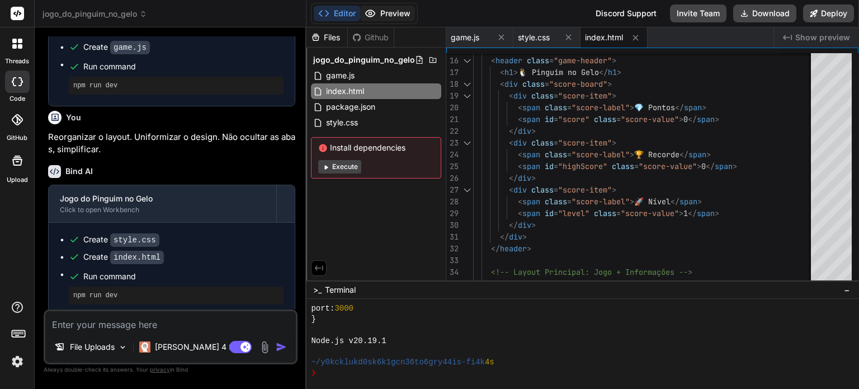
click at [386, 13] on button "Preview" at bounding box center [387, 14] width 55 height 16
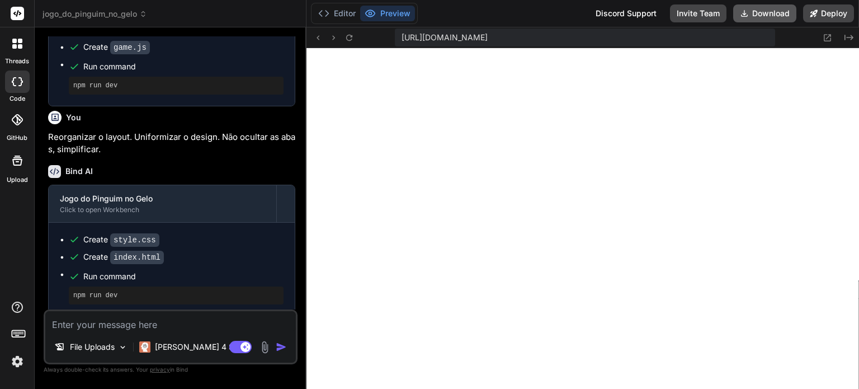
click at [779, 14] on button "Download" at bounding box center [764, 13] width 63 height 18
click at [148, 321] on textarea at bounding box center [170, 321] width 250 height 20
paste textarea "Verde/ciano = salto duplo pronto"
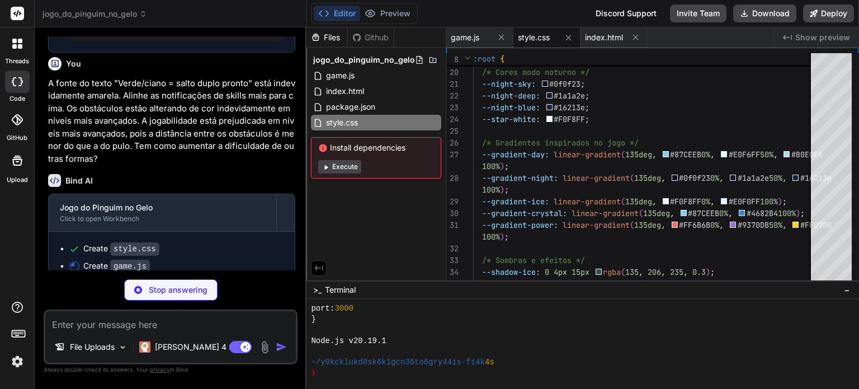
scroll to position [2549, 0]
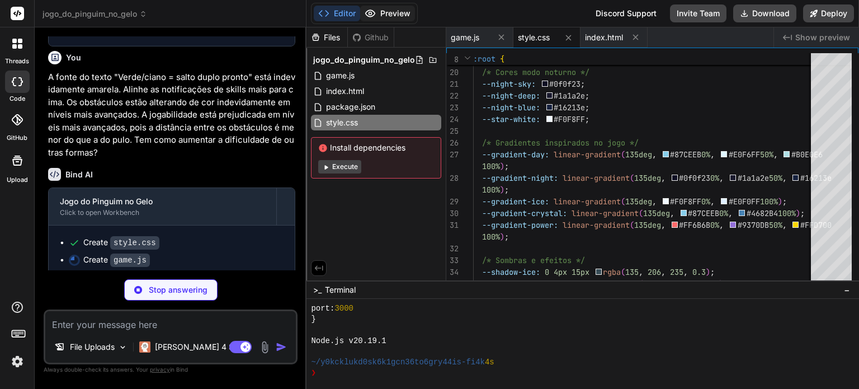
click at [387, 13] on button "Preview" at bounding box center [387, 14] width 55 height 16
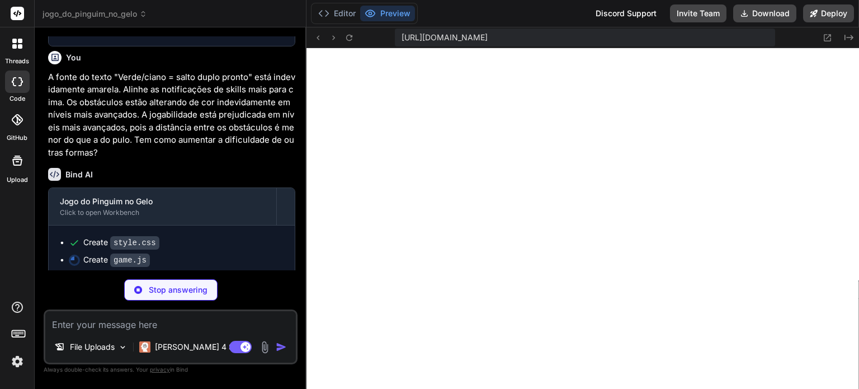
click at [195, 143] on p "A fonte do texto "Verde/ciano = salto duplo pronto" está indevidamente amarela.…" at bounding box center [171, 115] width 247 height 88
click at [224, 161] on div "Bind AI Jogo do Pinguim no Gelo Click to open Workbench Create style.css Create…" at bounding box center [171, 218] width 247 height 119
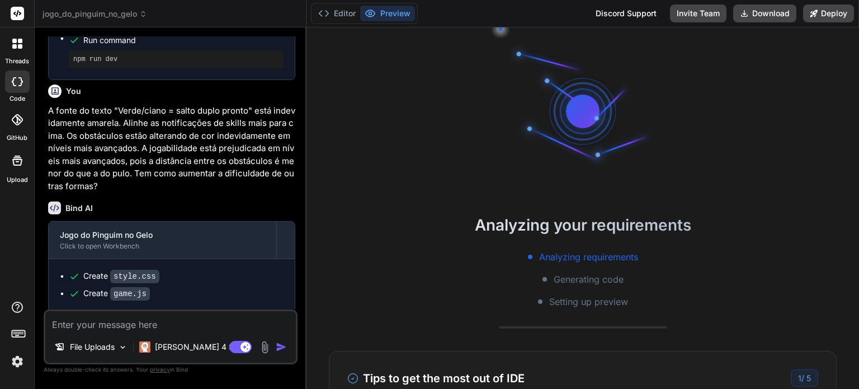
scroll to position [846, 0]
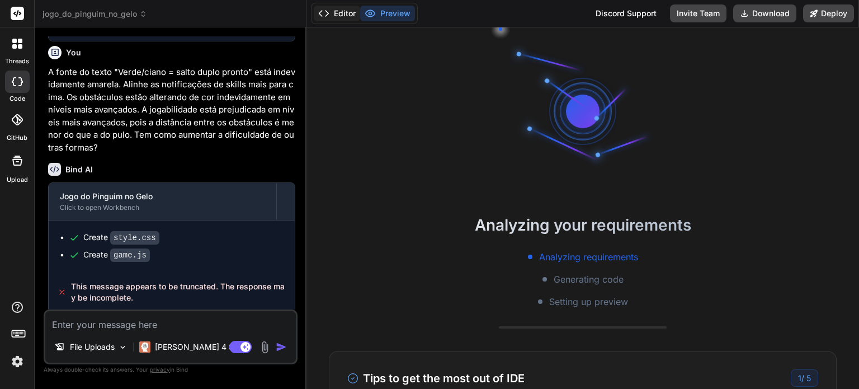
click at [342, 10] on button "Editor" at bounding box center [337, 14] width 46 height 16
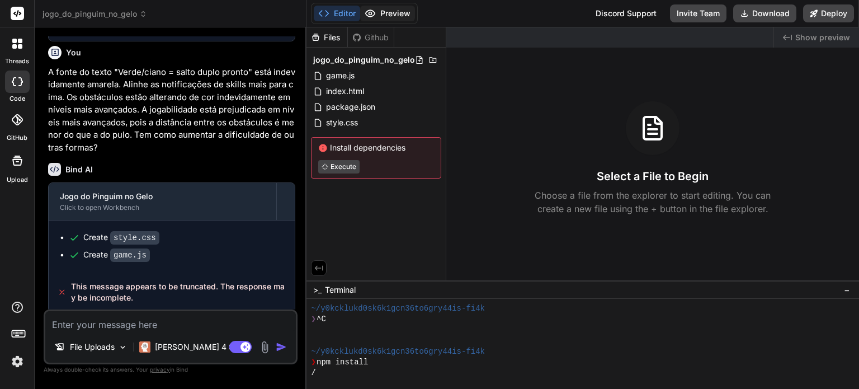
click at [389, 13] on button "Preview" at bounding box center [387, 14] width 55 height 16
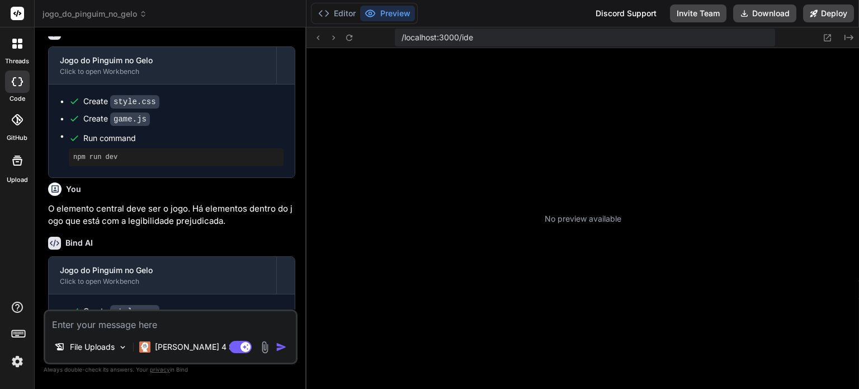
scroll to position [0, 0]
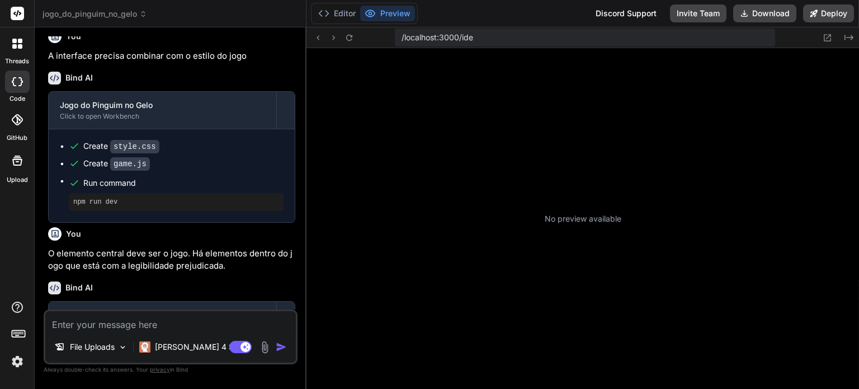
type textarea "x"
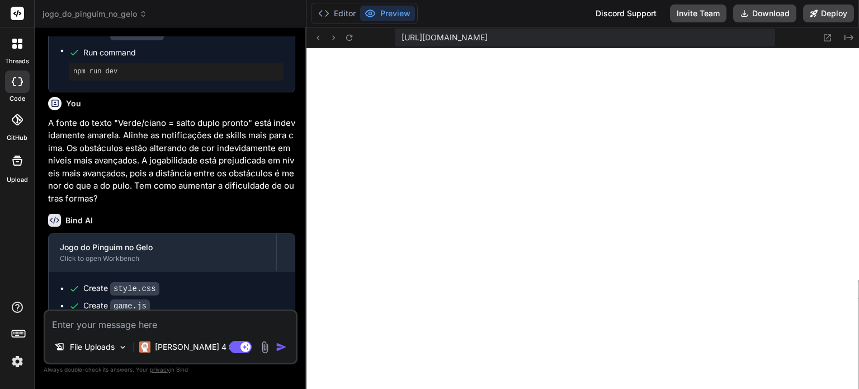
scroll to position [846, 0]
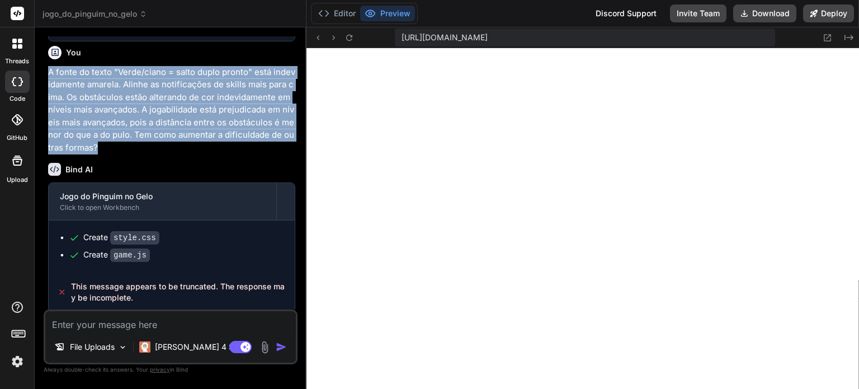
drag, startPoint x: 96, startPoint y: 146, endPoint x: 49, endPoint y: 72, distance: 88.7
click at [49, 72] on p "A fonte do texto "Verde/ciano = salto duplo pronto" está indevidamente amarela.…" at bounding box center [171, 110] width 247 height 88
copy p "A fonte do texto "Verde/ciano = salto duplo pronto" está indevidamente amarela.…"
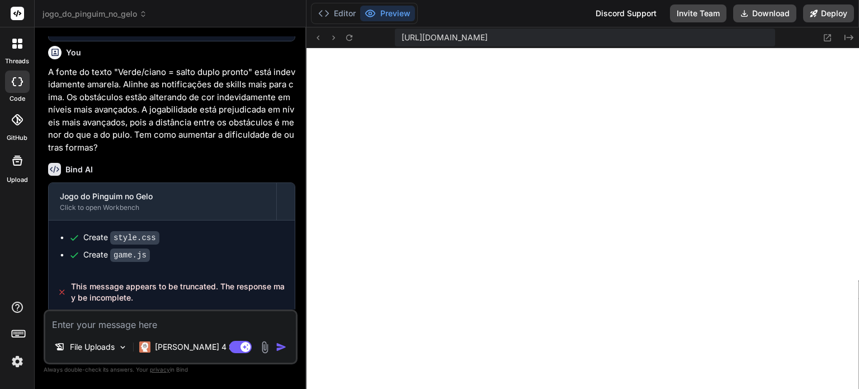
click at [139, 320] on textarea at bounding box center [170, 321] width 250 height 20
paste textarea "A fonte do texto "Verde/ciano = salto duplo pronto" está indevidamente amarela.…"
type textarea "A fonte do texto "Verde/ciano = salto duplo pronto" está indevidamente amarela.…"
type textarea "x"
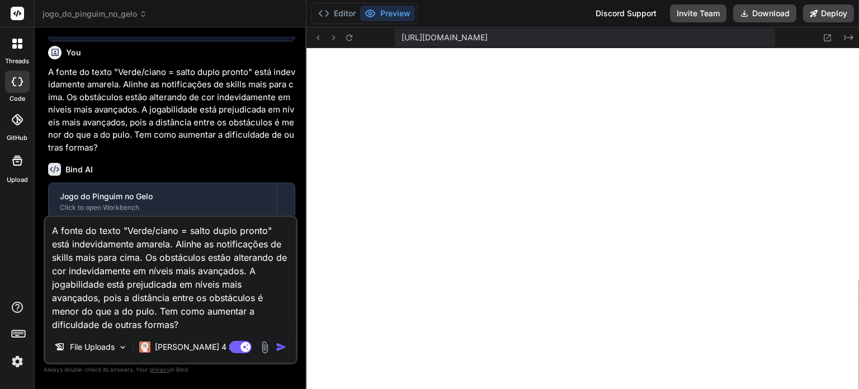
type textarea "A fonte do texto "Verde/ciano = salto duplo pronto" está indevidamente amarela.…"
type textarea "x"
click at [149, 243] on textarea "A fonte do texto "Verde/ciano = salto duplo pronto" está indevidamente amarela.…" at bounding box center [170, 274] width 250 height 114
type textarea "A fonte do texto "Verde/ciano = salto duplo pronto" está indevidamente amarela …"
type textarea "x"
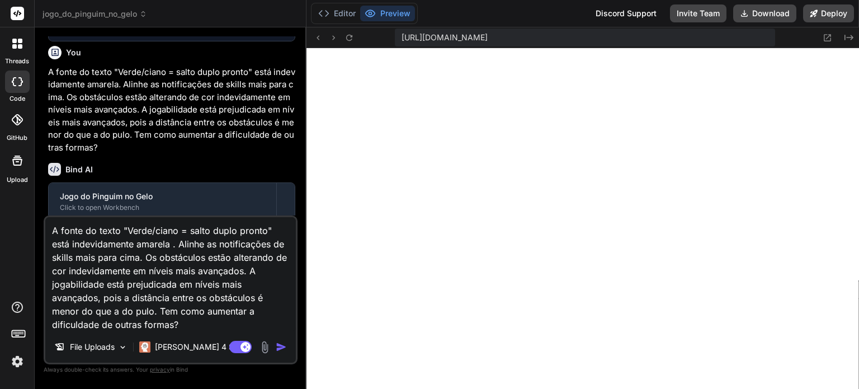
type textarea "A fonte do texto "Verde/ciano = salto duplo pronto" está indevidamente amarela …"
type textarea "x"
type textarea "A fonte do texto "Verde/ciano = salto duplo pronto" está indevidamente amarela …"
type textarea "x"
type textarea "A fonte do texto "Verde/ciano = salto duplo pronto" está indevidamente amarela …"
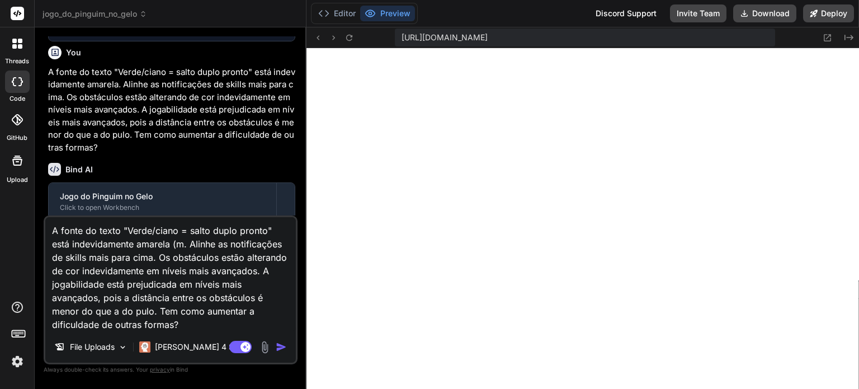
type textarea "x"
type textarea "A fonte do texto "Verde/ciano = salto duplo pronto" está indevidamente amarela …"
type textarea "x"
type textarea "A fonte do texto "Verde/ciano = salto duplo pronto" está indevidamente amarela …"
type textarea "x"
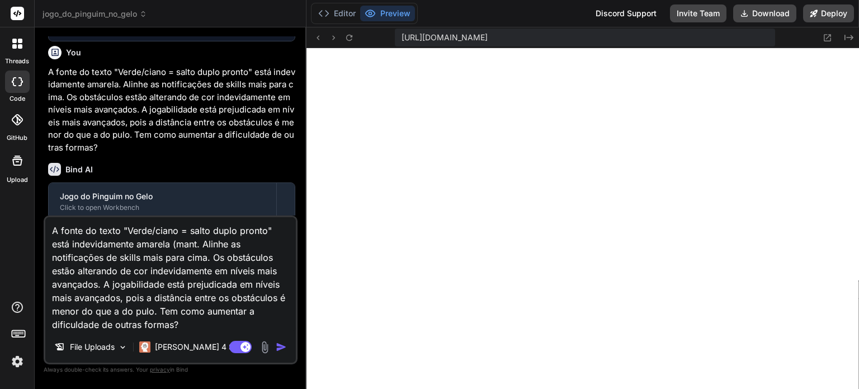
type textarea "A fonte do texto "Verde/ciano = salto duplo pronto" está indevidamente amarela …"
type textarea "x"
type textarea "A fonte do texto "Verde/ciano = salto duplo pronto" está indevidamente amarela …"
type textarea "x"
type textarea "A fonte do texto "Verde/ciano = salto duplo pronto" está indevidamente amarela …"
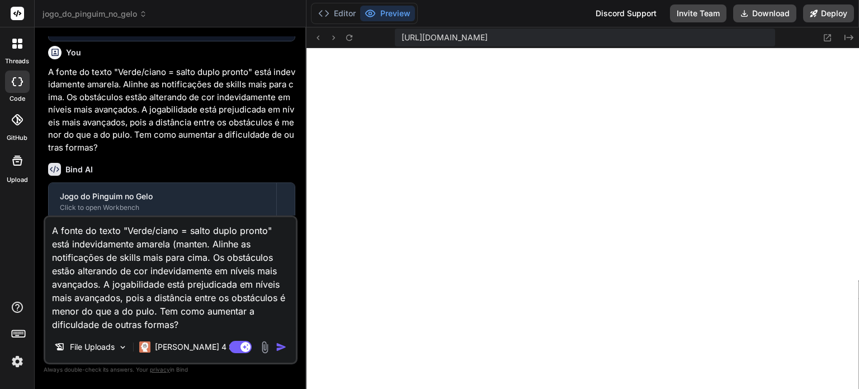
type textarea "x"
type textarea "A fonte do texto "Verde/ciano = salto duplo pronto" está indevidamente amarela …"
type textarea "x"
type textarea "A fonte do texto "Verde/ciano = salto duplo pronto" está indevidamente amarela …"
type textarea "x"
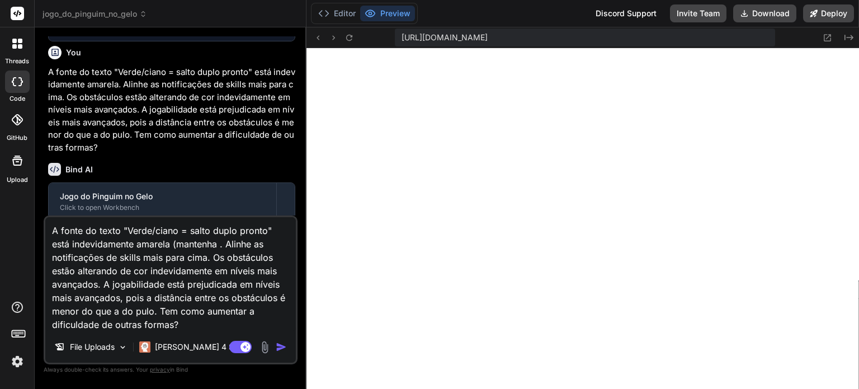
type textarea "A fonte do texto "Verde/ciano = salto duplo pronto" está indevidamente amarela …"
type textarea "x"
type textarea "A fonte do texto "Verde/ciano = salto duplo pronto" está indevidamente amarela …"
type textarea "x"
type textarea "A fonte do texto "Verde/ciano = salto duplo pronto" está indevidamente amarela …"
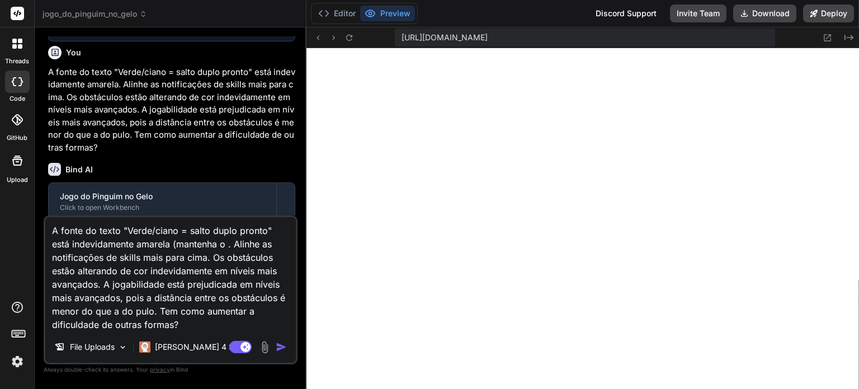
type textarea "x"
type textarea "A fonte do texto "Verde/ciano = salto duplo pronto" está indevidamente amarela …"
type textarea "x"
type textarea "A fonte do texto "Verde/ciano = salto duplo pronto" está indevidamente amarela …"
type textarea "x"
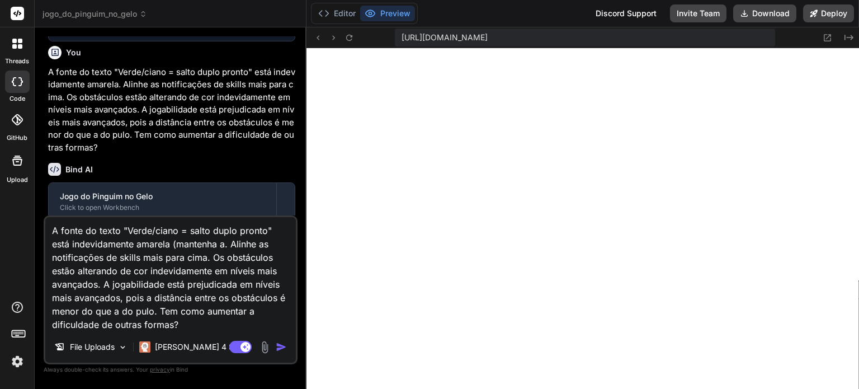
type textarea "A fonte do texto "Verde/ciano = salto duplo pronto" está indevidamente amarela …"
type textarea "x"
type textarea "A fonte do texto "Verde/ciano = salto duplo pronto" está indevidamente amarela …"
type textarea "x"
type textarea "A fonte do texto "Verde/ciano = salto duplo pronto" está indevidamente amarela …"
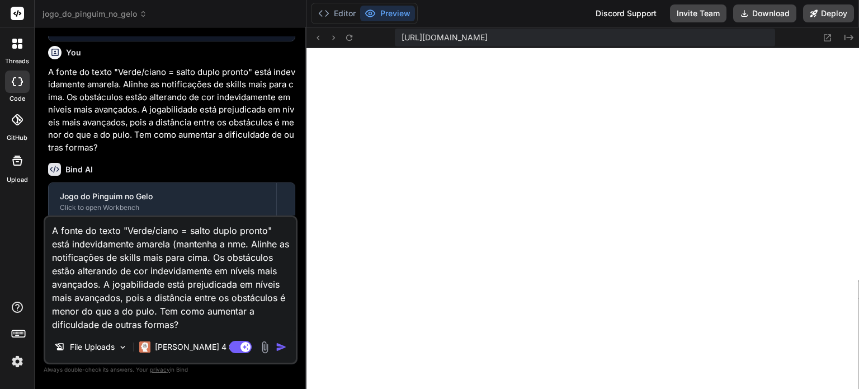
type textarea "x"
type textarea "A fonte do texto "Verde/ciano = salto duplo pronto" está indevidamente amarela …"
type textarea "x"
type textarea "A fonte do texto "Verde/ciano = salto duplo pronto" está indevidamente amarela …"
type textarea "x"
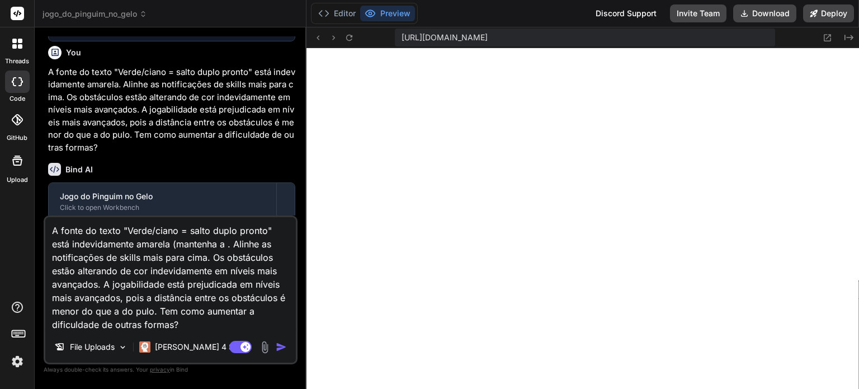
type textarea "A fonte do texto "Verde/ciano = salto duplo pronto" está indevidamente amarela …"
type textarea "x"
type textarea "A fonte do texto "Verde/ciano = salto duplo pronto" está indevidamente amarela …"
type textarea "x"
type textarea "A fonte do texto "Verde/ciano = salto duplo pronto" está indevidamente amarela …"
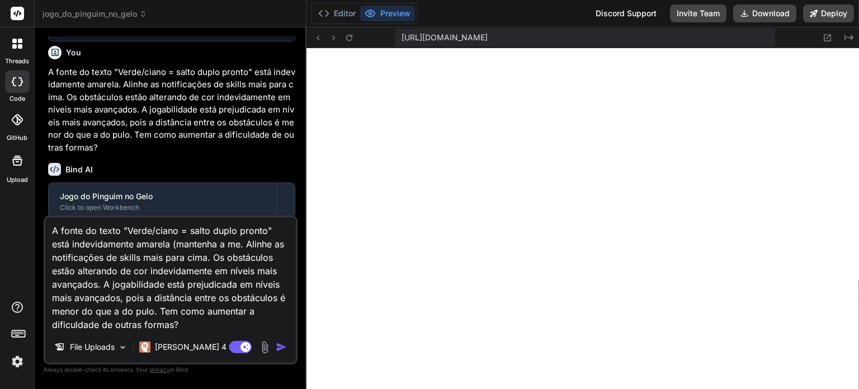
type textarea "x"
type textarea "A fonte do texto "Verde/ciano = salto duplo pronto" está indevidamente amarela …"
type textarea "x"
type textarea "A fonte do texto "Verde/ciano = salto duplo pronto" está indevidamente amarela …"
type textarea "x"
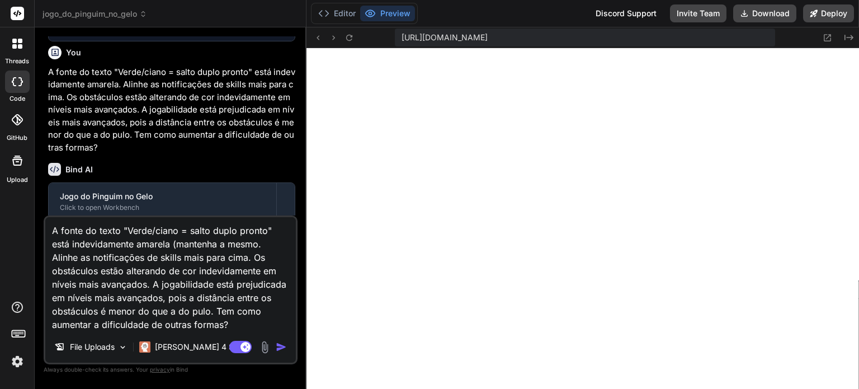
type textarea "A fonte do texto "Verde/ciano = salto duplo pronto" está indevidamente amarela …"
type textarea "x"
type textarea "A fonte do texto "Verde/ciano = salto duplo pronto" está indevidamente amarela …"
type textarea "x"
type textarea "A fonte do texto "Verde/ciano = salto duplo pronto" está indevidamente amarela …"
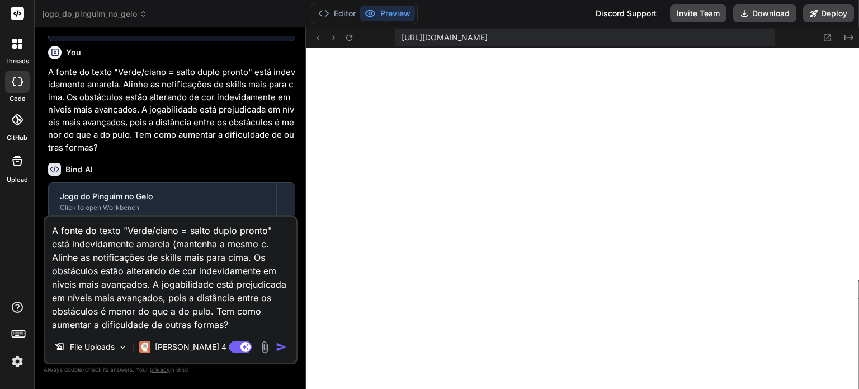
type textarea "x"
type textarea "A fonte do texto "Verde/ciano = salto duplo pronto" está indevidamente amarela …"
type textarea "x"
type textarea "A fonte do texto "Verde/ciano = salto duplo pronto" está indevidamente amarela …"
type textarea "x"
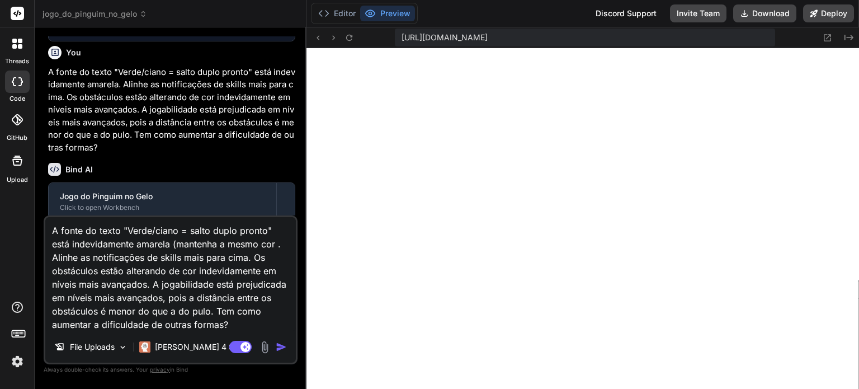
type textarea "A fonte do texto "Verde/ciano = salto duplo pronto" está indevidamente amarela …"
type textarea "x"
type textarea "A fonte do texto "Verde/ciano = salto duplo pronto" está indevidamente amarela …"
type textarea "x"
type textarea "A fonte do texto "Verde/ciano = salto duplo pronto" está indevidamente amarela …"
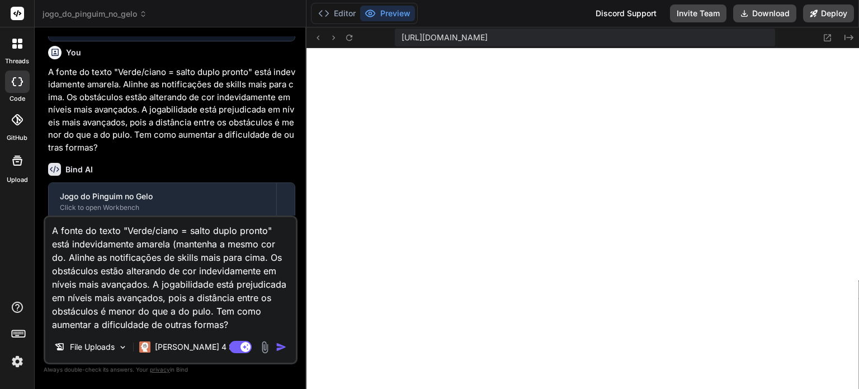
type textarea "x"
type textarea "A fonte do texto "Verde/ciano = salto duplo pronto" está indevidamente amarela …"
type textarea "x"
type textarea "A fonte do texto "Verde/ciano = salto duplo pronto" está indevidamente amarela …"
type textarea "x"
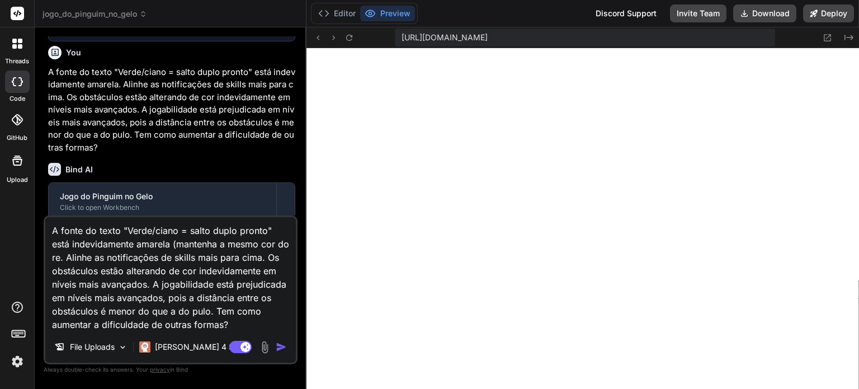
type textarea "A fonte do texto "Verde/ciano = salto duplo pronto" está indevidamente amarela …"
type textarea "x"
type textarea "A fonte do texto "Verde/ciano = salto duplo pronto" está indevidamente amarela …"
type textarea "x"
type textarea "A fonte do texto "Verde/ciano = salto duplo pronto" está indevidamente amarela …"
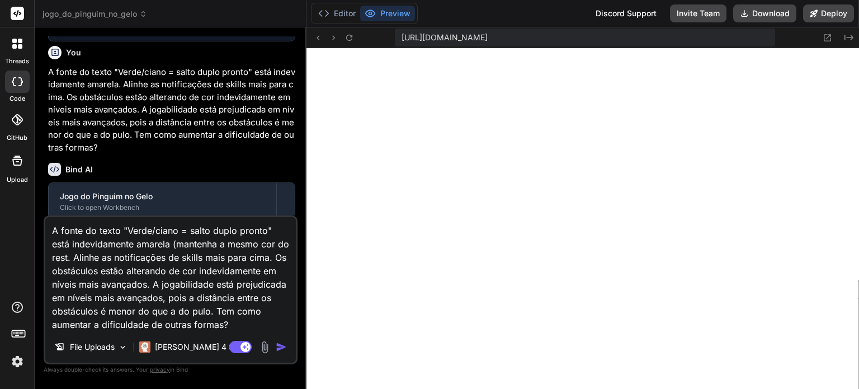
type textarea "x"
type textarea "A fonte do texto "Verde/ciano = salto duplo pronto" está indevidamente amarela …"
type textarea "x"
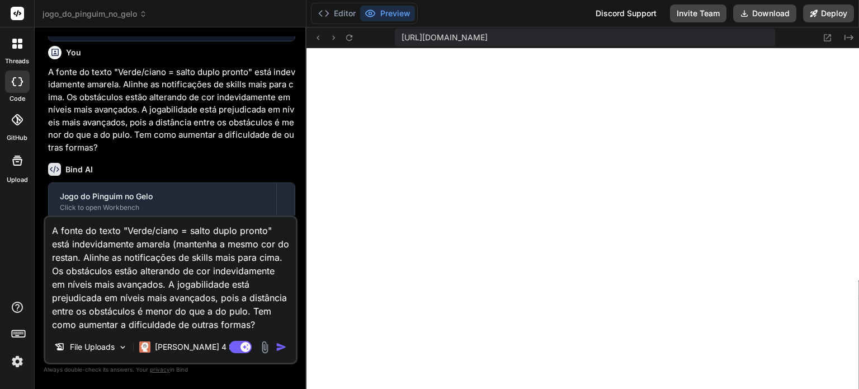
type textarea "A fonte do texto "Verde/ciano = salto duplo pronto" está indevidamente amarela …"
type textarea "x"
type textarea "A fonte do texto "Verde/ciano = salto duplo pronto" está indevidamente amarela …"
type textarea "x"
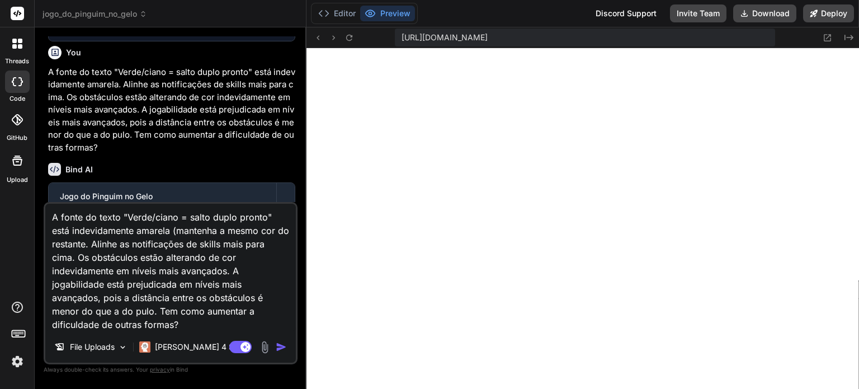
type textarea "A fonte do texto "Verde/ciano = salto duplo pronto" está indevidamente amarela …"
type textarea "x"
type textarea "A fonte do texto "Verde/ciano = salto duplo pronto" está indevidamente amarela …"
type textarea "x"
type textarea "A fonte do texto "Verde/ciano = salto duplo pronto" está indevidamente amarela …"
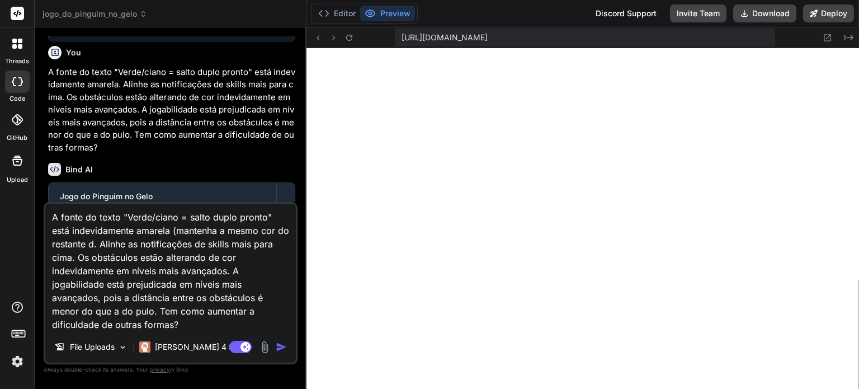
type textarea "x"
type textarea "A fonte do texto "Verde/ciano = salto duplo pronto" está indevidamente amarela …"
type textarea "x"
type textarea "A fonte do texto "Verde/ciano = salto duplo pronto" está indevidamente amarela …"
type textarea "x"
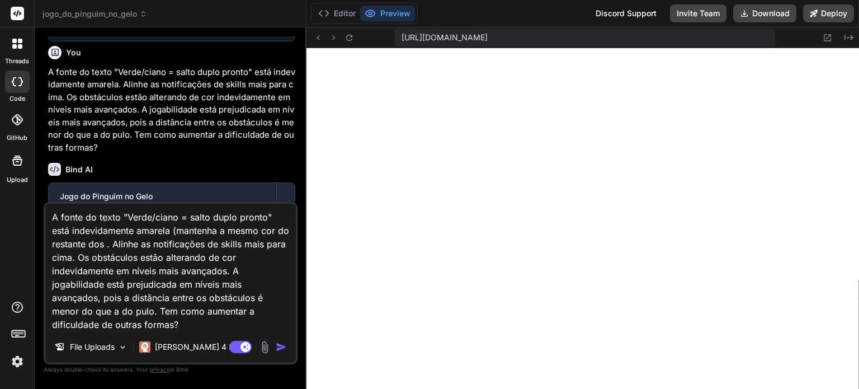
type textarea "A fonte do texto "Verde/ciano = salto duplo pronto" está indevidamente amarela …"
type textarea "x"
type textarea "A fonte do texto "Verde/ciano = salto duplo pronto" está indevidamente amarela …"
type textarea "x"
type textarea "A fonte do texto "Verde/ciano = salto duplo pronto" está indevidamente amarela …"
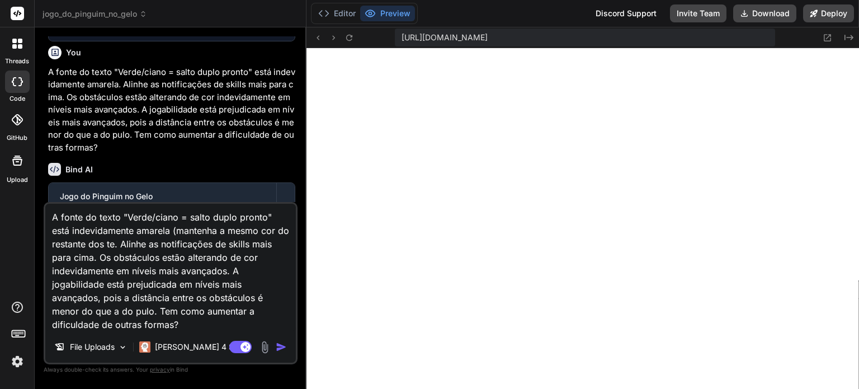
type textarea "x"
type textarea "A fonte do texto "Verde/ciano = salto duplo pronto" está indevidamente amarela …"
type textarea "x"
type textarea "A fonte do texto "Verde/ciano = salto duplo pronto" está indevidamente amarela …"
type textarea "x"
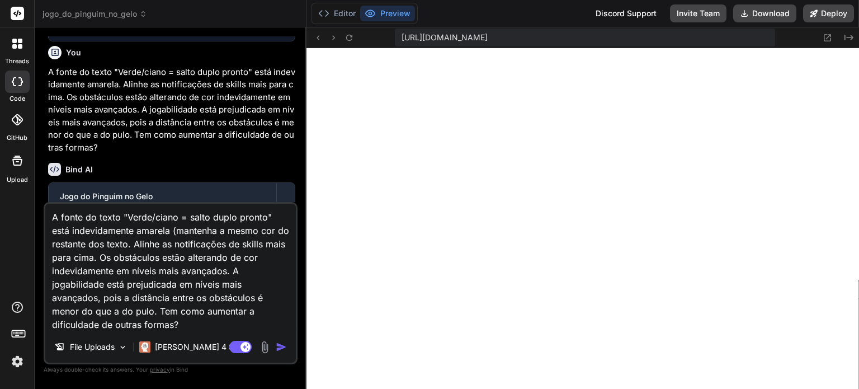
type textarea "A fonte do texto "Verde/ciano = salto duplo pronto" está indevidamente amarela …"
type textarea "x"
type textarea "A fonte do texto "Verde/ciano = salto duplo pronto" está indevidamente amarela …"
type textarea "x"
drag, startPoint x: 183, startPoint y: 243, endPoint x: 233, endPoint y: 244, distance: 49.8
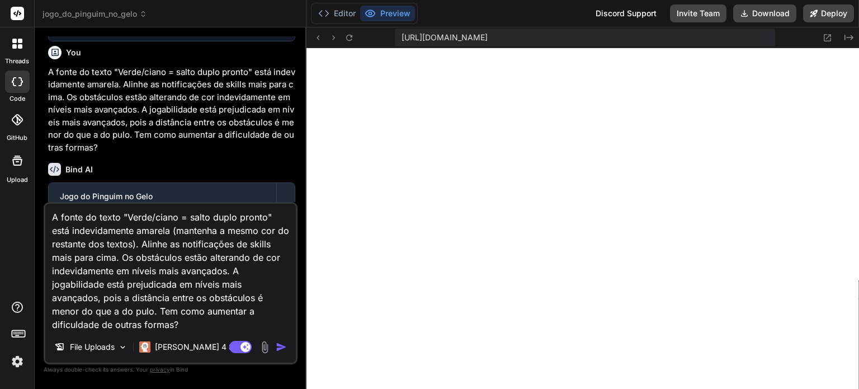
click at [233, 244] on textarea "A fonte do texto "Verde/ciano = salto duplo pronto" está indevidamente amarela …" at bounding box center [170, 266] width 250 height 127
click at [236, 248] on textarea "A fonte do texto "Verde/ciano = salto duplo pronto" está indevidamente amarela …" at bounding box center [170, 266] width 250 height 127
click at [233, 244] on textarea "A fonte do texto "Verde/ciano = salto duplo pronto" está indevidamente amarela …" at bounding box center [170, 266] width 250 height 127
type textarea "A fonte do texto "Verde/ciano = salto duplo pronto" está indevidamente amarela …"
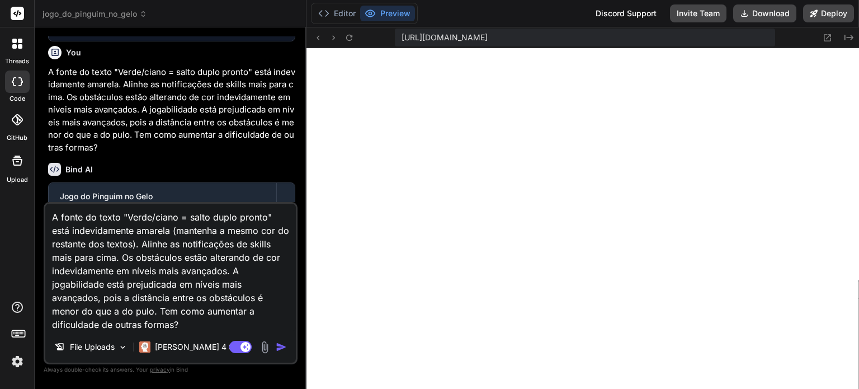
type textarea "x"
type textarea "A fonte do texto "Verde/ciano = salto duplo pronto" está indevidamente amarela …"
type textarea "x"
type textarea "A fonte do texto "Verde/ciano = salto duplo pronto" está indevidamente amarela …"
type textarea "x"
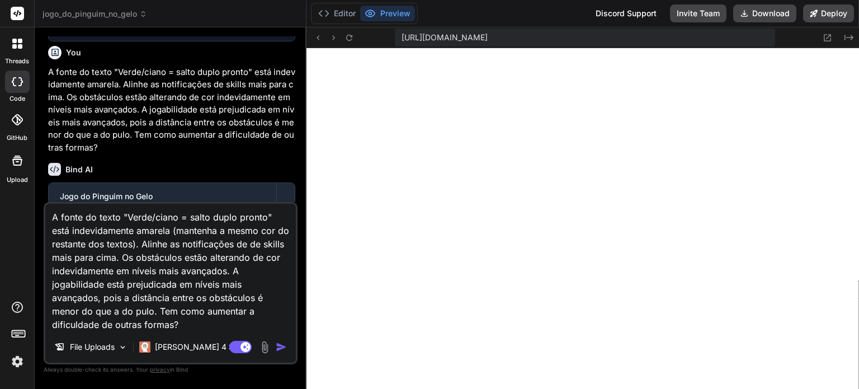
type textarea "A fonte do texto "Verde/ciano = salto duplo pronto" está indevidamente amarela …"
type textarea "x"
type textarea "A fonte do texto "Verde/ciano = salto duplo pronto" está indevidamente amarela …"
type textarea "x"
type textarea "A fonte do texto "Verde/ciano = salto duplo pronto" está indevidamente amarela …"
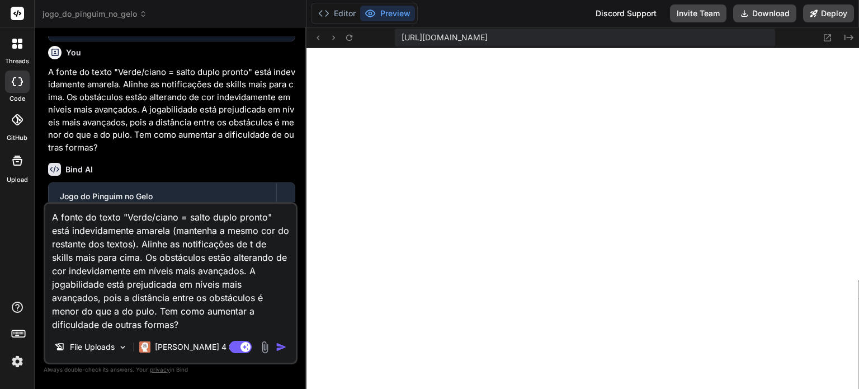
type textarea "x"
type textarea "A fonte do texto "Verde/ciano = salto duplo pronto" está indevidamente amarela …"
type textarea "x"
type textarea "A fonte do texto "Verde/ciano = salto duplo pronto" está indevidamente amarela …"
type textarea "x"
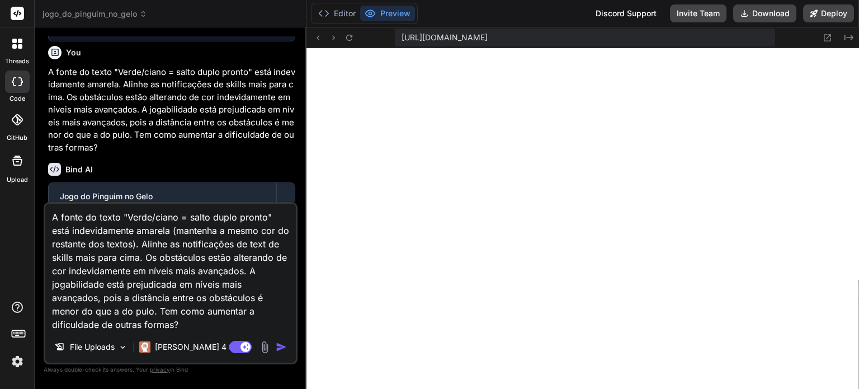
type textarea "A fonte do texto "Verde/ciano = salto duplo pronto" está indevidamente amarela …"
type textarea "x"
type textarea "A fonte do texto "Verde/ciano = salto duplo pronto" está indevidamente amarela …"
type textarea "x"
type textarea "A fonte do texto "Verde/ciano = salto duplo pronto" está indevidamente amarela …"
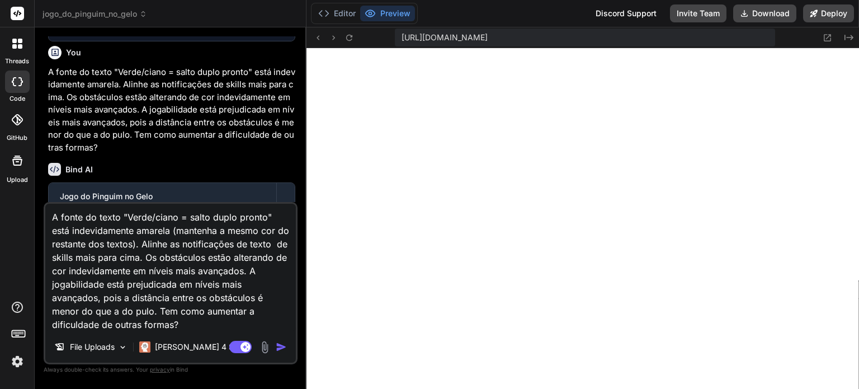
type textarea "x"
type textarea "A fonte do texto "Verde/ciano = salto duplo pronto" está indevidamente amarela …"
type textarea "x"
type textarea "A fonte do texto "Verde/ciano = salto duplo pronto" está indevidamente amarela …"
type textarea "x"
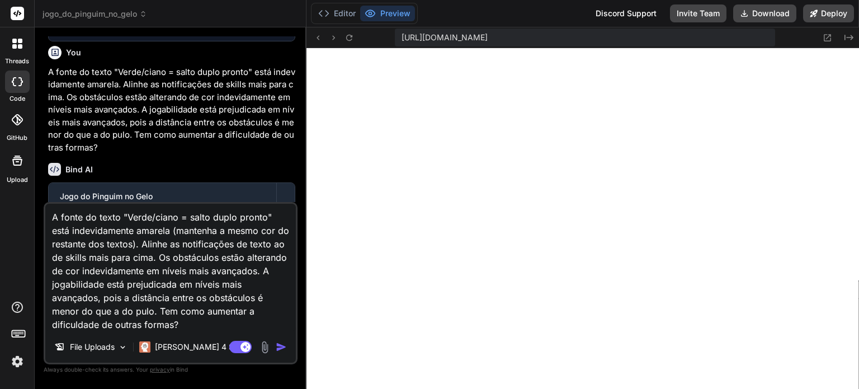
type textarea "A fonte do texto "Verde/ciano = salto duplo pronto" está indevidamente amarela …"
type textarea "x"
type textarea "A fonte do texto "Verde/ciano = salto duplo pronto" está indevidamente amarela …"
type textarea "x"
type textarea "A fonte do texto "Verde/ciano = salto duplo pronto" está indevidamente amarela …"
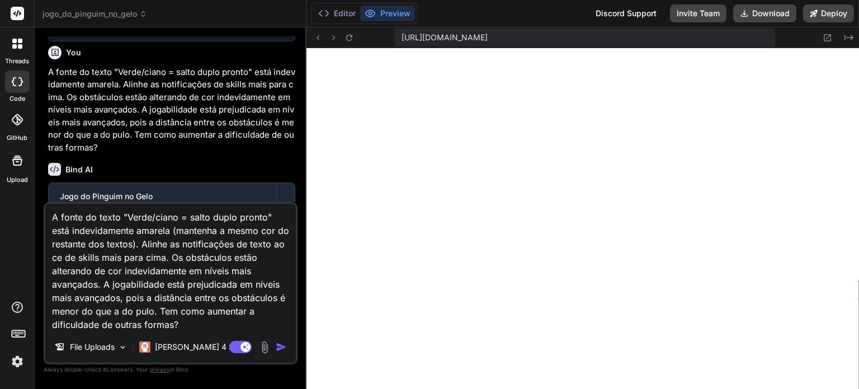
type textarea "x"
type textarea "A fonte do texto "Verde/ciano = salto duplo pronto" está indevidamente amarela …"
type textarea "x"
type textarea "A fonte do texto "Verde/ciano = salto duplo pronto" está indevidamente amarela …"
type textarea "x"
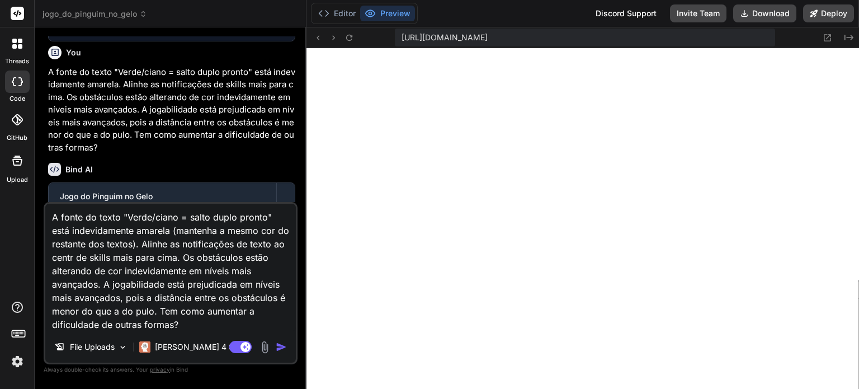
type textarea "A fonte do texto "Verde/ciano = salto duplo pronto" está indevidamente amarela …"
type textarea "x"
type textarea "A fonte do texto "Verde/ciano = salto duplo pronto" está indevidamente amarela …"
type textarea "x"
type textarea "A fonte do texto "Verde/ciano = salto duplo pronto" está indevidamente amarela …"
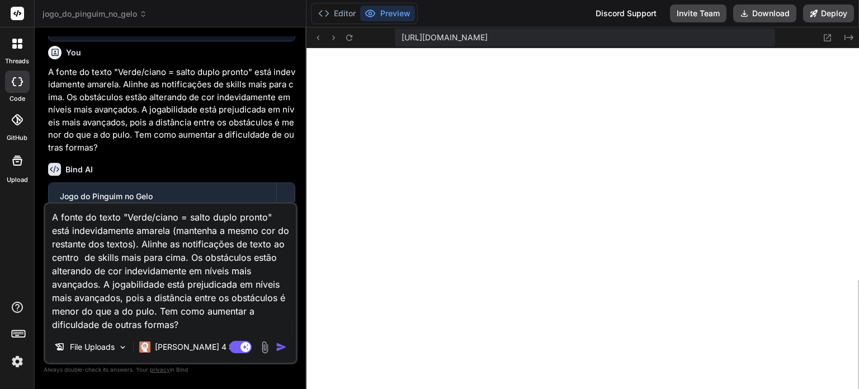
type textarea "x"
type textarea "A fonte do texto "Verde/ciano = salto duplo pronto" está indevidamente amarela …"
type textarea "x"
type textarea "A fonte do texto "Verde/ciano = salto duplo pronto" está indevidamente amarela …"
type textarea "x"
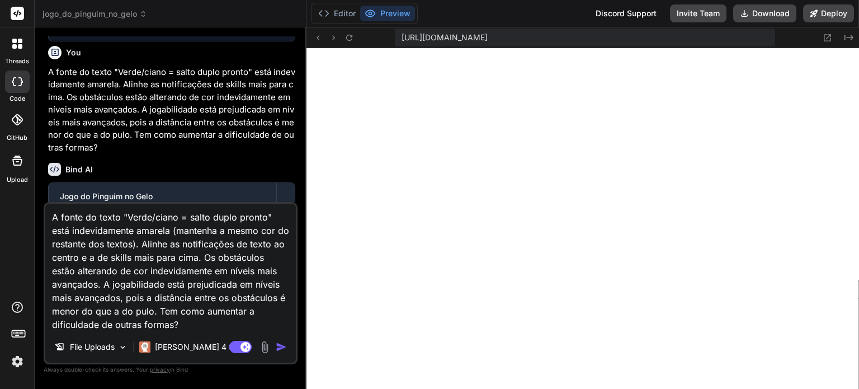
type textarea "A fonte do texto "Verde/ciano = salto duplo pronto" está indevidamente amarela …"
type textarea "x"
type textarea "A fonte do texto "Verde/ciano = salto duplo pronto" está indevidamente amarela …"
type textarea "x"
type textarea "A fonte do texto "Verde/ciano = salto duplo pronto" está indevidamente amarela …"
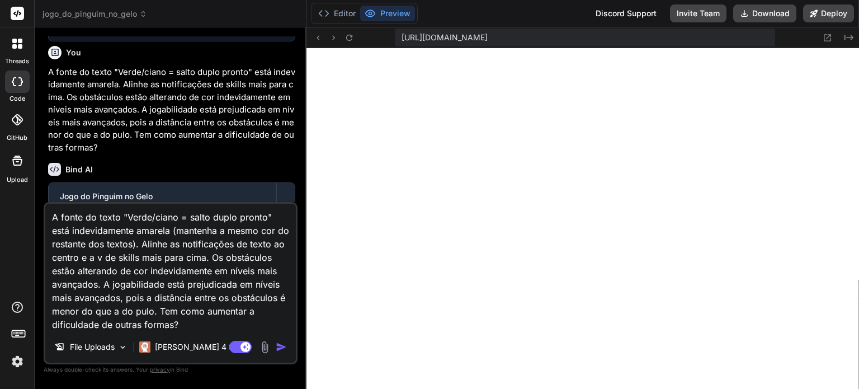
type textarea "x"
type textarea "A fonte do texto "Verde/ciano = salto duplo pronto" está indevidamente amarela …"
type textarea "x"
type textarea "A fonte do texto "Verde/ciano = salto duplo pronto" está indevidamente amarela …"
type textarea "x"
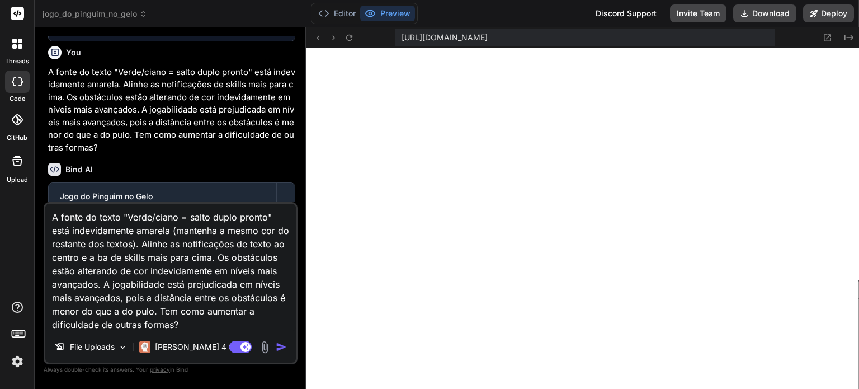
type textarea "A fonte do texto "Verde/ciano = salto duplo pronto" está indevidamente amarela …"
type textarea "x"
type textarea "A fonte do texto "Verde/ciano = salto duplo pronto" está indevidamente amarela …"
type textarea "x"
type textarea "A fonte do texto "Verde/ciano = salto duplo pronto" está indevidamente amarela …"
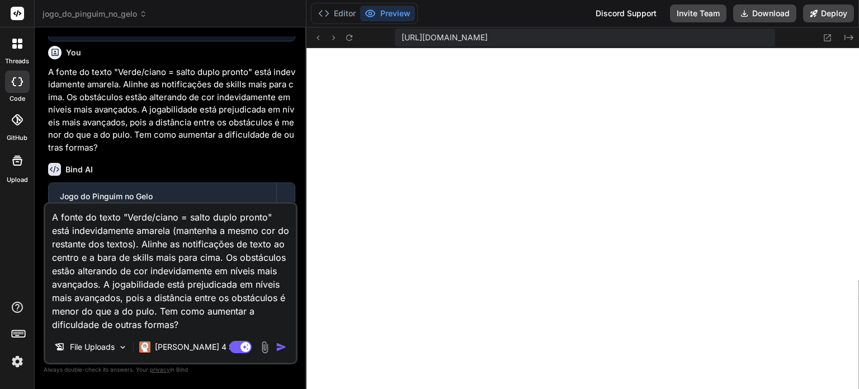
type textarea "x"
type textarea "A fonte do texto "Verde/ciano = salto duplo pronto" está indevidamente amarela …"
type textarea "x"
type textarea "A fonte do texto "Verde/ciano = salto duplo pronto" está indevidamente amarela …"
type textarea "x"
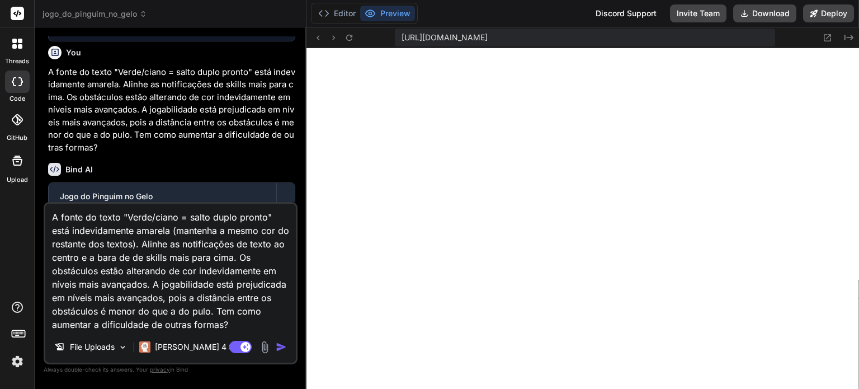
type textarea "A fonte do texto "Verde/ciano = salto duplo pronto" está indevidamente amarela …"
type textarea "x"
type textarea "A fonte do texto "Verde/ciano = salto duplo pronto" está indevidamente amarela …"
type textarea "x"
type textarea "A fonte do texto "Verde/ciano = salto duplo pronto" está indevidamente amarela …"
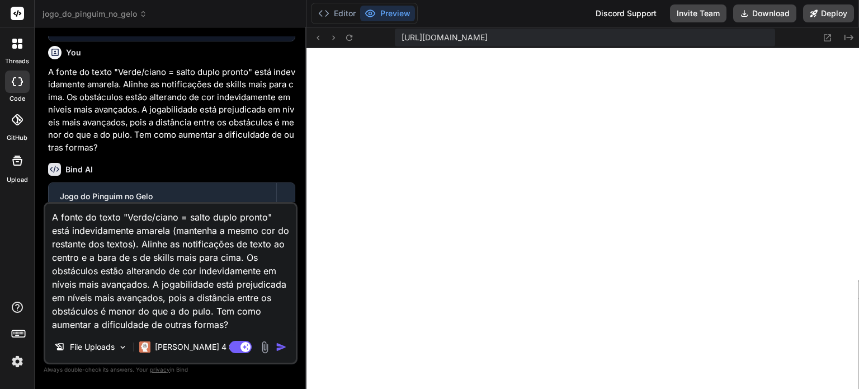
type textarea "x"
type textarea "A fonte do texto "Verde/ciano = salto duplo pronto" está indevidamente amarela …"
type textarea "x"
type textarea "A fonte do texto "Verde/ciano = salto duplo pronto" está indevidamente amarela …"
type textarea "x"
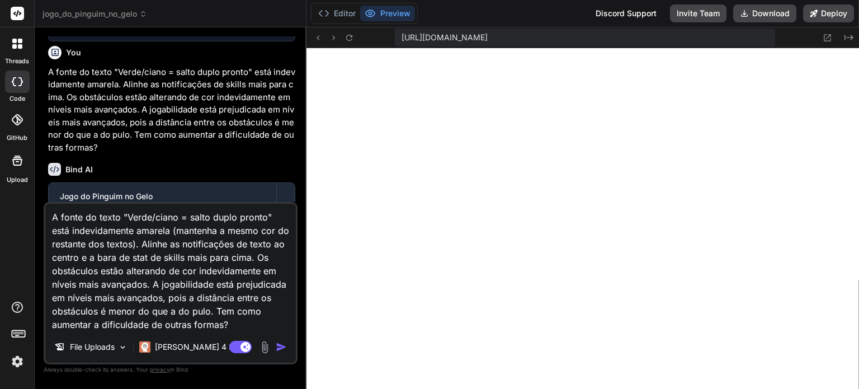
type textarea "A fonte do texto "Verde/ciano = salto duplo pronto" está indevidamente amarela …"
type textarea "x"
type textarea "A fonte do texto "Verde/ciano = salto duplo pronto" está indevidamente amarela …"
type textarea "x"
type textarea "A fonte do texto "Verde/ciano = salto duplo pronto" está indevidamente amarela …"
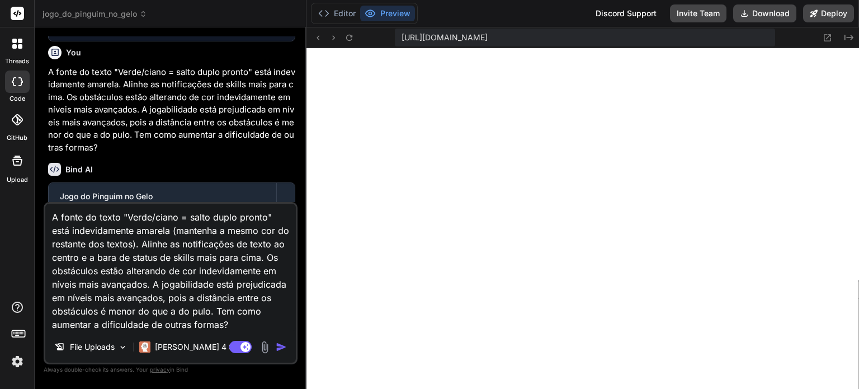
type textarea "x"
type textarea "A fonte do texto "Verde/ciano = salto duplo pronto" está indevidamente amarela …"
type textarea "x"
type textarea "A fonte do texto "Verde/ciano = salto duplo pronto" está indevidamente amarela …"
type textarea "x"
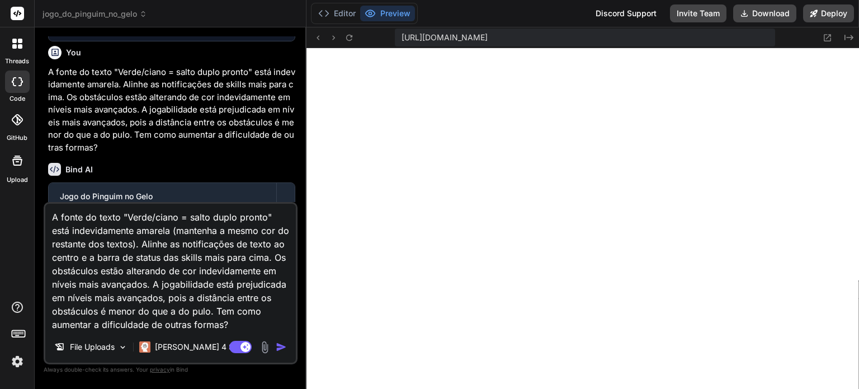
type textarea "A fonte do texto "Verde/ciano = salto duplo pronto" está indevidamente amarela …"
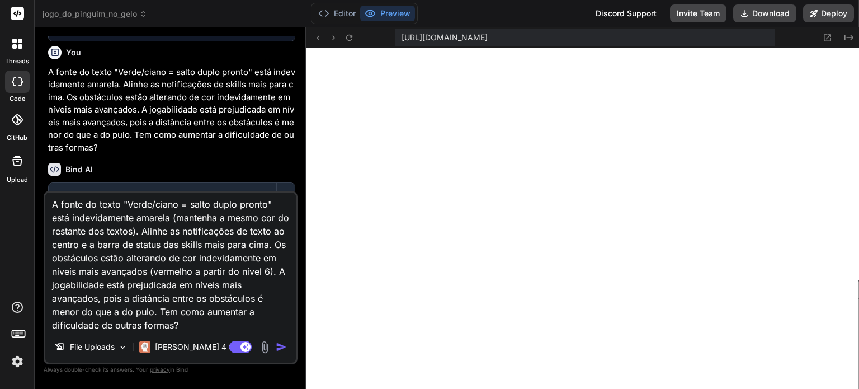
scroll to position [2, 0]
click at [234, 325] on textarea "A fonte do texto "Verde/ciano = salto duplo pronto" está indevidamente amarela …" at bounding box center [170, 261] width 250 height 139
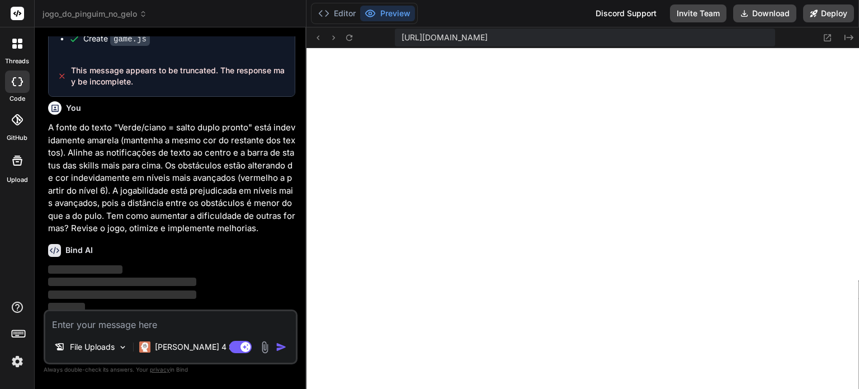
scroll to position [1063, 0]
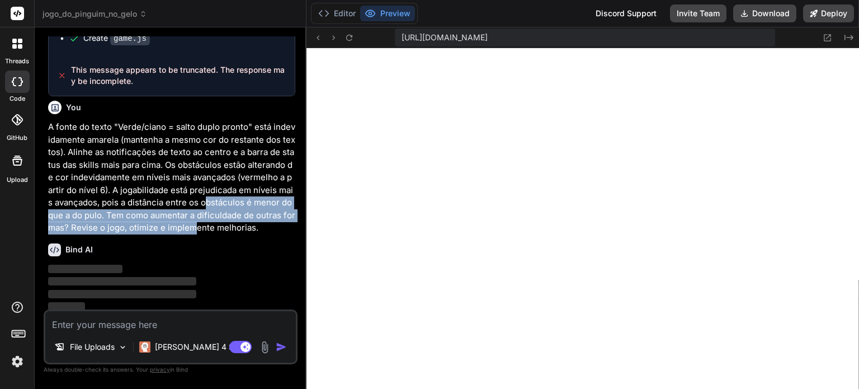
drag, startPoint x: 211, startPoint y: 196, endPoint x: 203, endPoint y: 229, distance: 33.9
click at [203, 229] on p "A fonte do texto "Verde/ciano = salto duplo pronto" está indevidamente amarela …" at bounding box center [171, 177] width 247 height 113
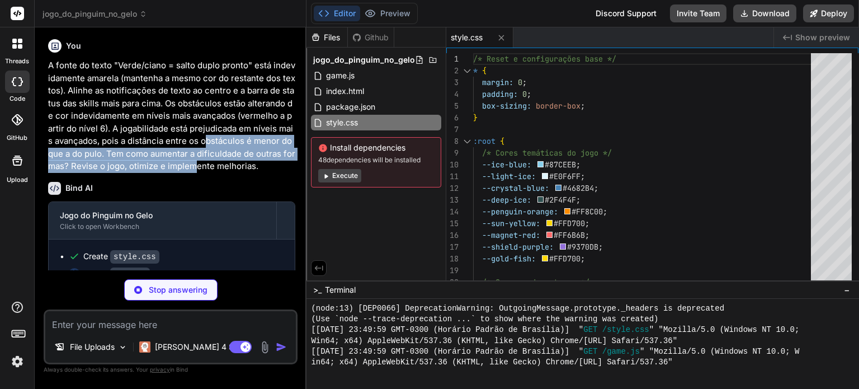
scroll to position [1141, 0]
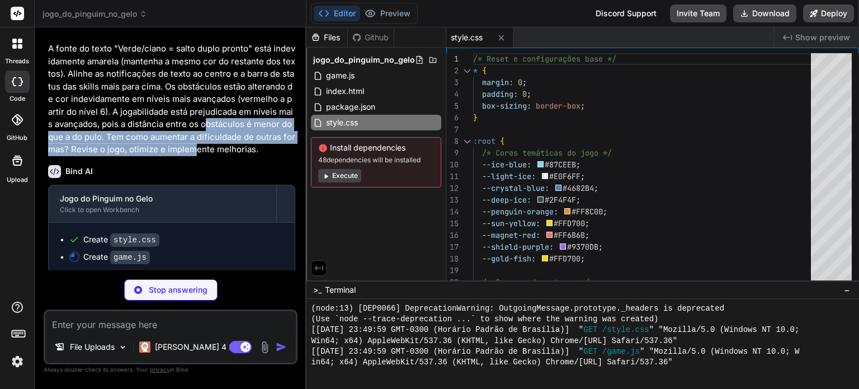
click at [333, 176] on button "Execute" at bounding box center [339, 175] width 43 height 13
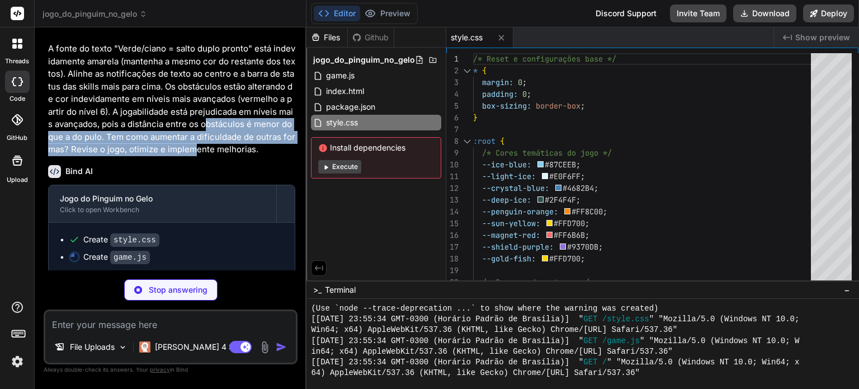
scroll to position [998, 0]
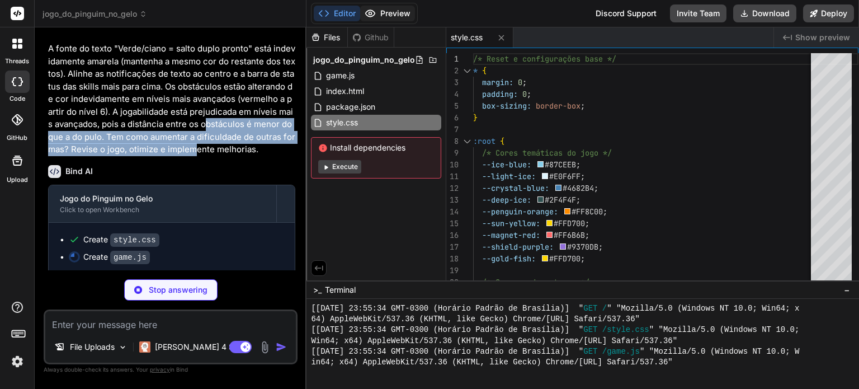
click at [378, 10] on button "Preview" at bounding box center [387, 14] width 55 height 16
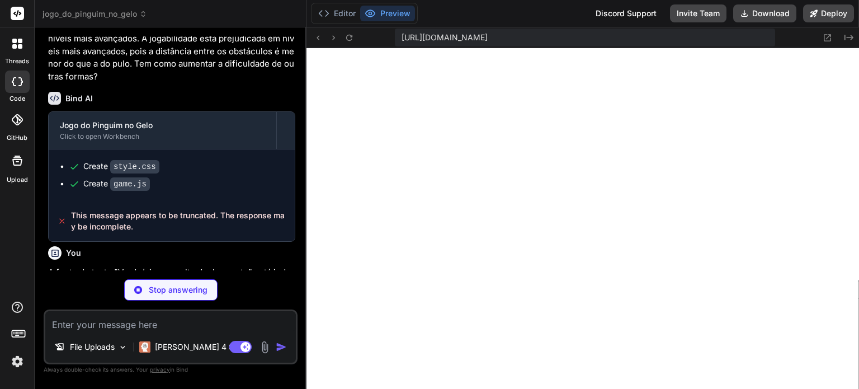
scroll to position [1141, 0]
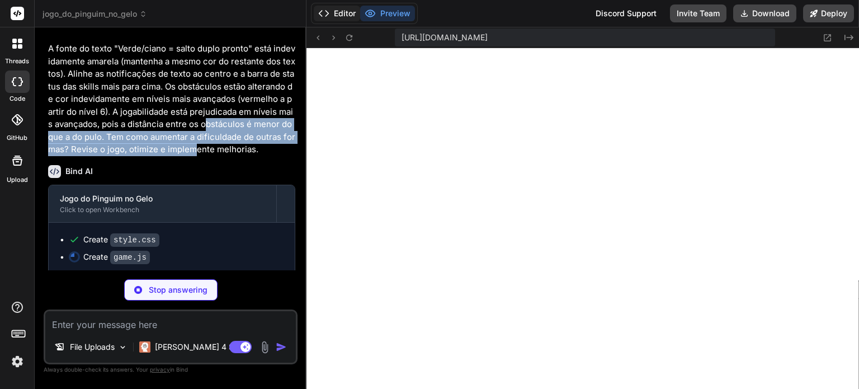
click at [344, 13] on button "Editor" at bounding box center [337, 14] width 46 height 16
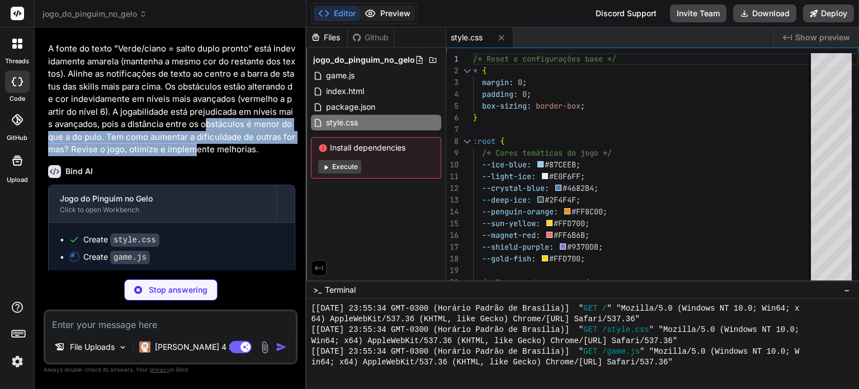
click at [391, 10] on button "Preview" at bounding box center [387, 14] width 55 height 16
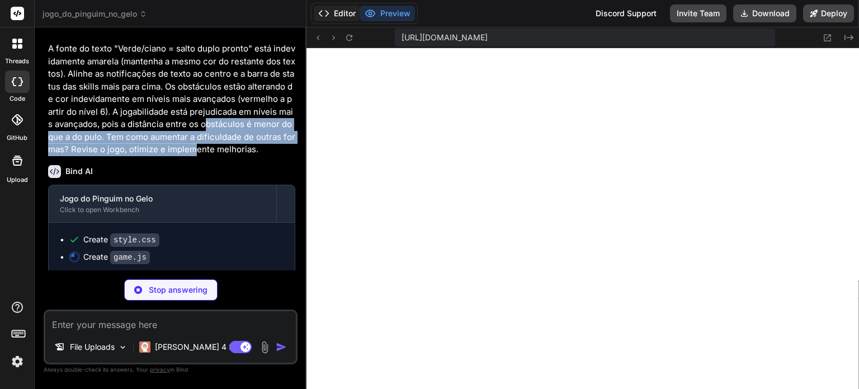
click at [335, 13] on button "Editor" at bounding box center [337, 14] width 46 height 16
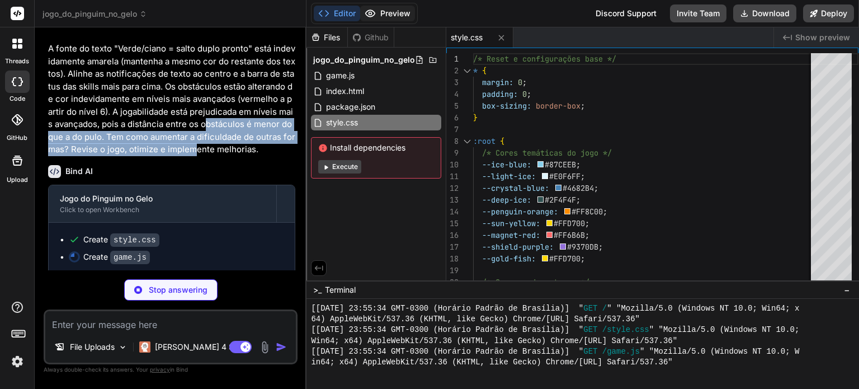
click at [395, 12] on button "Preview" at bounding box center [387, 14] width 55 height 16
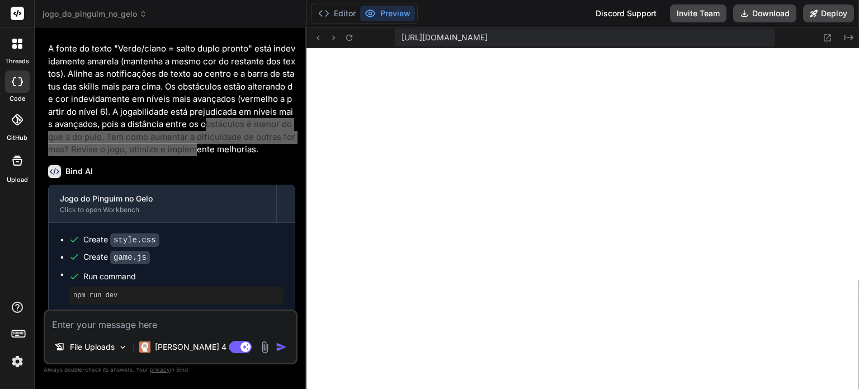
scroll to position [1144, 0]
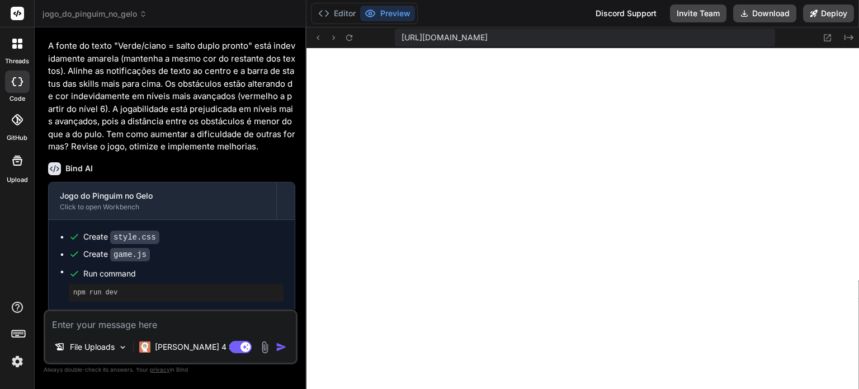
click at [148, 320] on textarea at bounding box center [170, 321] width 250 height 20
drag, startPoint x: 115, startPoint y: 328, endPoint x: 9, endPoint y: 326, distance: 105.7
click at [9, 326] on div "threads code GitHub Upload jogo_do_pinguim_no_gelo Created with Pixso. Bind AI …" at bounding box center [429, 194] width 859 height 389
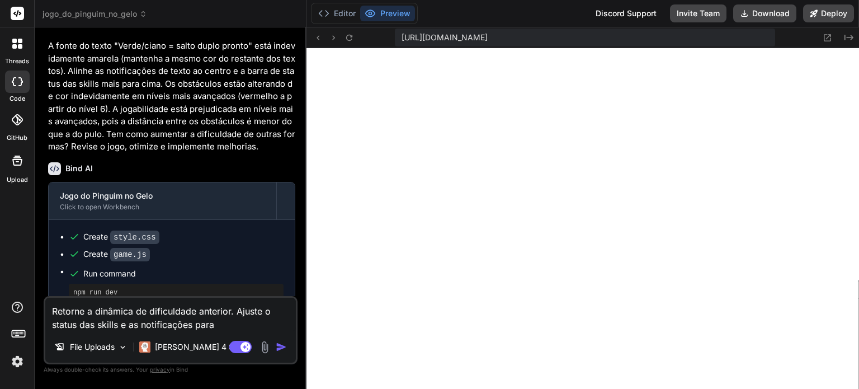
click at [262, 312] on textarea "Retorne a dinâmica de dificuldade anterior. Ajuste o status das skills e as not…" at bounding box center [170, 314] width 250 height 34
click at [224, 324] on textarea "Retorne a dinâmica de dificuldade anterior. Ajuste o status das skills e as not…" at bounding box center [170, 314] width 250 height 34
click at [259, 311] on textarea "Retorne a dinâmica de dificuldade anterior. Ajuste o status das skills e as not…" at bounding box center [170, 314] width 250 height 34
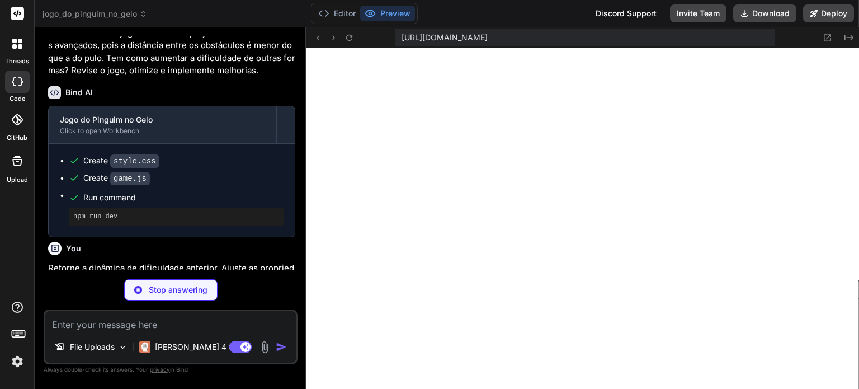
scroll to position [1358, 0]
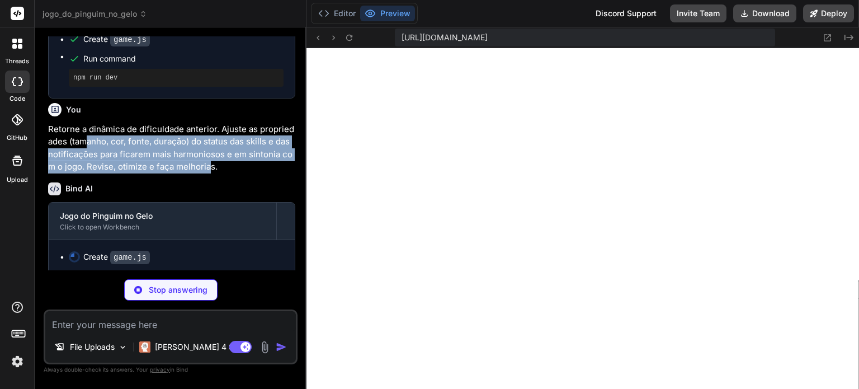
drag, startPoint x: 211, startPoint y: 160, endPoint x: 87, endPoint y: 134, distance: 126.9
click at [87, 134] on p "Retorne a dinâmica de dificuldade anterior. Ajuste as propriedades (tamanho, co…" at bounding box center [171, 148] width 247 height 50
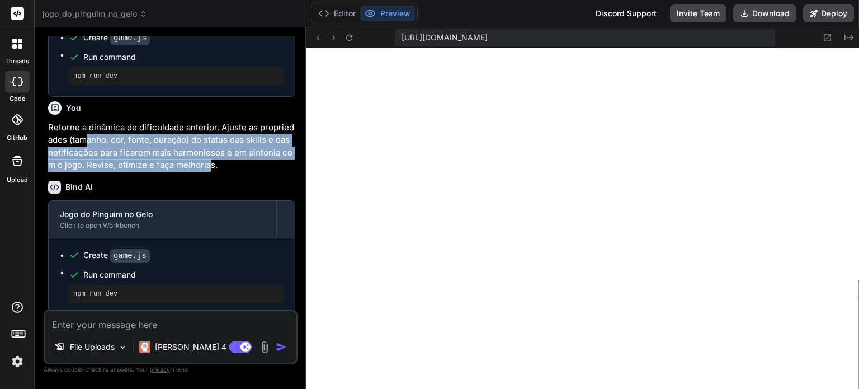
scroll to position [1361, 0]
click at [342, 10] on button "Editor" at bounding box center [337, 14] width 46 height 16
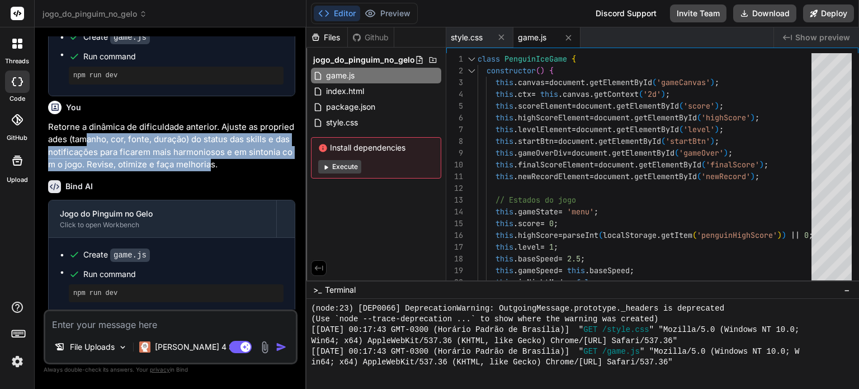
click at [349, 167] on button "Execute" at bounding box center [339, 166] width 43 height 13
click at [390, 11] on button "Preview" at bounding box center [387, 14] width 55 height 16
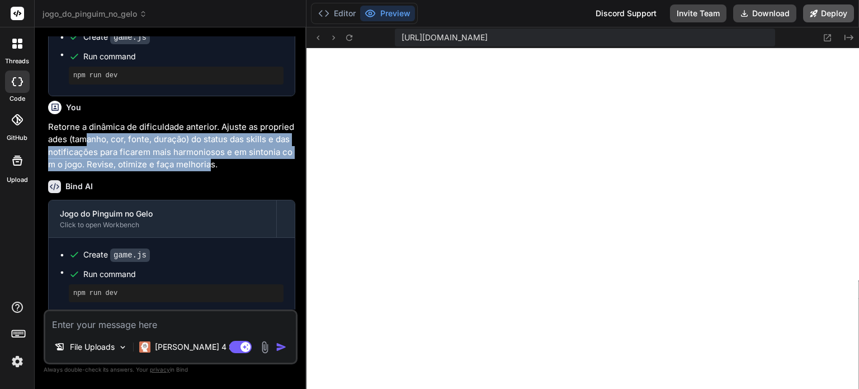
click at [825, 17] on button "Deploy" at bounding box center [828, 13] width 51 height 18
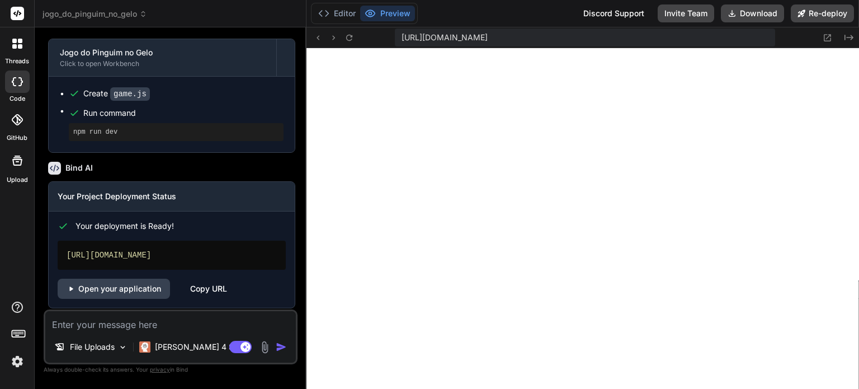
scroll to position [1525, 0]
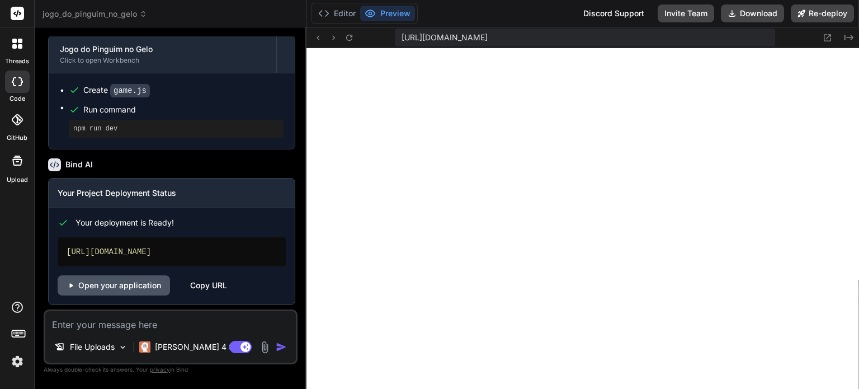
click at [103, 283] on link "Open your application" at bounding box center [114, 285] width 112 height 20
click at [205, 281] on div "Copy URL" at bounding box center [208, 285] width 37 height 20
click at [139, 282] on link "Open your application" at bounding box center [114, 285] width 112 height 20
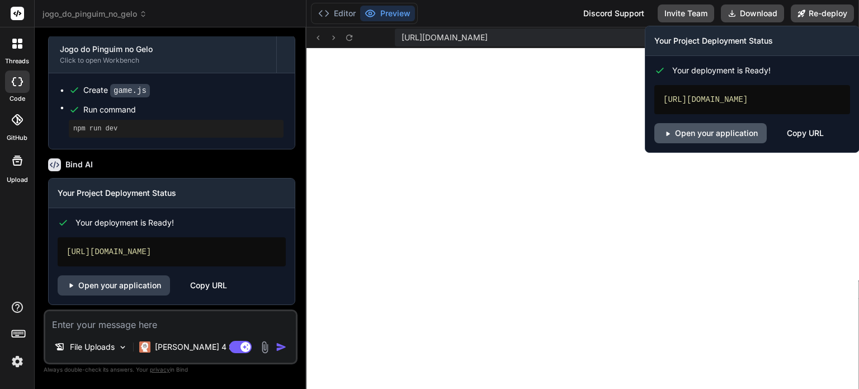
click at [712, 143] on link "Open your application" at bounding box center [710, 133] width 112 height 20
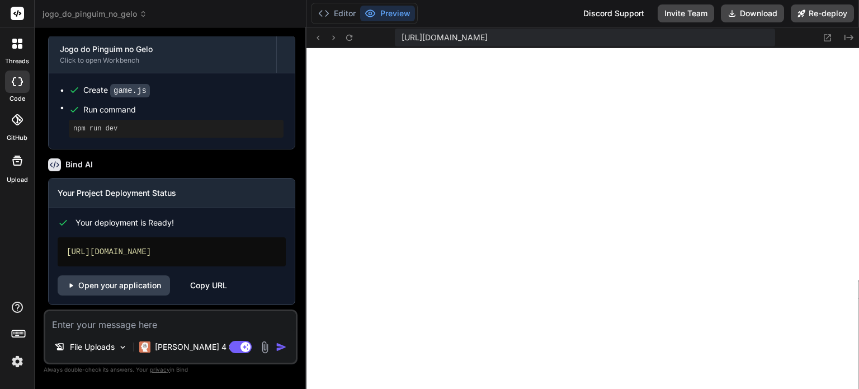
drag, startPoint x: 258, startPoint y: 247, endPoint x: 65, endPoint y: 249, distance: 193.4
click at [65, 249] on div "https://jogodopinguimnogelo-getbind.vercel.app" at bounding box center [172, 251] width 228 height 29
copy div "https://jogodopinguimnogelo-getbind.vercel.app"
click at [758, 16] on button "Download" at bounding box center [752, 13] width 63 height 18
drag, startPoint x: 626, startPoint y: 11, endPoint x: 425, endPoint y: 16, distance: 200.2
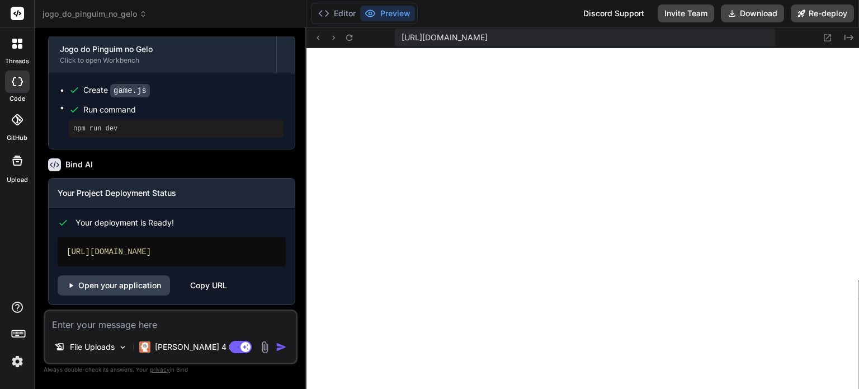
click at [425, 16] on div "Editor Preview Discord Support Invite Team Download Re-deploy" at bounding box center [582, 13] width 552 height 27
click at [14, 361] on img at bounding box center [17, 361] width 19 height 19
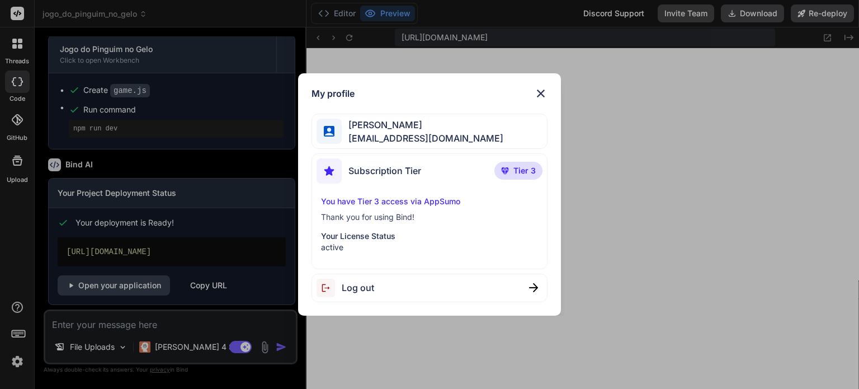
click at [14, 361] on div "My profile Angelo Chen angelotwc@gmail.com Subscription Tier Tier 3 You have Ti…" at bounding box center [429, 194] width 859 height 389
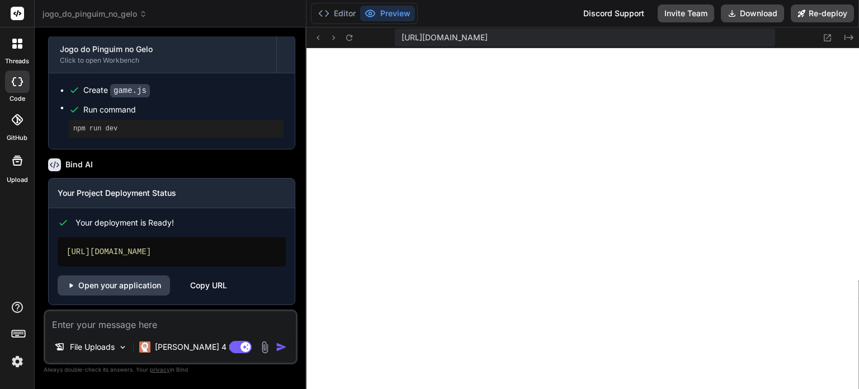
click at [16, 332] on rect at bounding box center [16, 332] width 1 height 1
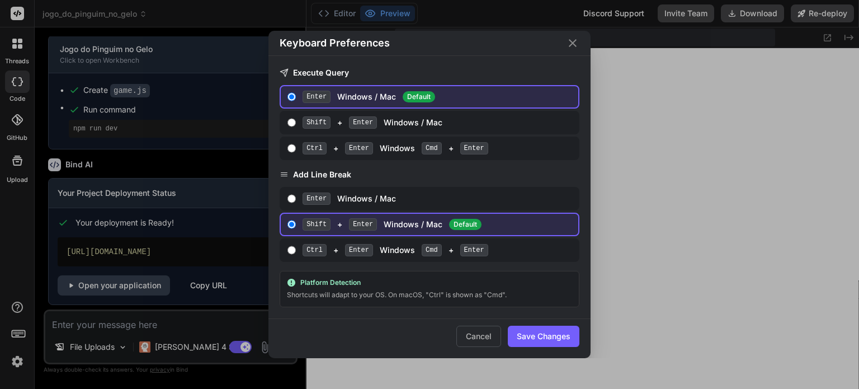
click at [16, 332] on div "Keyboard Preferences Execute Query Enter Windows / Mac Default Shift + Enter Wi…" at bounding box center [429, 194] width 859 height 389
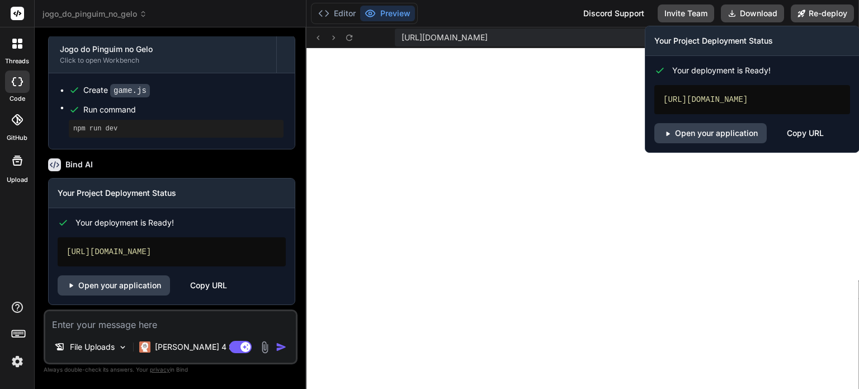
click at [733, 97] on div "https://jogodopinguimnogelo-getbind.vercel.app" at bounding box center [752, 99] width 196 height 29
copy div "https://jogodopinguimnogelo-getbind.vercel.app"
